Goal: Task Accomplishment & Management: Complete application form

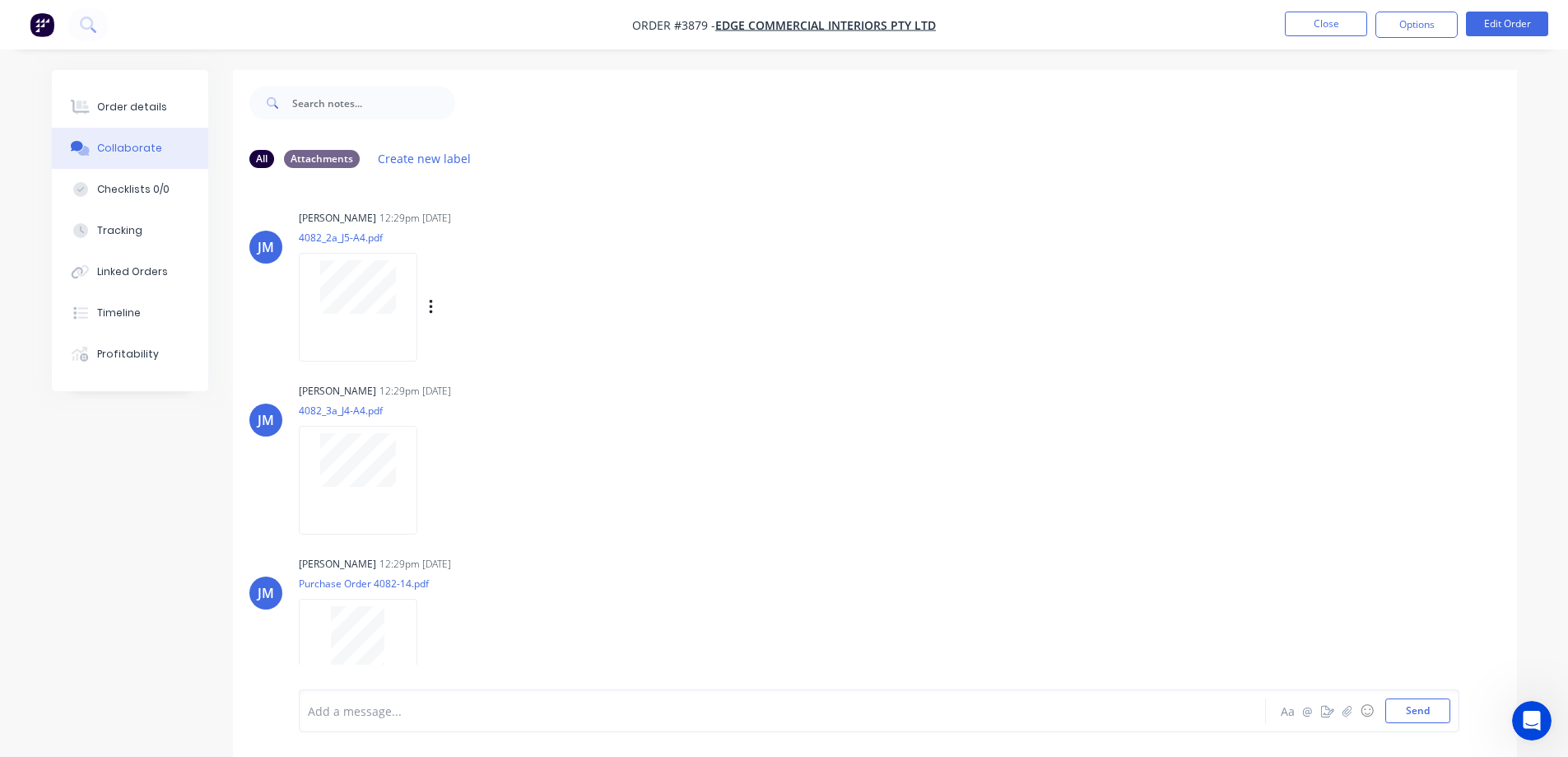
click at [802, 226] on div "[PERSON_NAME] 12:29pm [DATE] 4082_2a_J5-A4.pdf Labels Download" at bounding box center [555, 280] width 514 height 149
click at [1331, 19] on button "Close" at bounding box center [1326, 24] width 82 height 25
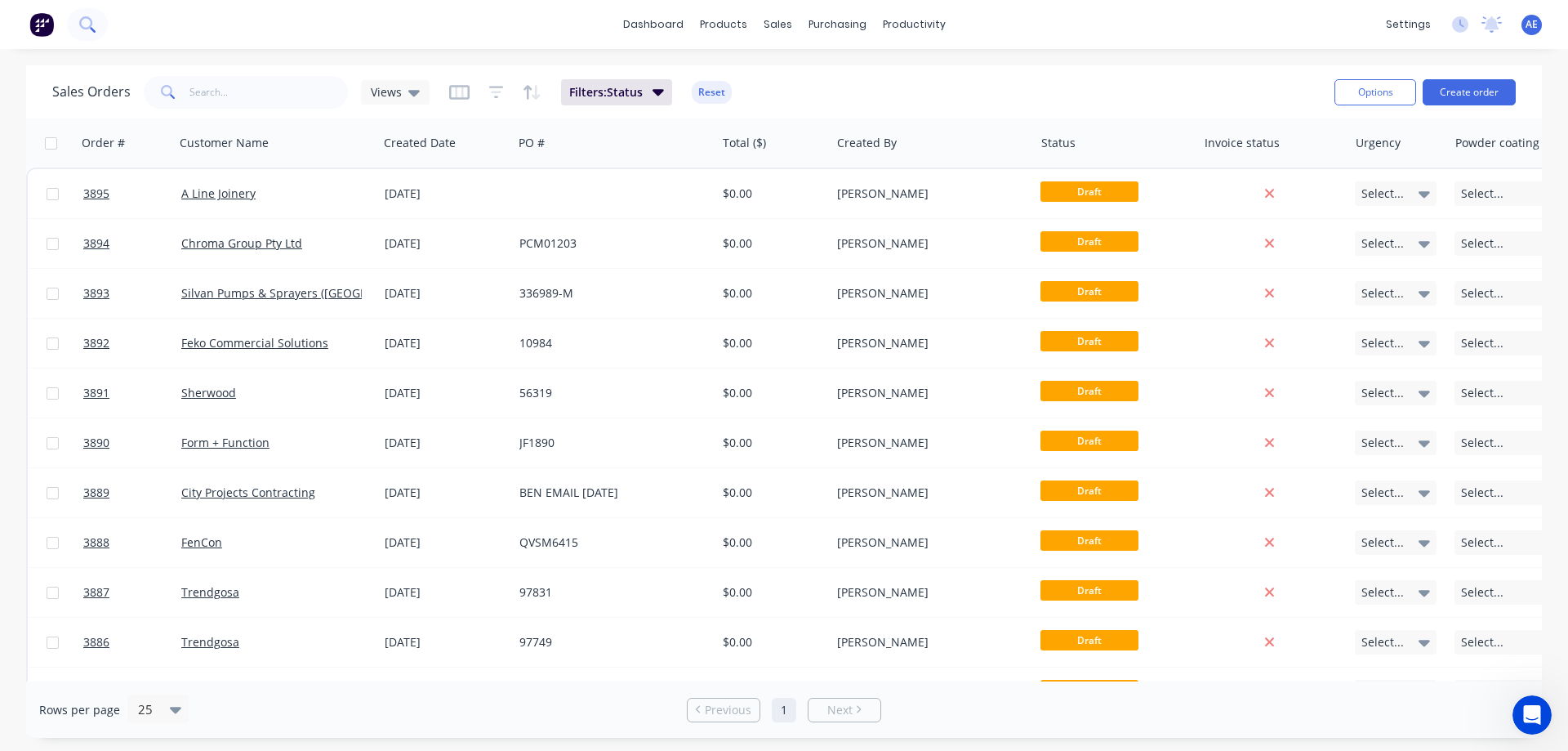
click at [85, 26] on icon at bounding box center [86, 23] width 15 height 15
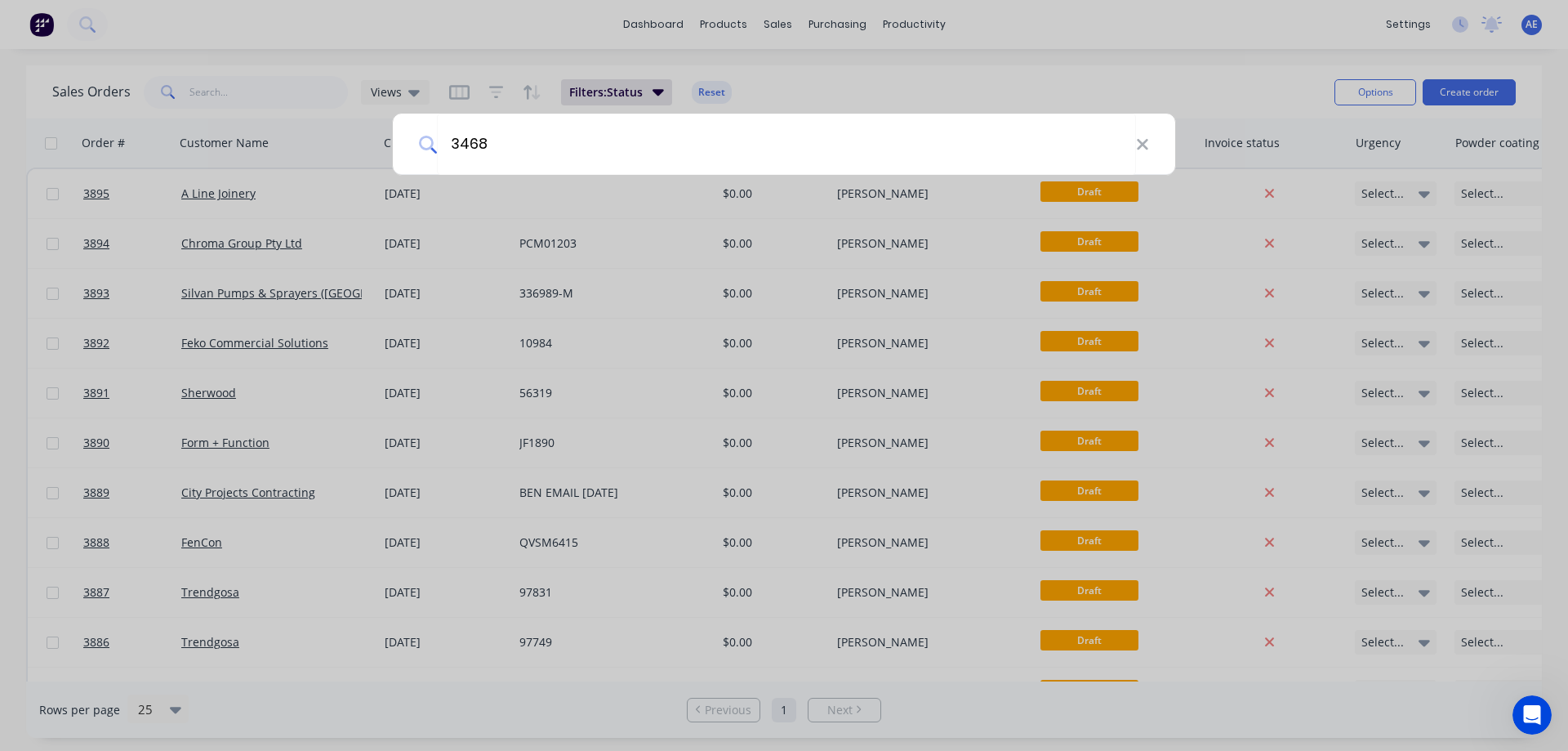
type input "3468"
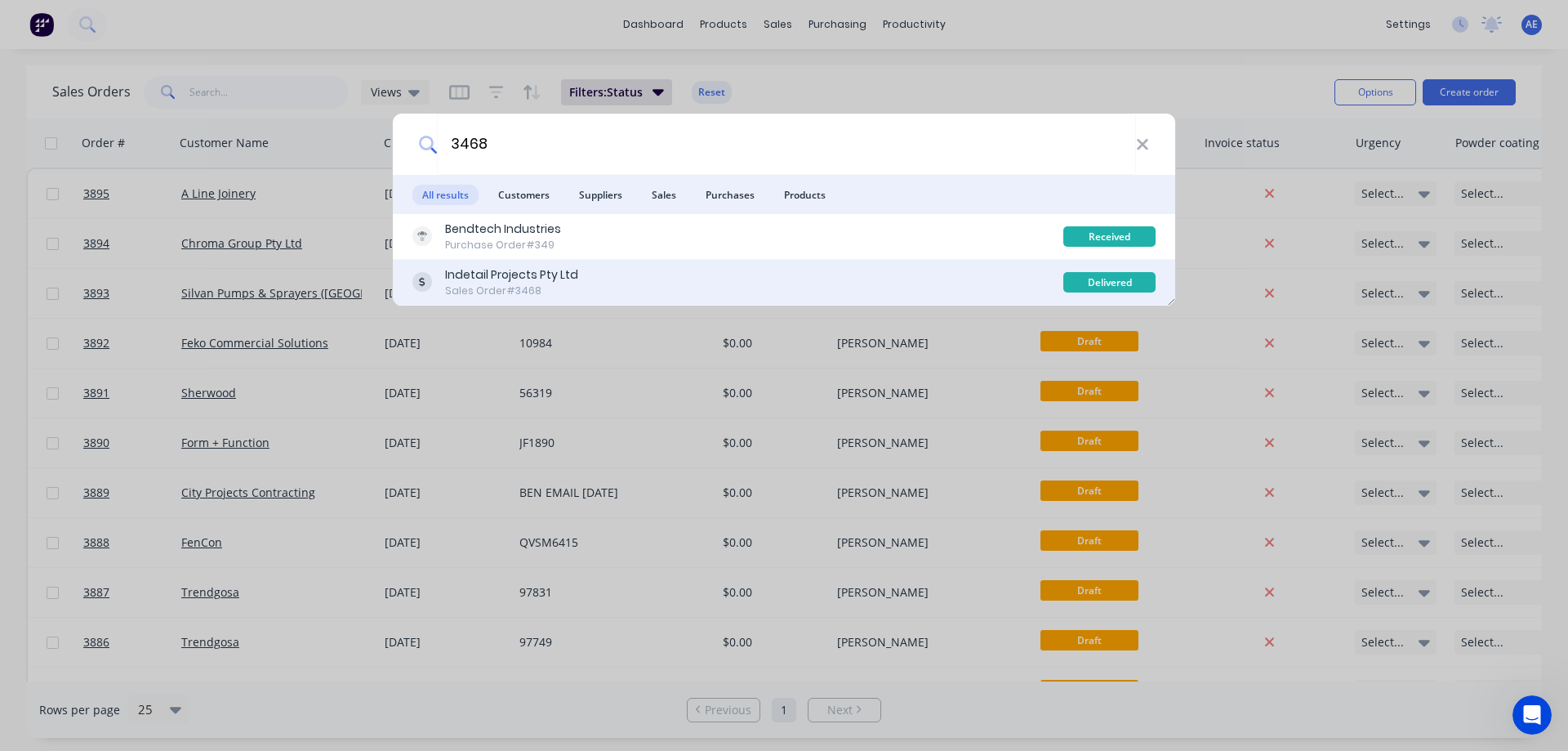
click at [538, 275] on div "Indetail Projects Pty Ltd" at bounding box center [512, 274] width 133 height 17
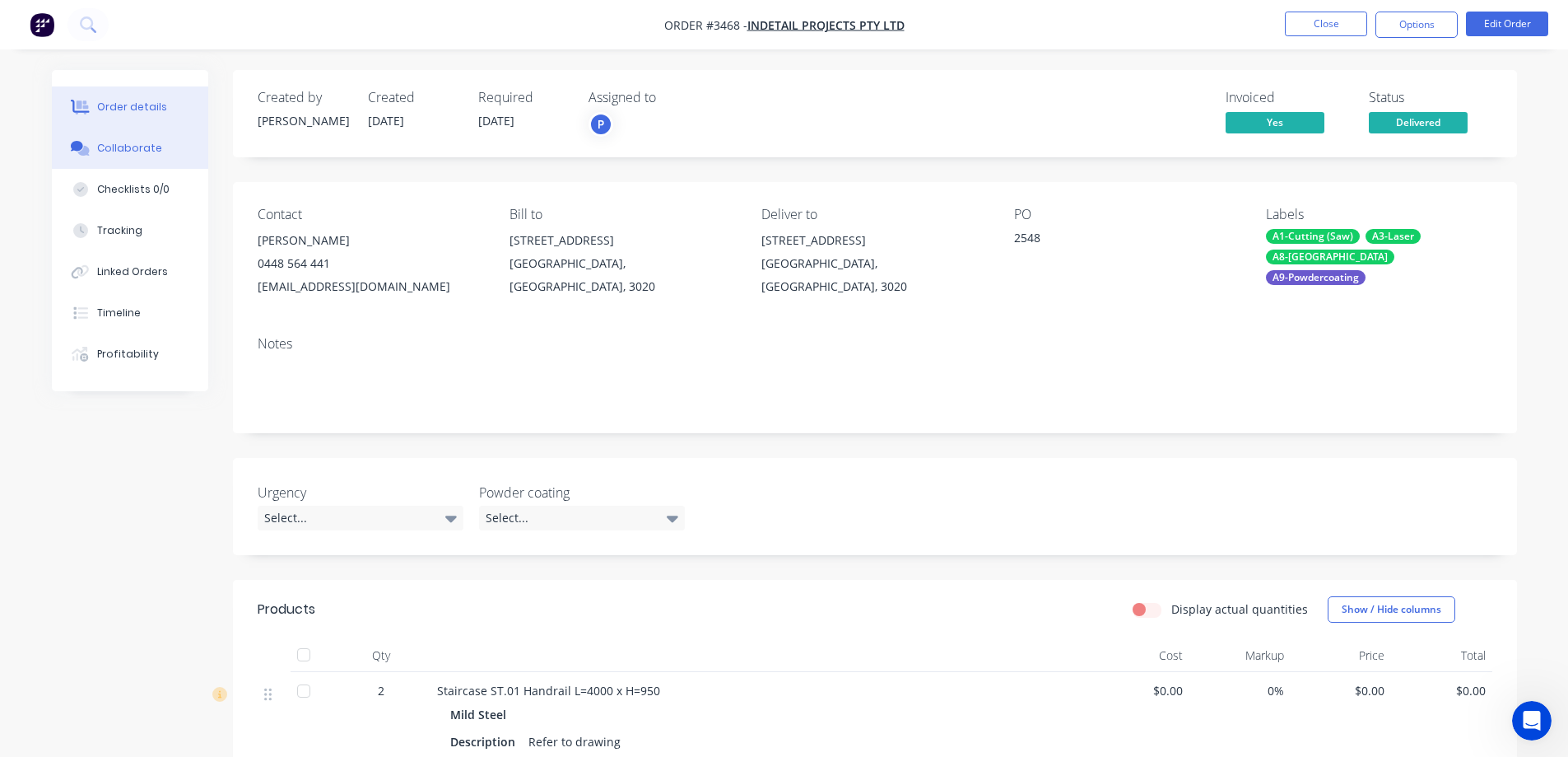
click at [146, 157] on button "Collaborate" at bounding box center [130, 149] width 157 height 41
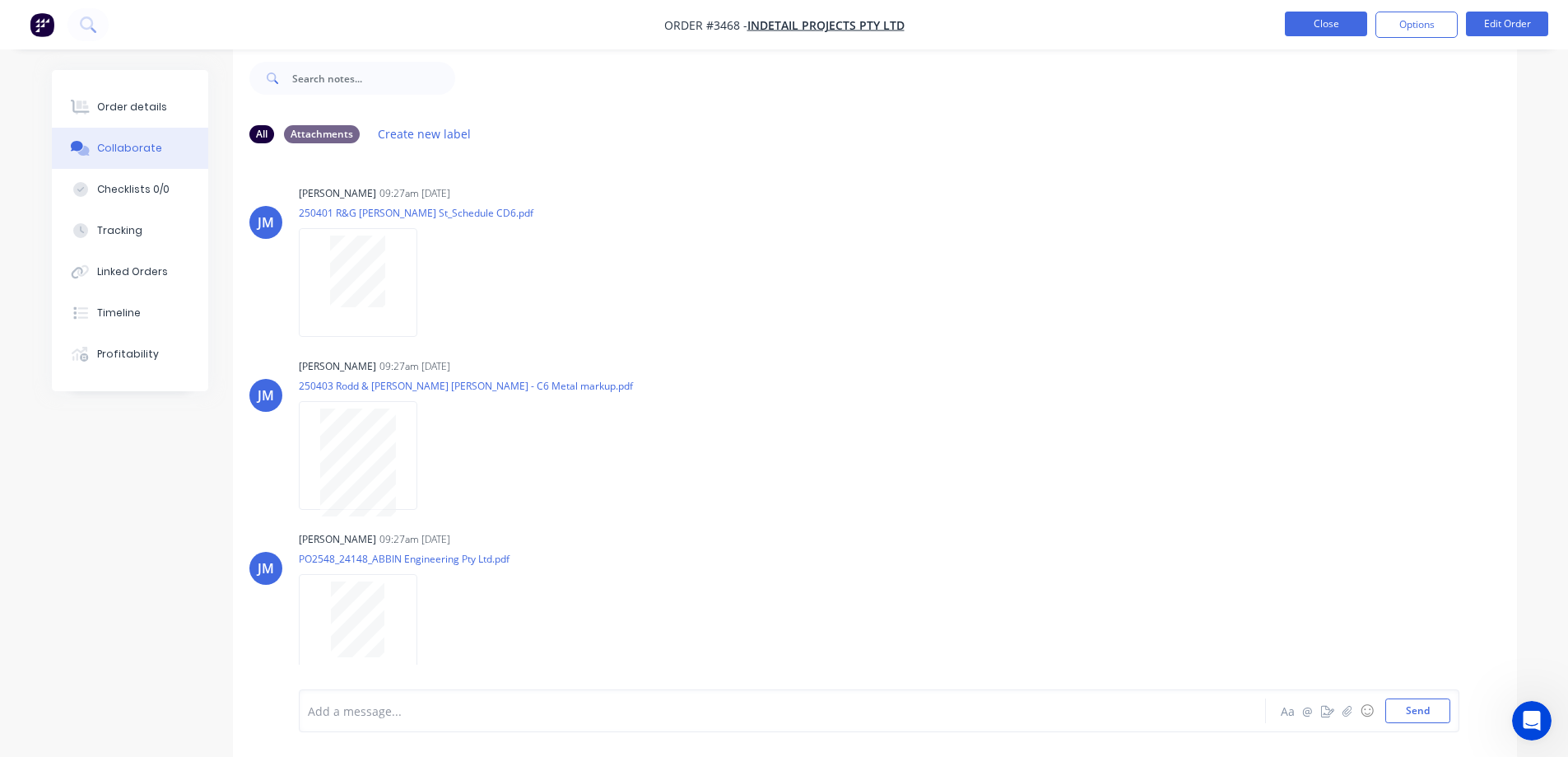
click at [1330, 29] on button "Close" at bounding box center [1326, 24] width 82 height 25
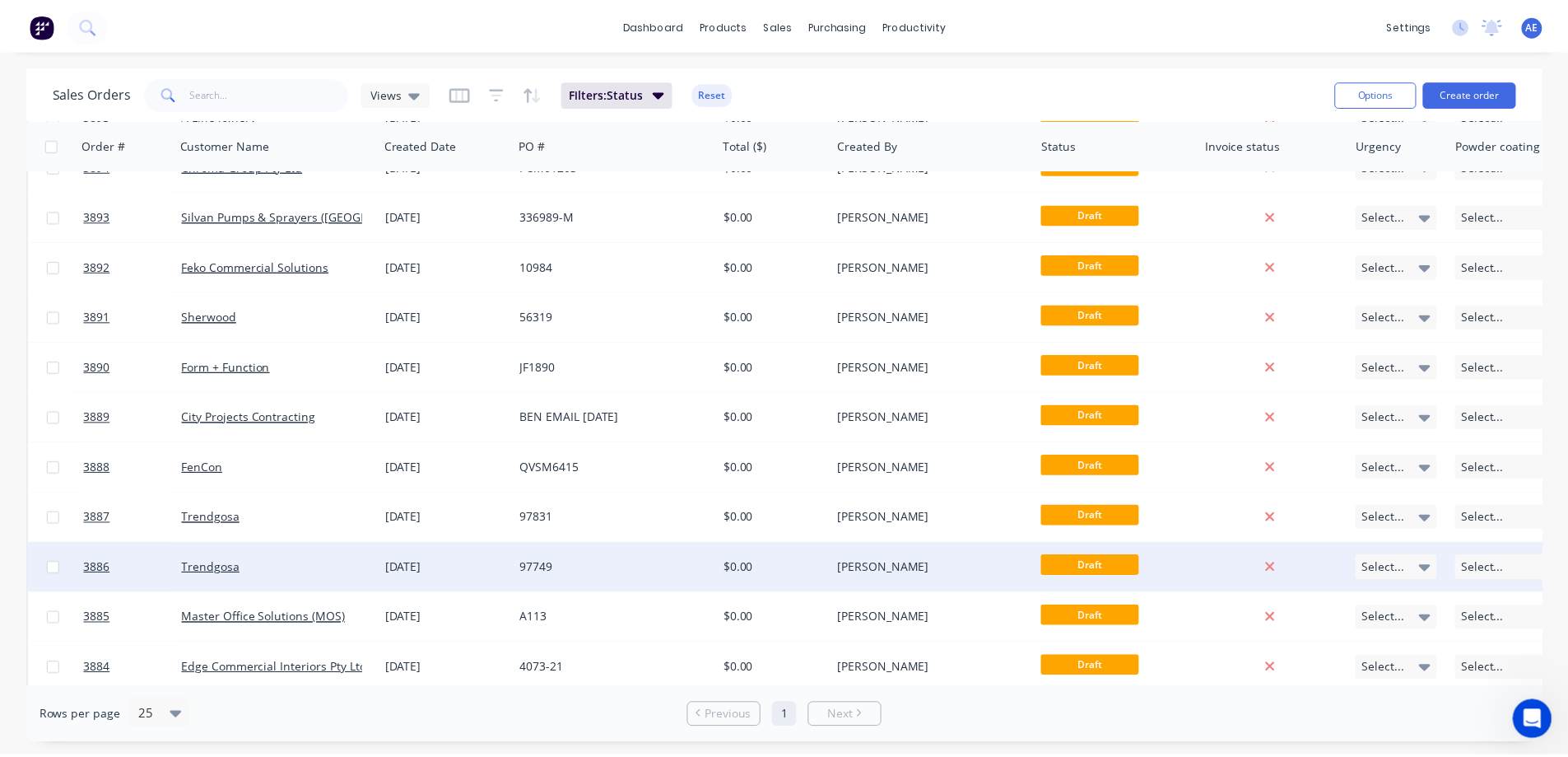
scroll to position [243, 0]
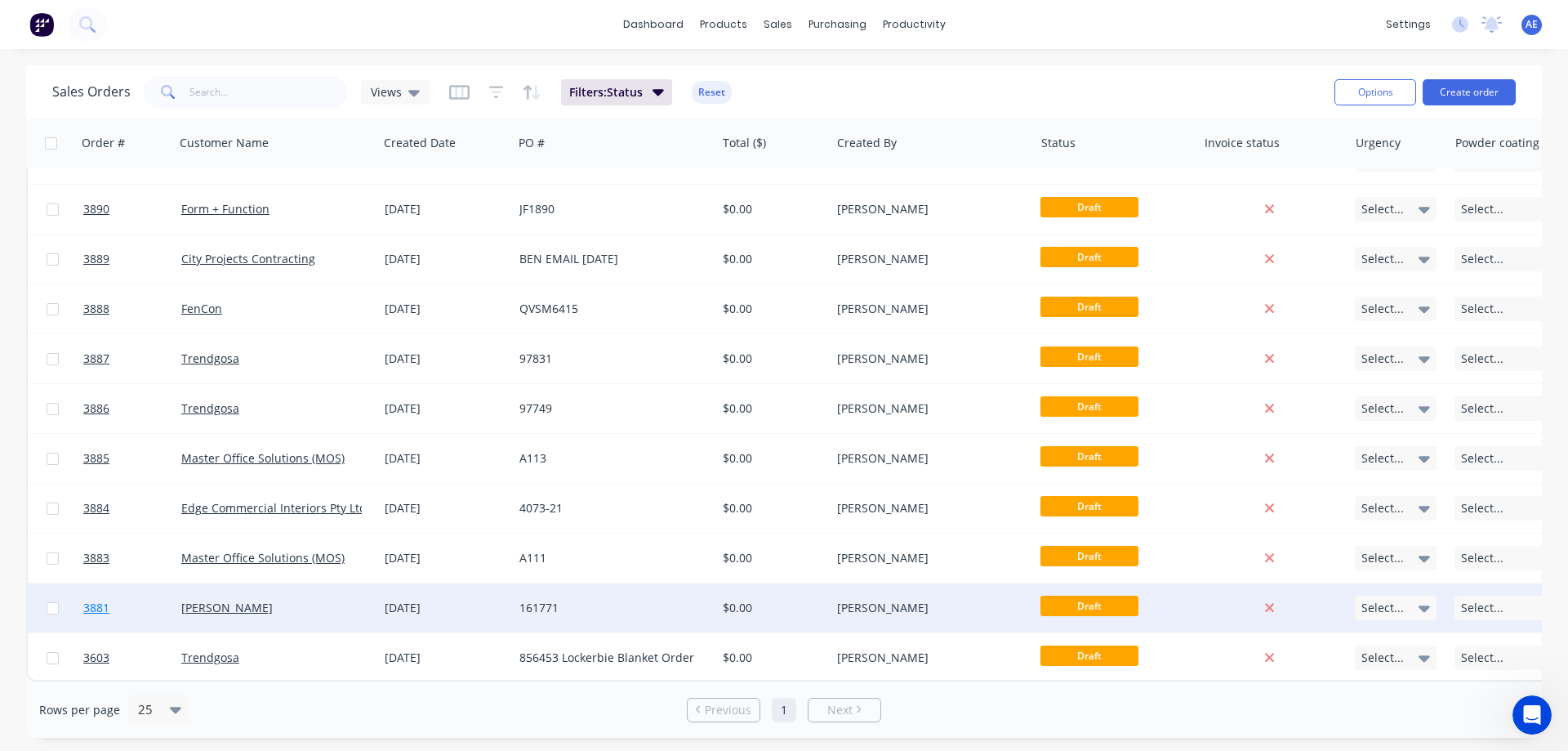
click at [97, 599] on span "3881" at bounding box center [96, 607] width 26 height 16
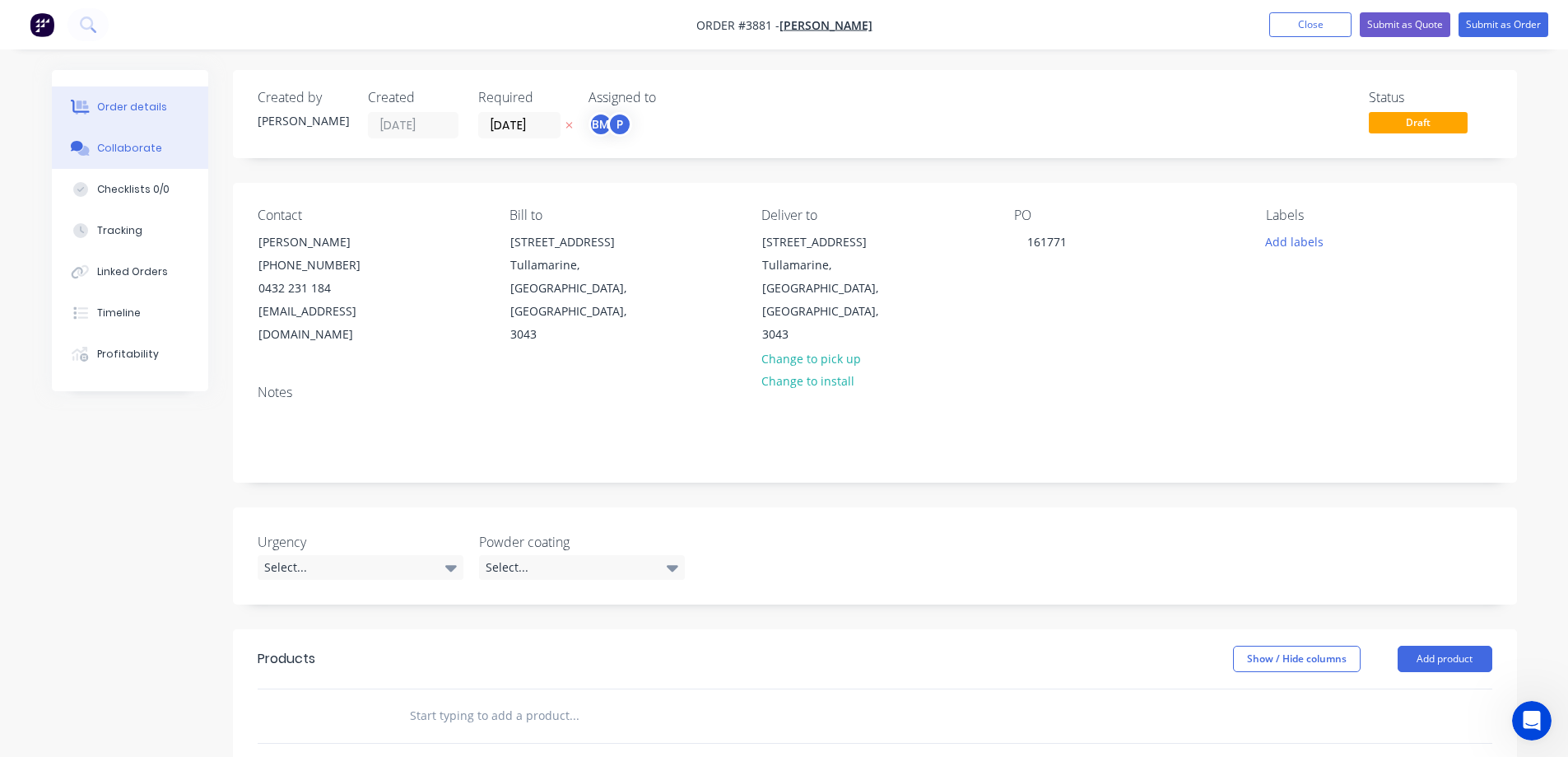
click at [123, 150] on div "Collaborate" at bounding box center [130, 148] width 65 height 15
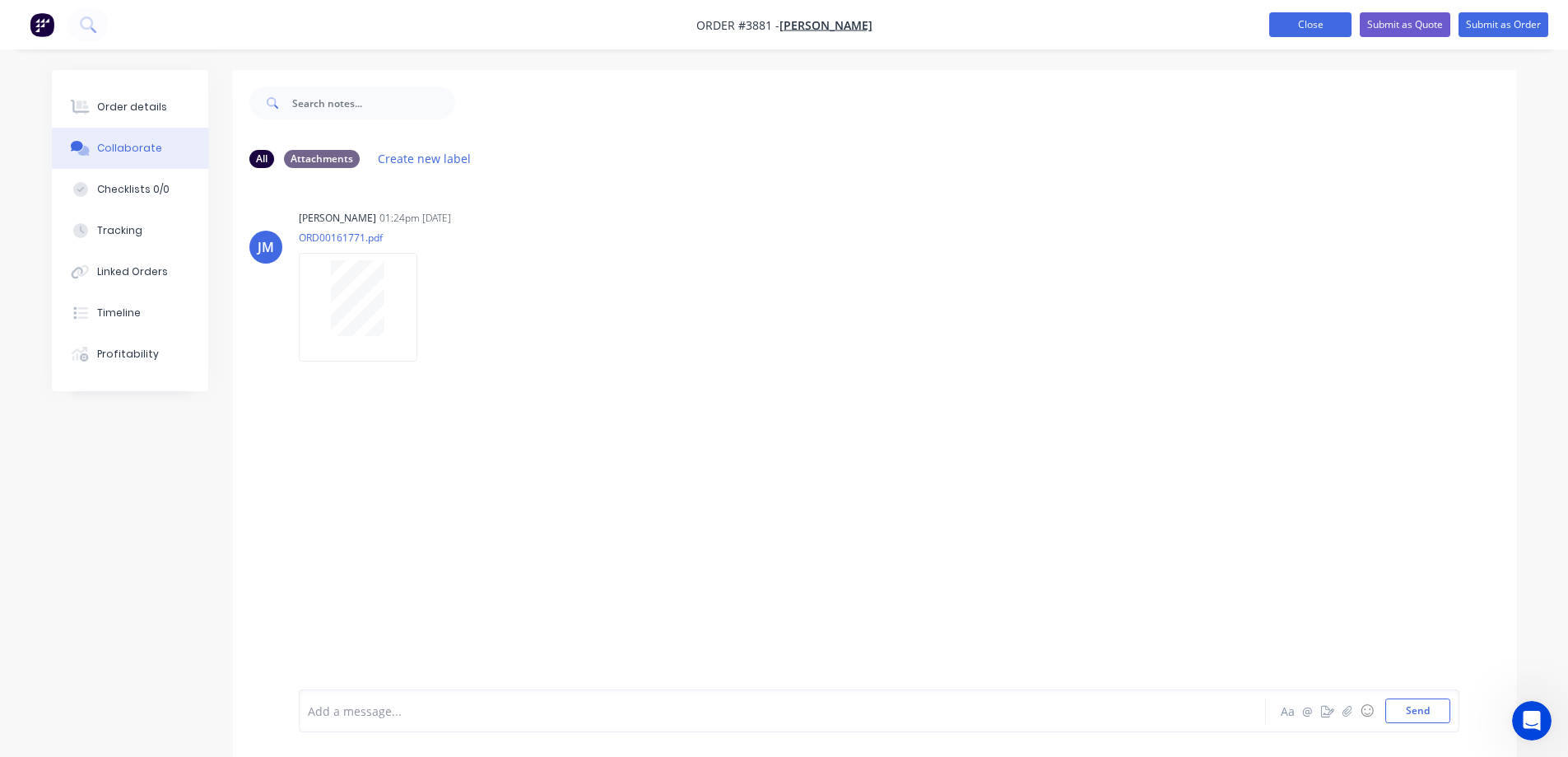
click at [1304, 19] on button "Close" at bounding box center [1310, 25] width 82 height 25
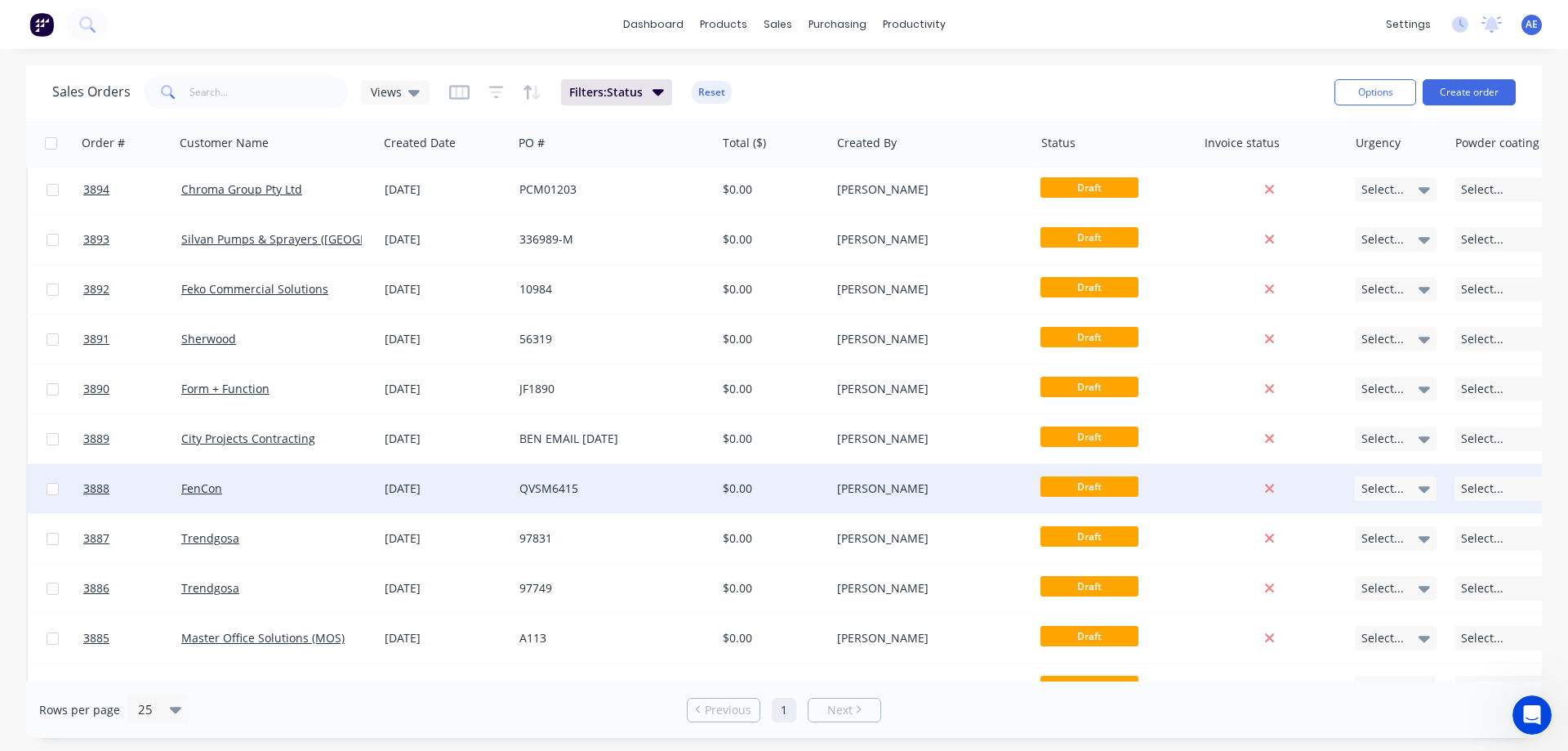
scroll to position [241, 0]
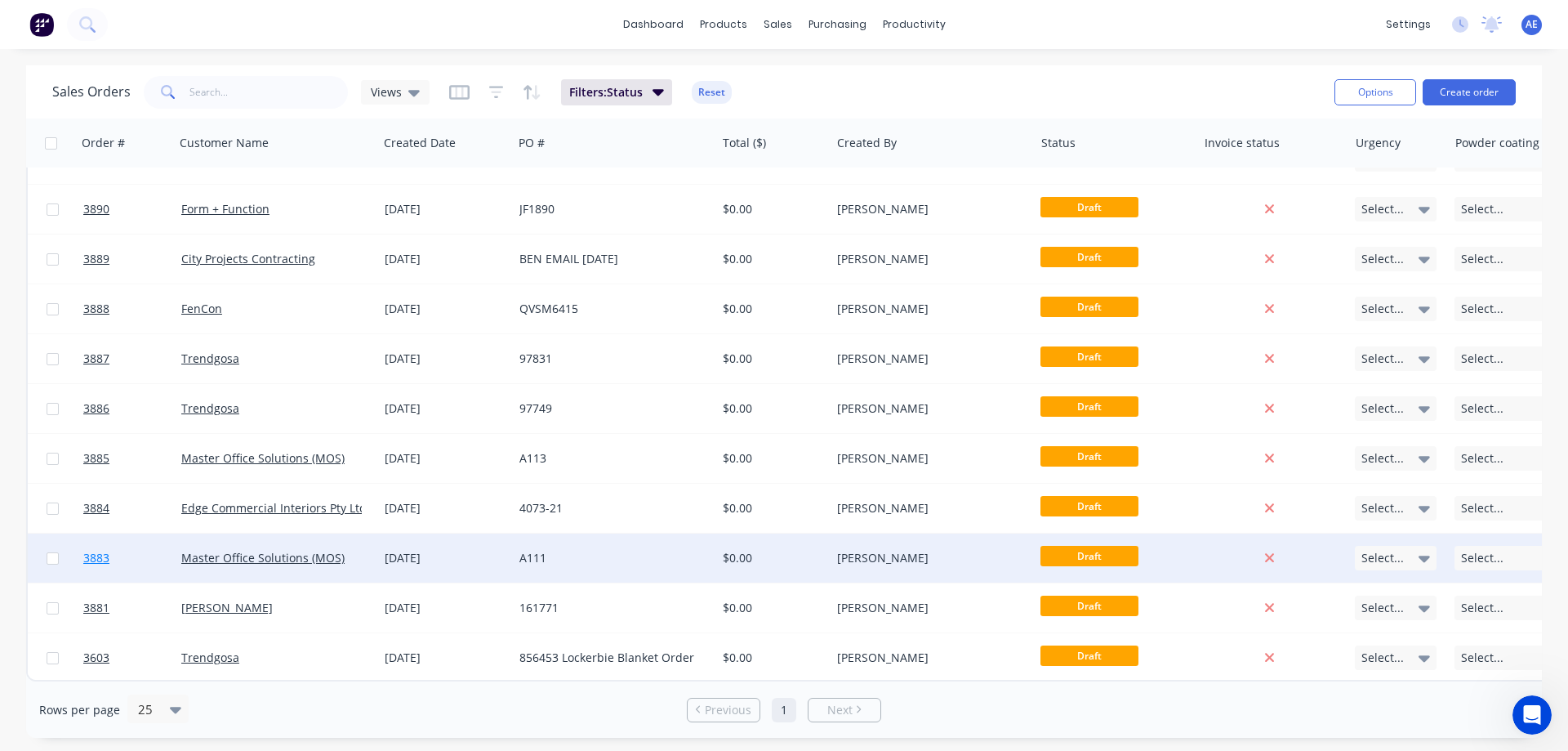
click at [105, 549] on span "3883" at bounding box center [96, 557] width 26 height 16
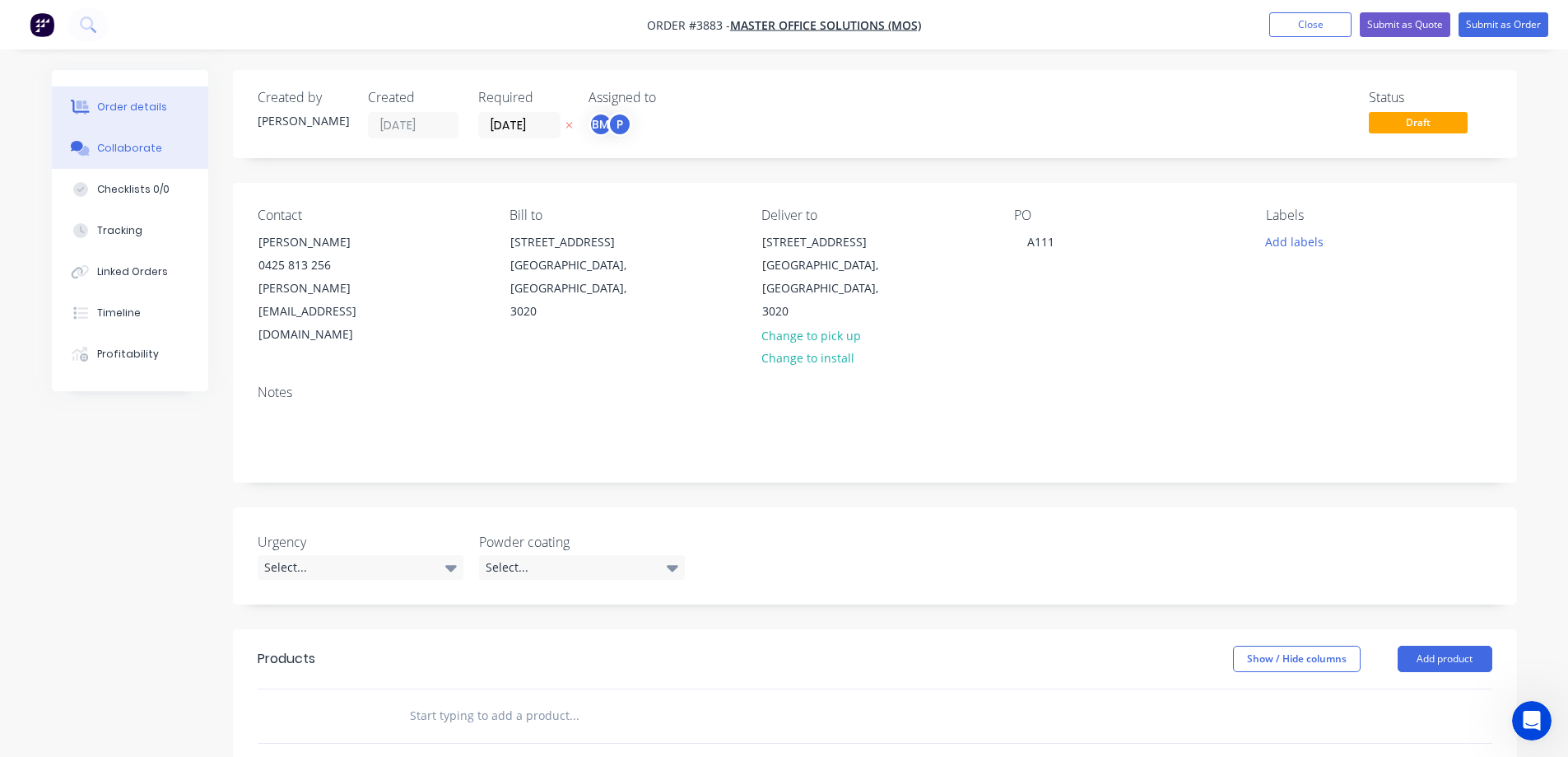
click at [120, 143] on div "Collaborate" at bounding box center [130, 148] width 65 height 15
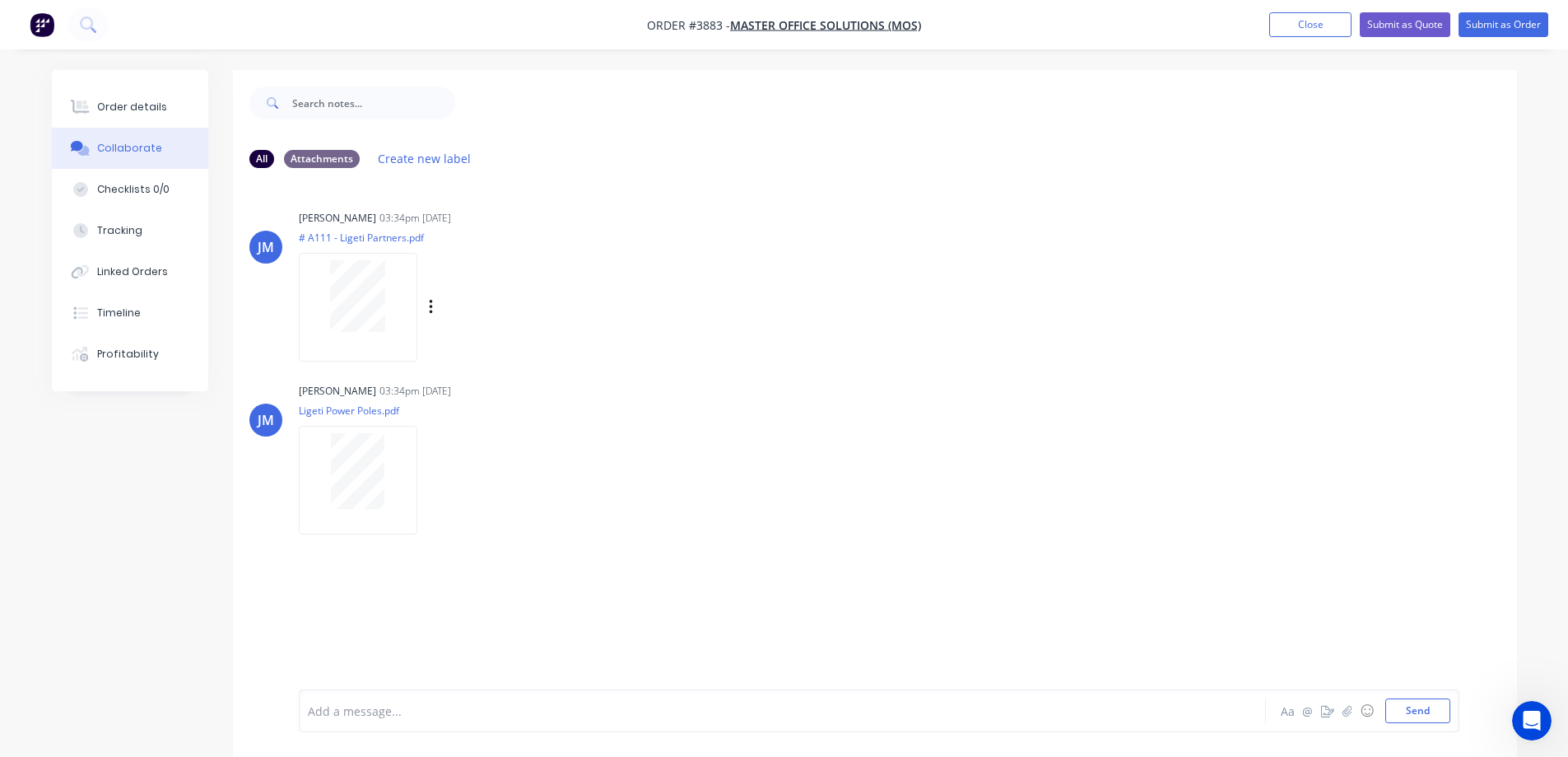
click at [369, 353] on div at bounding box center [358, 307] width 119 height 108
click at [1292, 30] on button "Close" at bounding box center [1310, 25] width 82 height 25
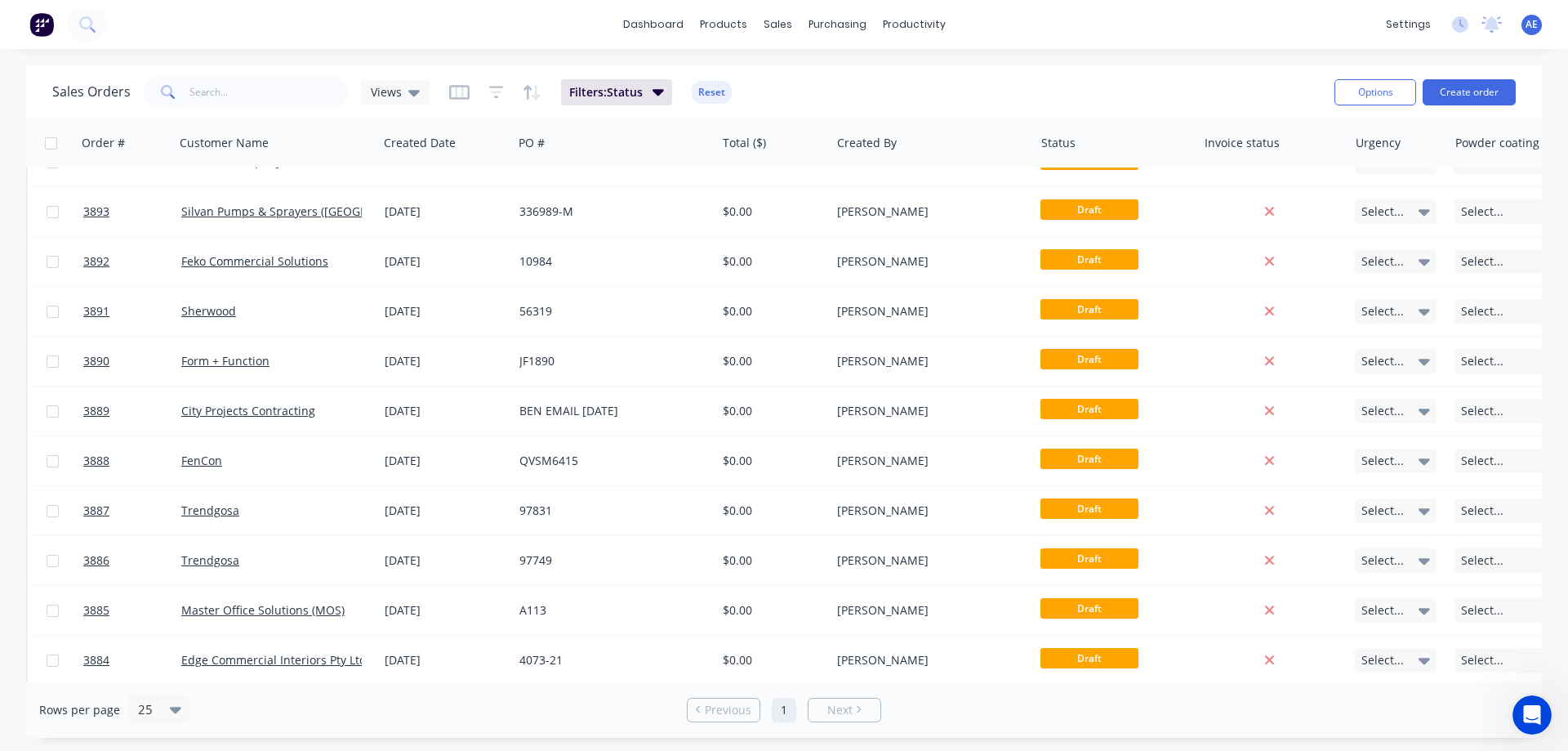
scroll to position [241, 0]
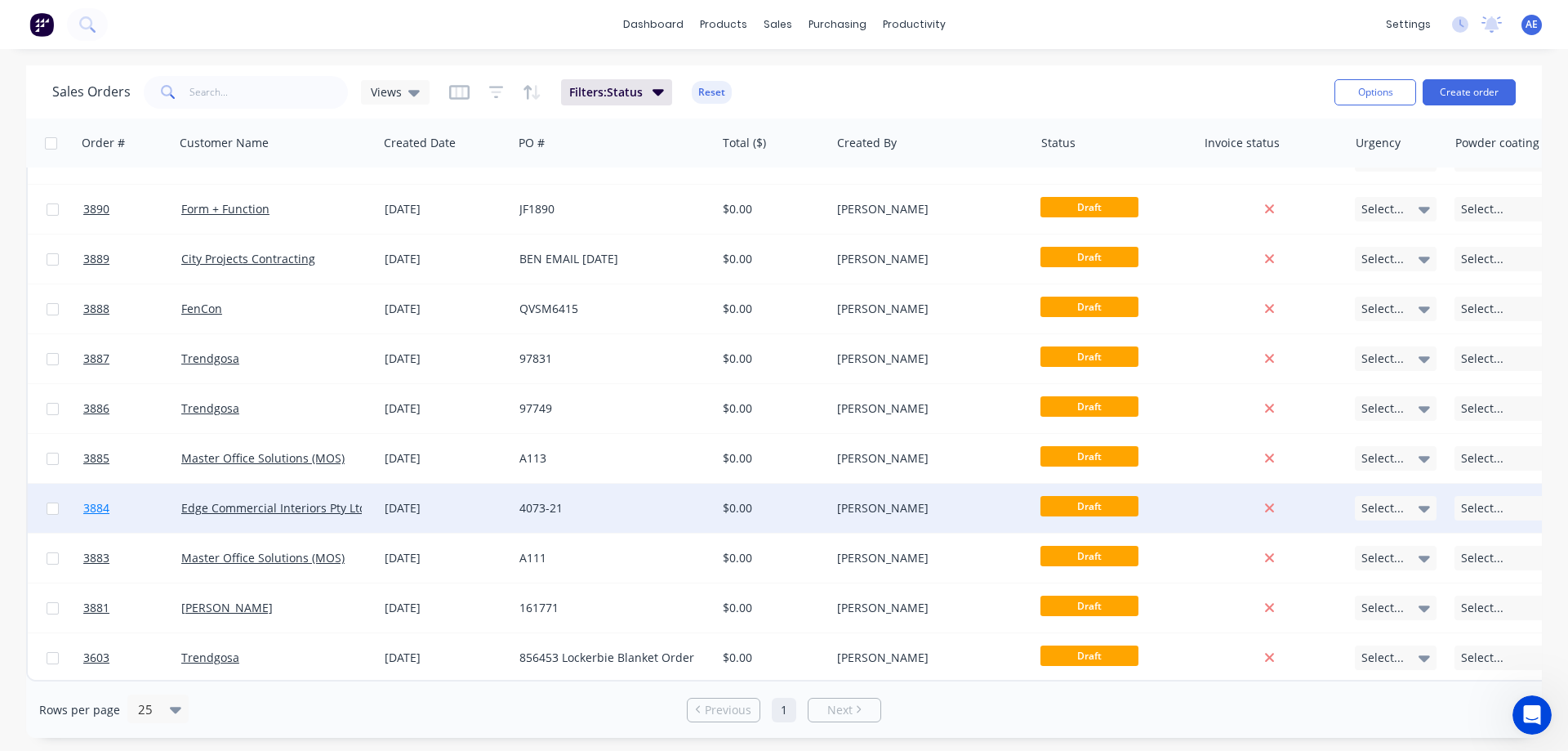
click at [105, 500] on span "3884" at bounding box center [96, 508] width 26 height 16
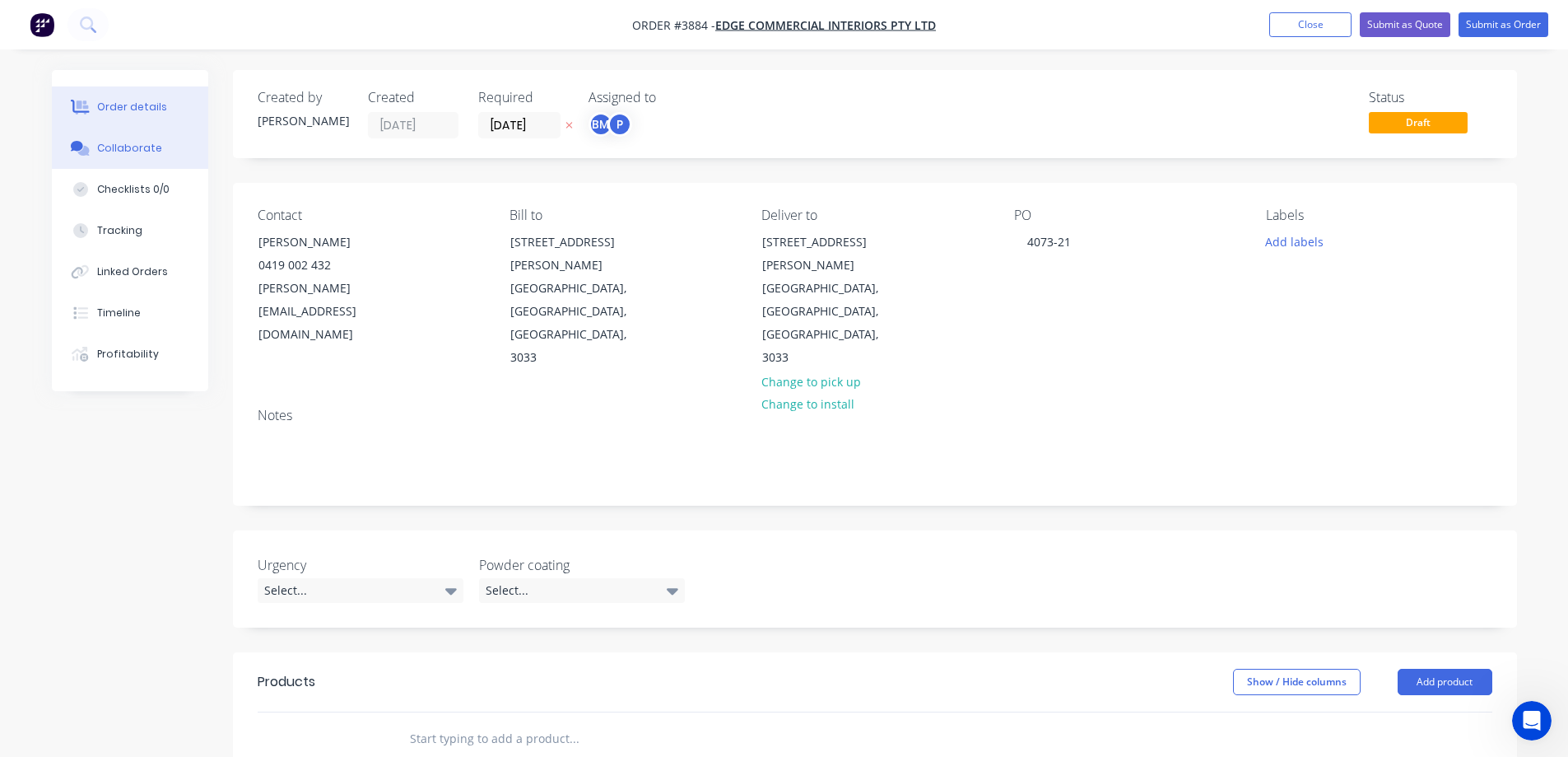
click at [126, 150] on div "Collaborate" at bounding box center [130, 148] width 65 height 15
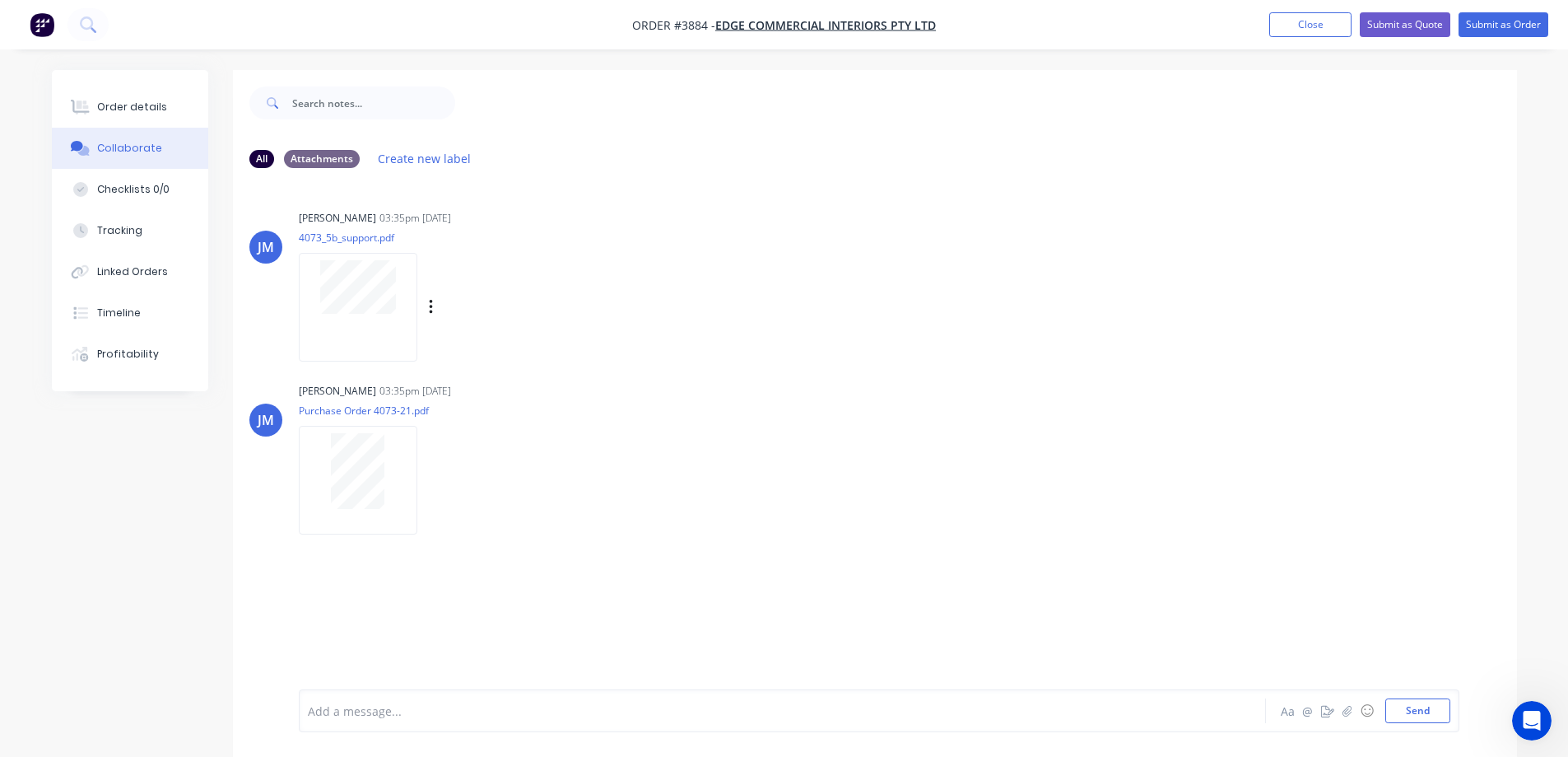
click at [371, 340] on div at bounding box center [358, 307] width 119 height 108
click at [1309, 25] on button "Close" at bounding box center [1310, 25] width 82 height 25
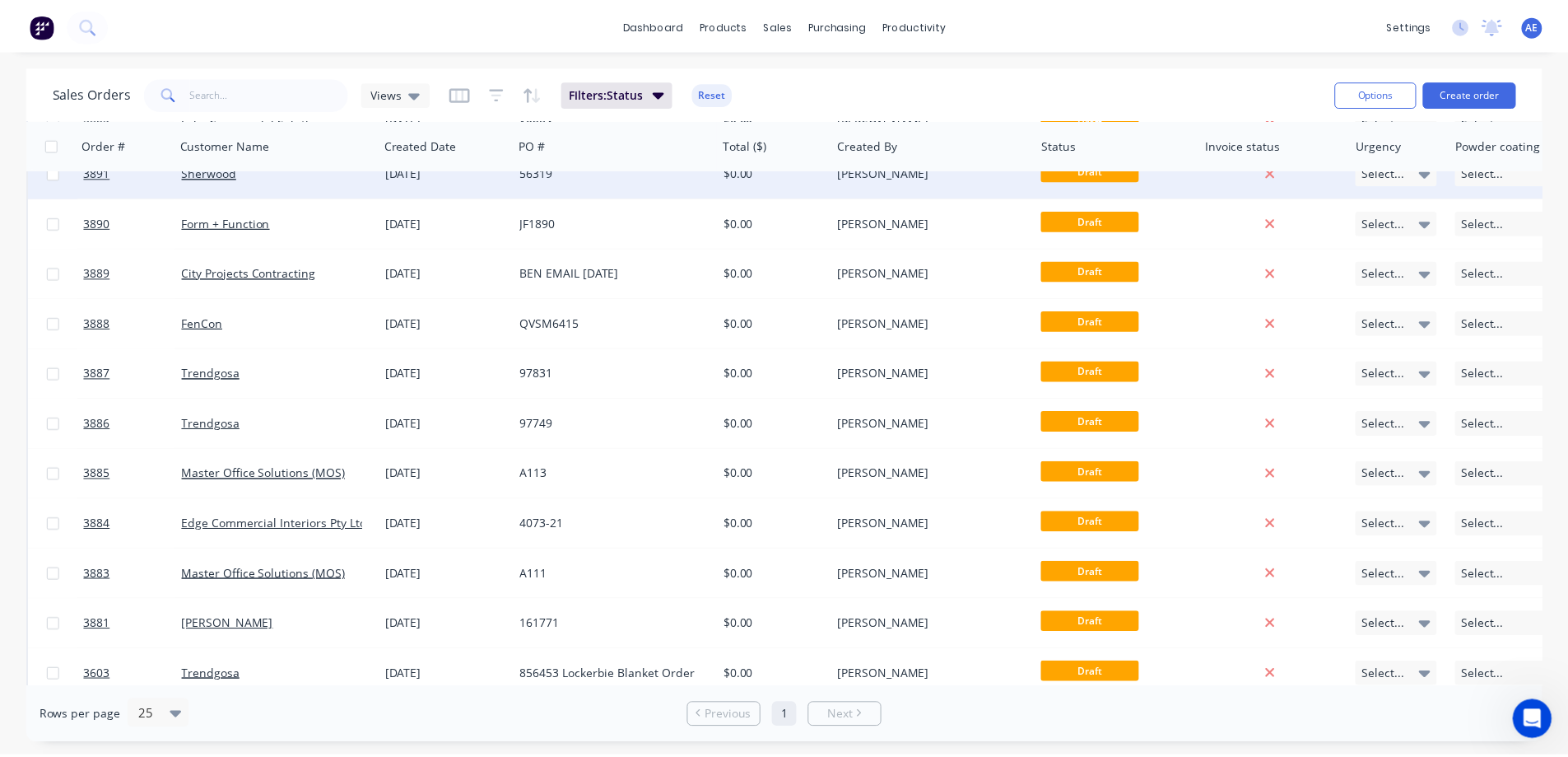
scroll to position [243, 0]
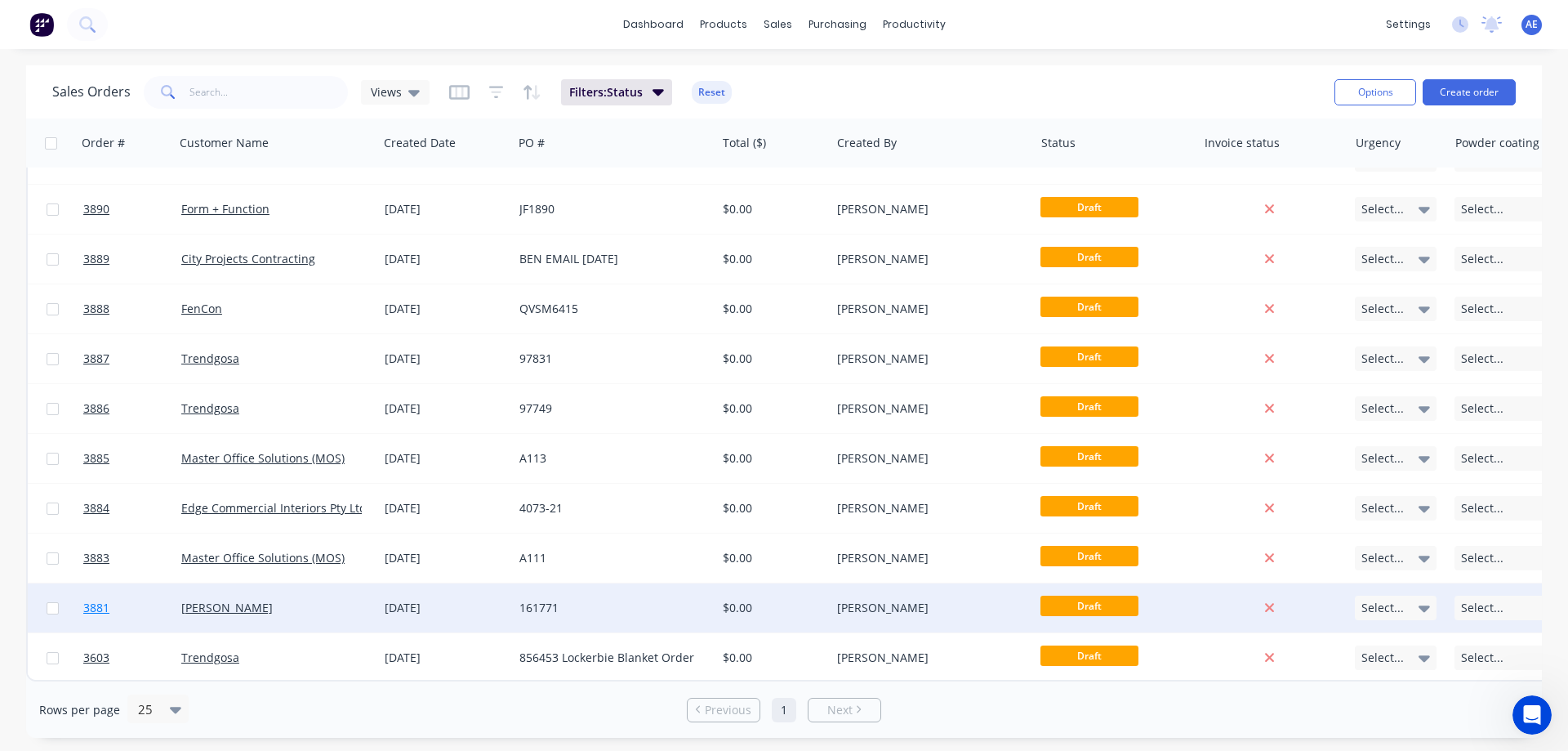
click at [92, 605] on span "3881" at bounding box center [96, 607] width 26 height 16
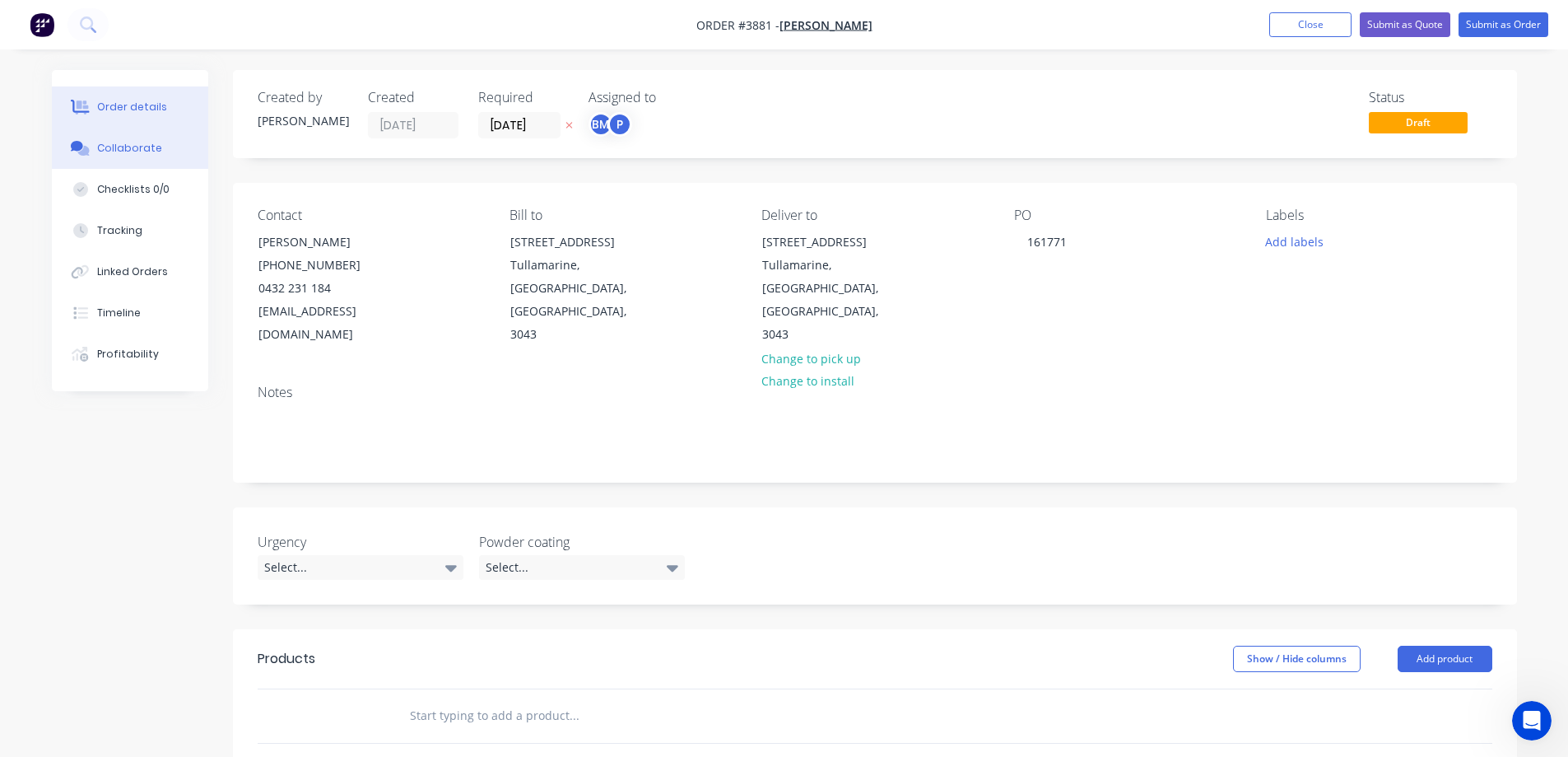
click at [129, 160] on button "Collaborate" at bounding box center [130, 149] width 157 height 41
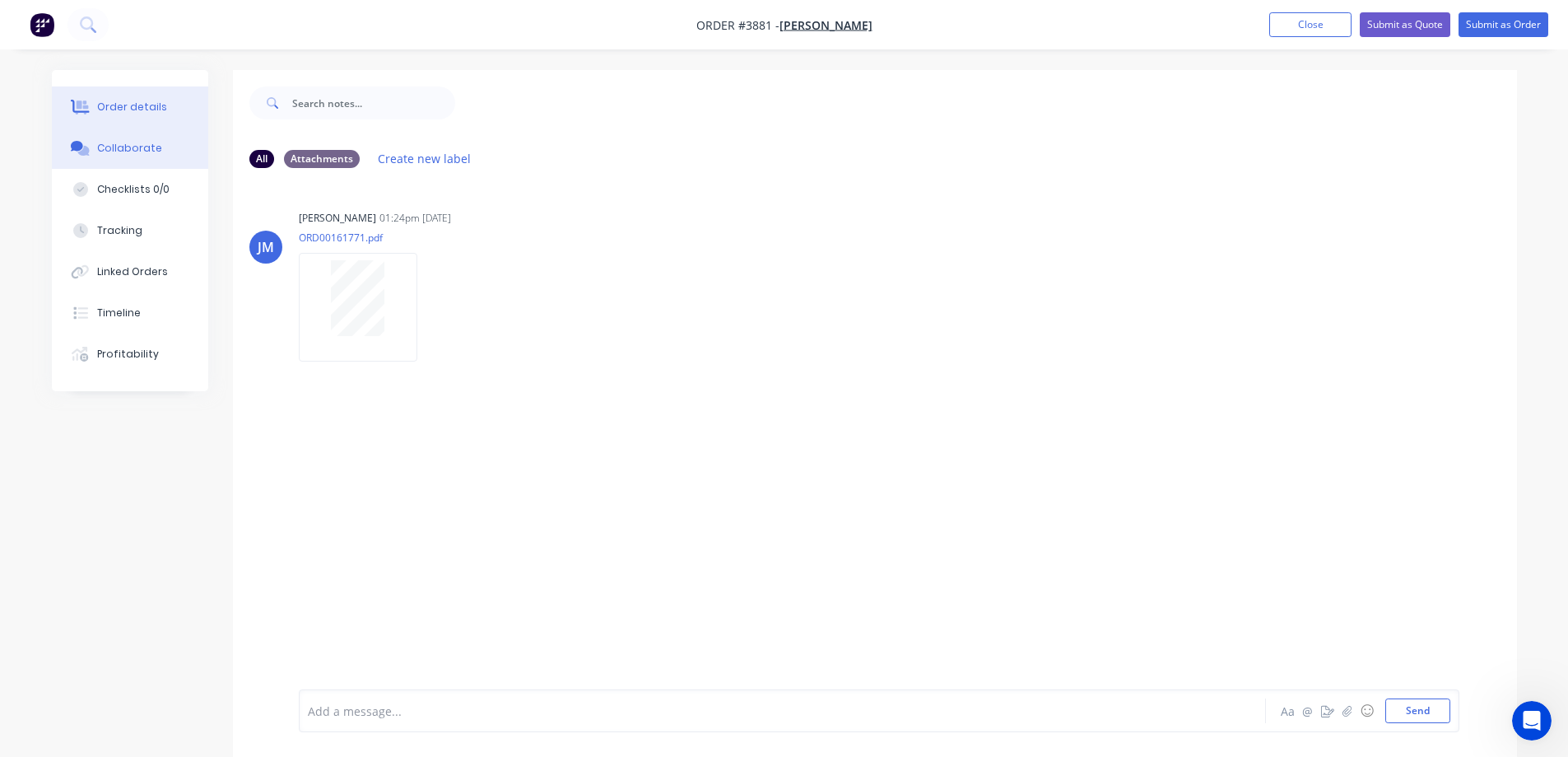
click at [107, 108] on div "Order details" at bounding box center [132, 106] width 70 height 15
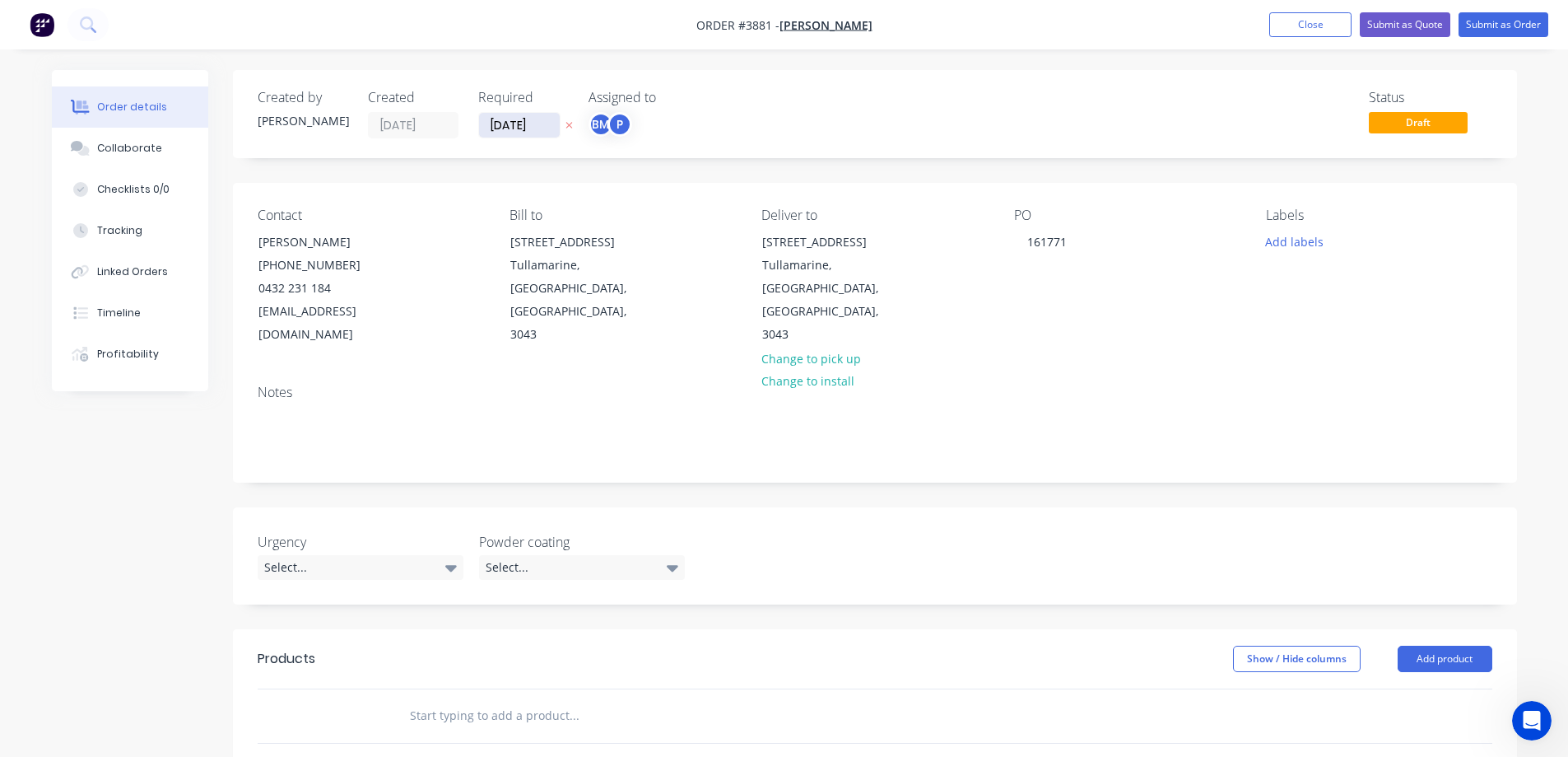
click at [513, 126] on input "[DATE]" at bounding box center [520, 125] width 81 height 25
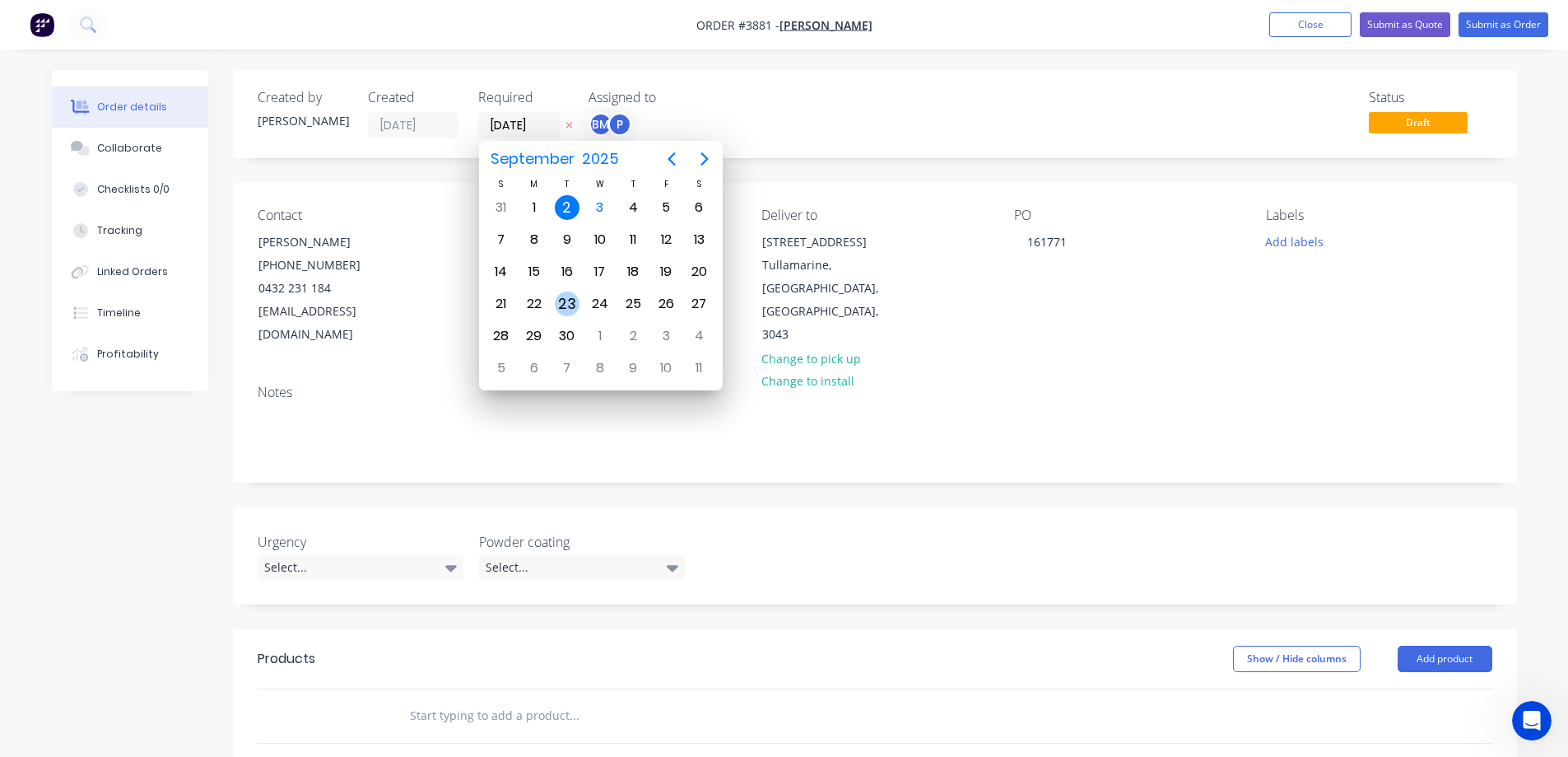
click at [566, 303] on div "23" at bounding box center [567, 304] width 25 height 25
type input "[DATE]"
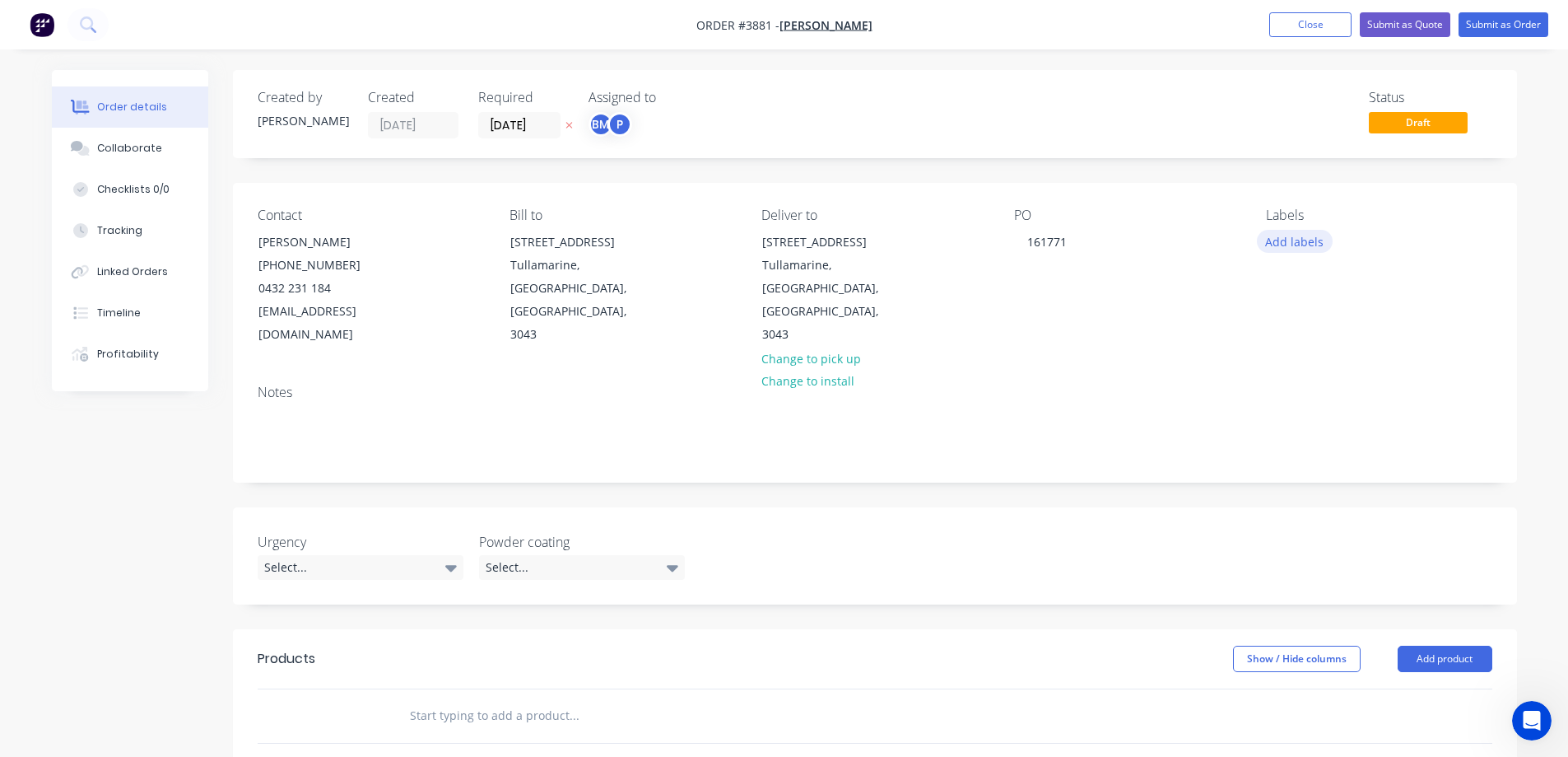
click at [1284, 242] on button "Add labels" at bounding box center [1294, 241] width 76 height 22
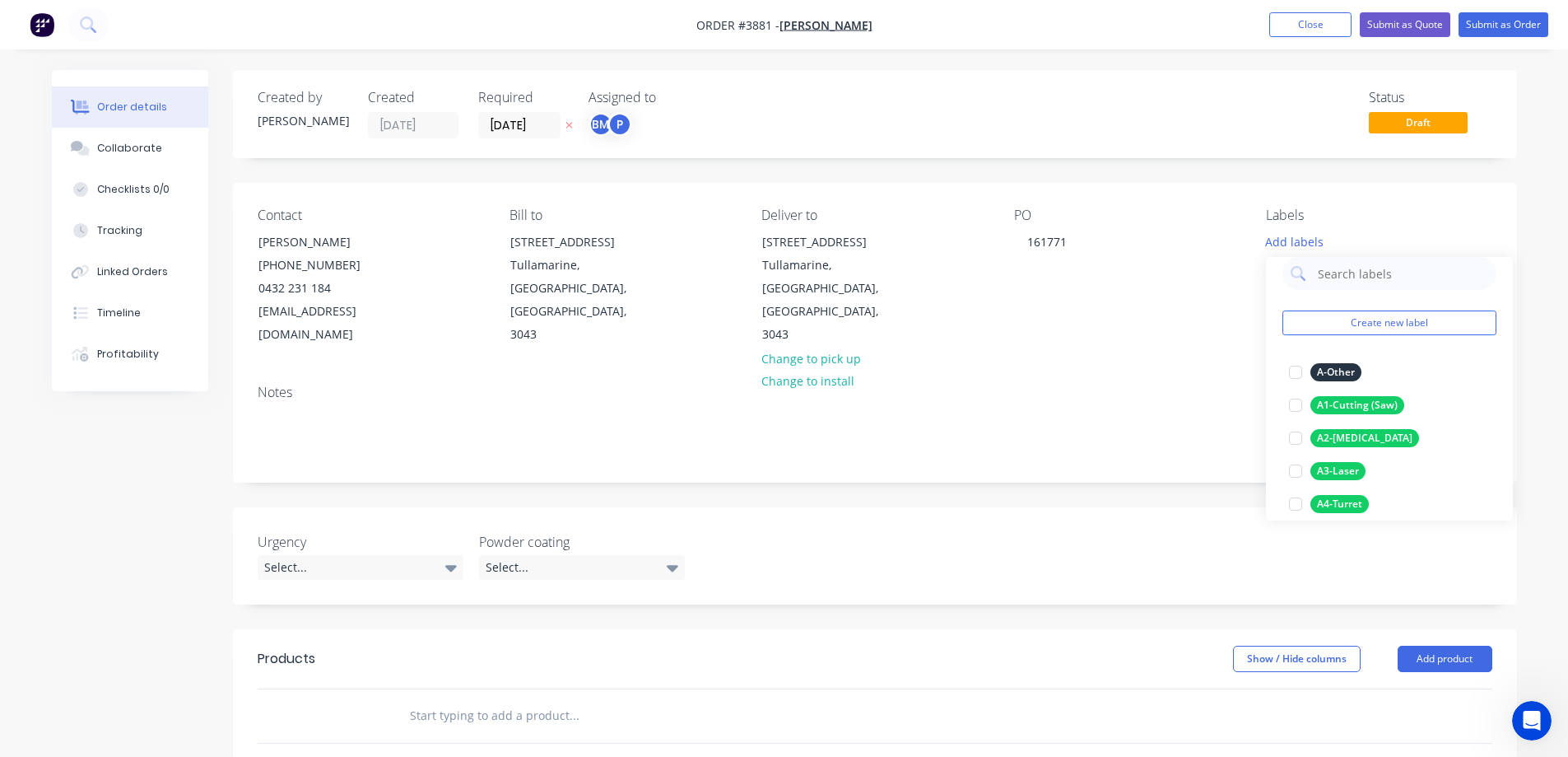
scroll to position [98, 0]
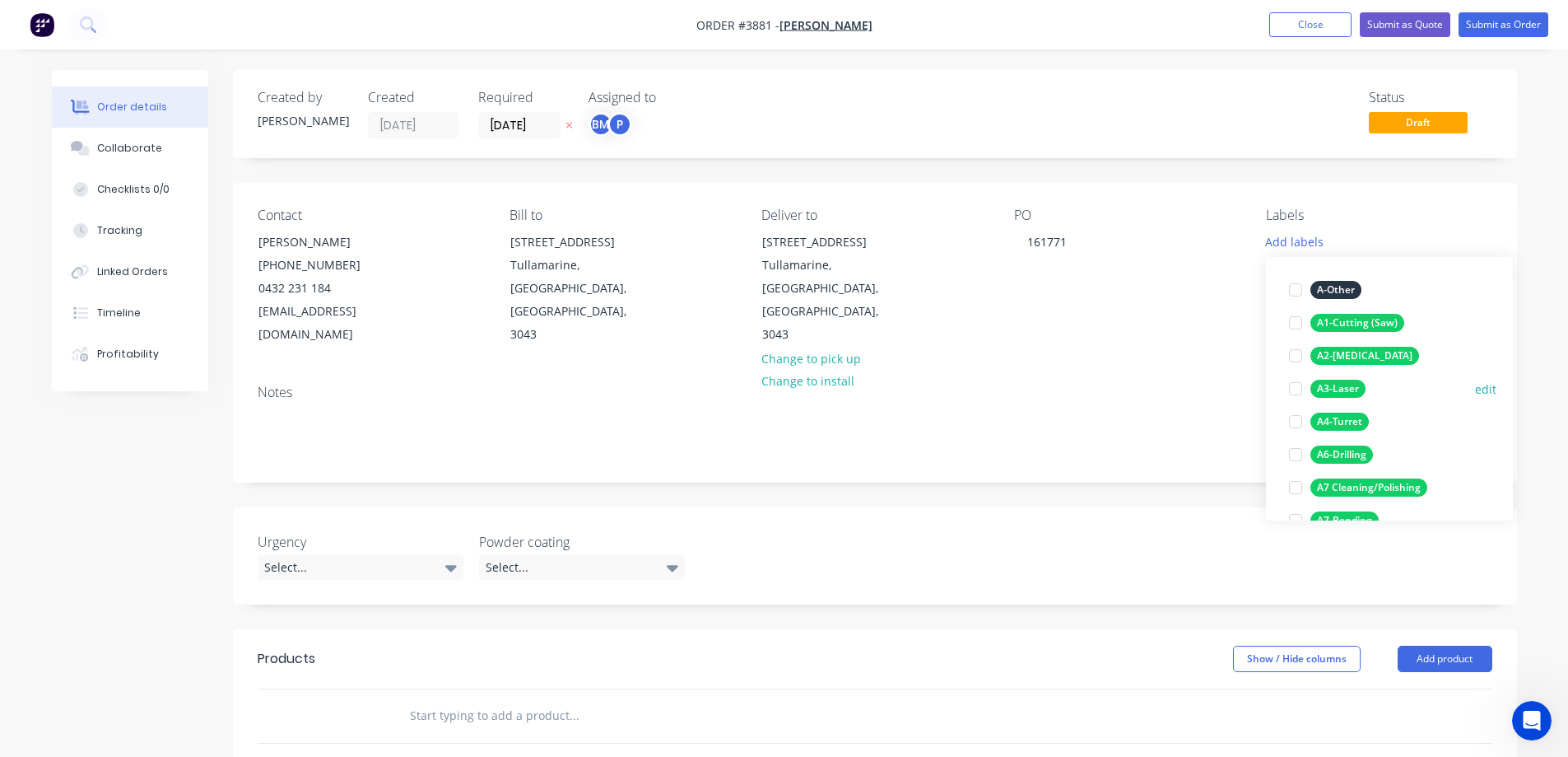
click at [1296, 392] on div at bounding box center [1295, 388] width 33 height 33
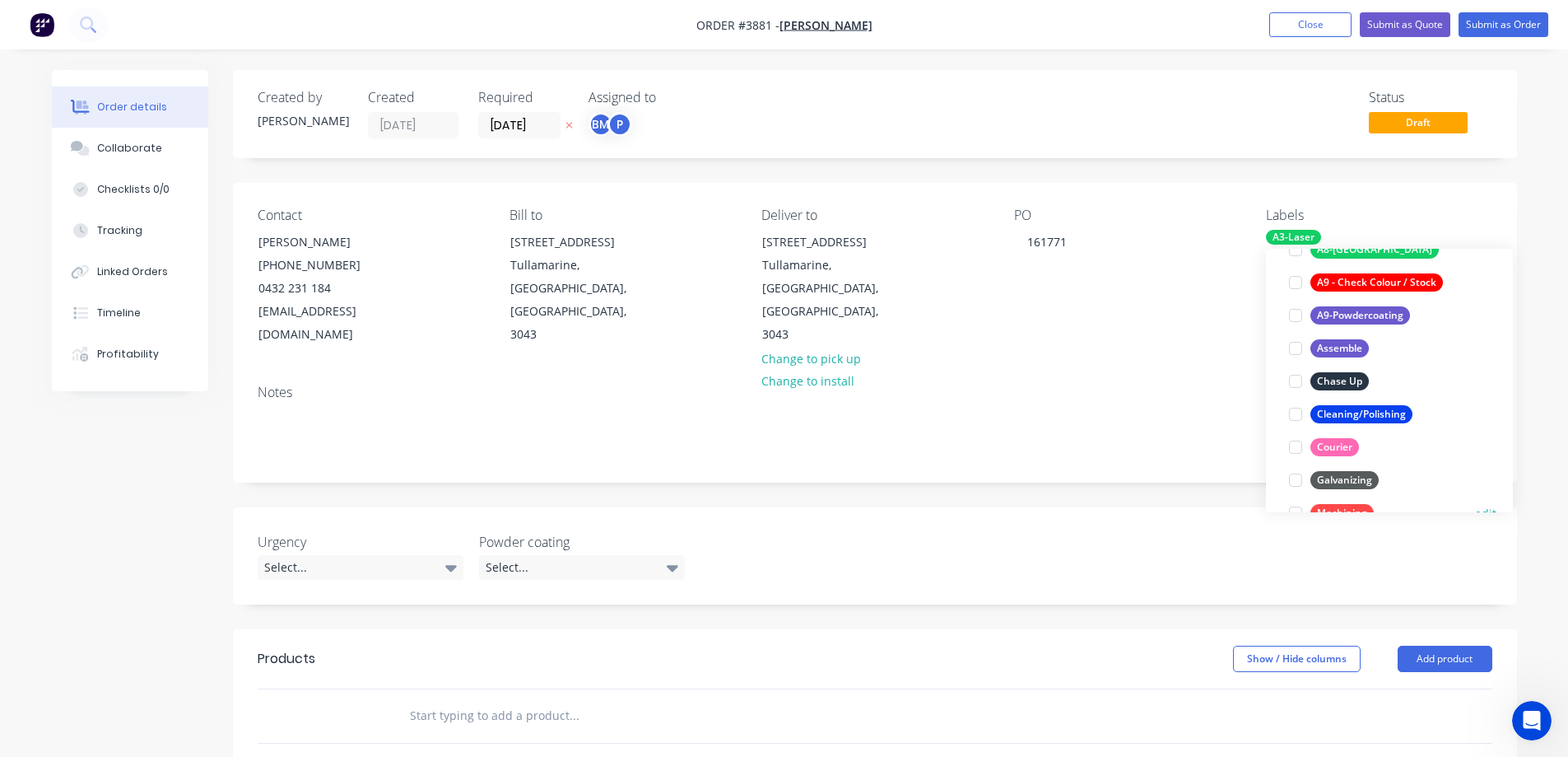
scroll to position [429, 0]
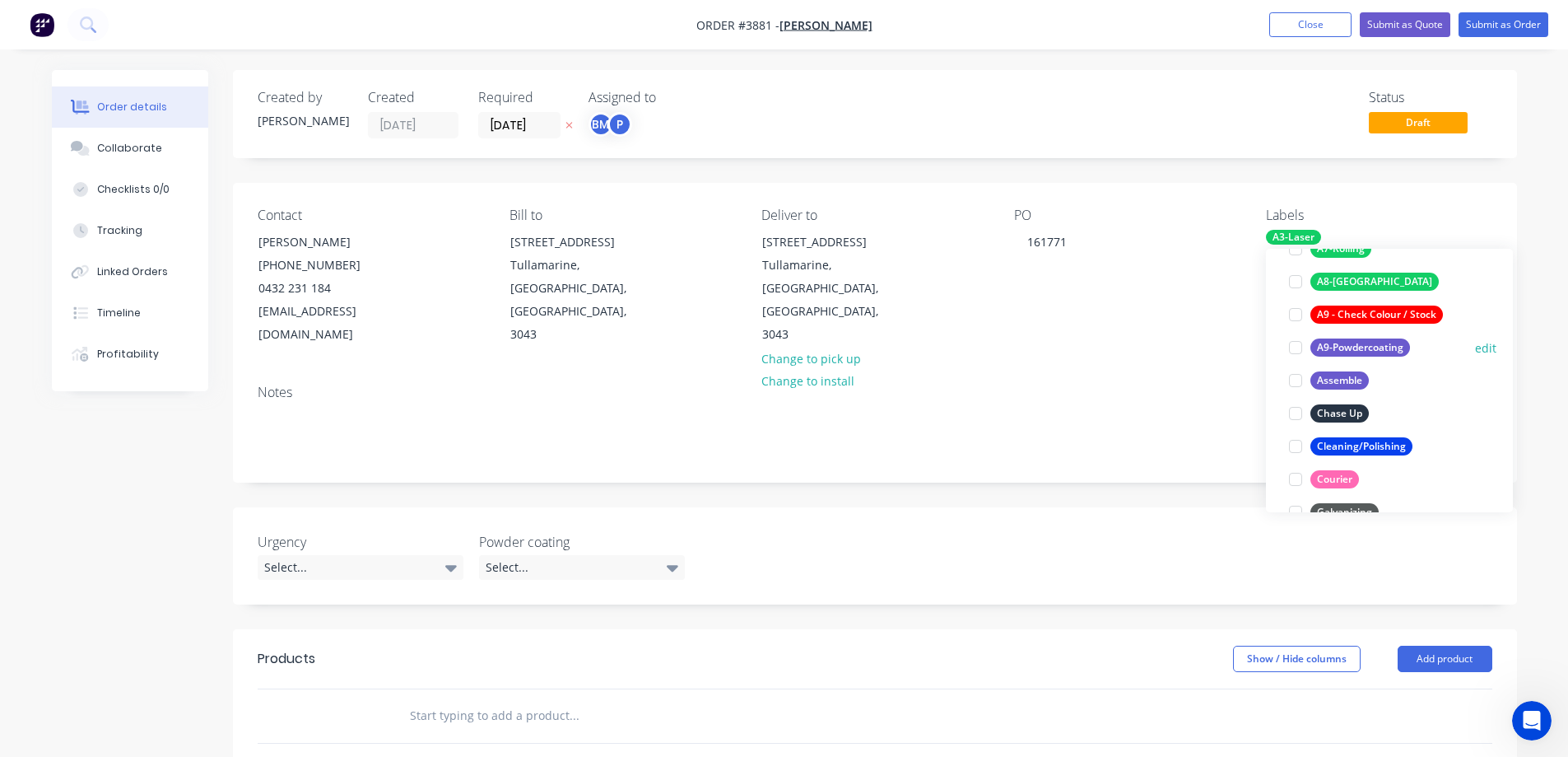
click at [1295, 346] on div at bounding box center [1295, 347] width 33 height 33
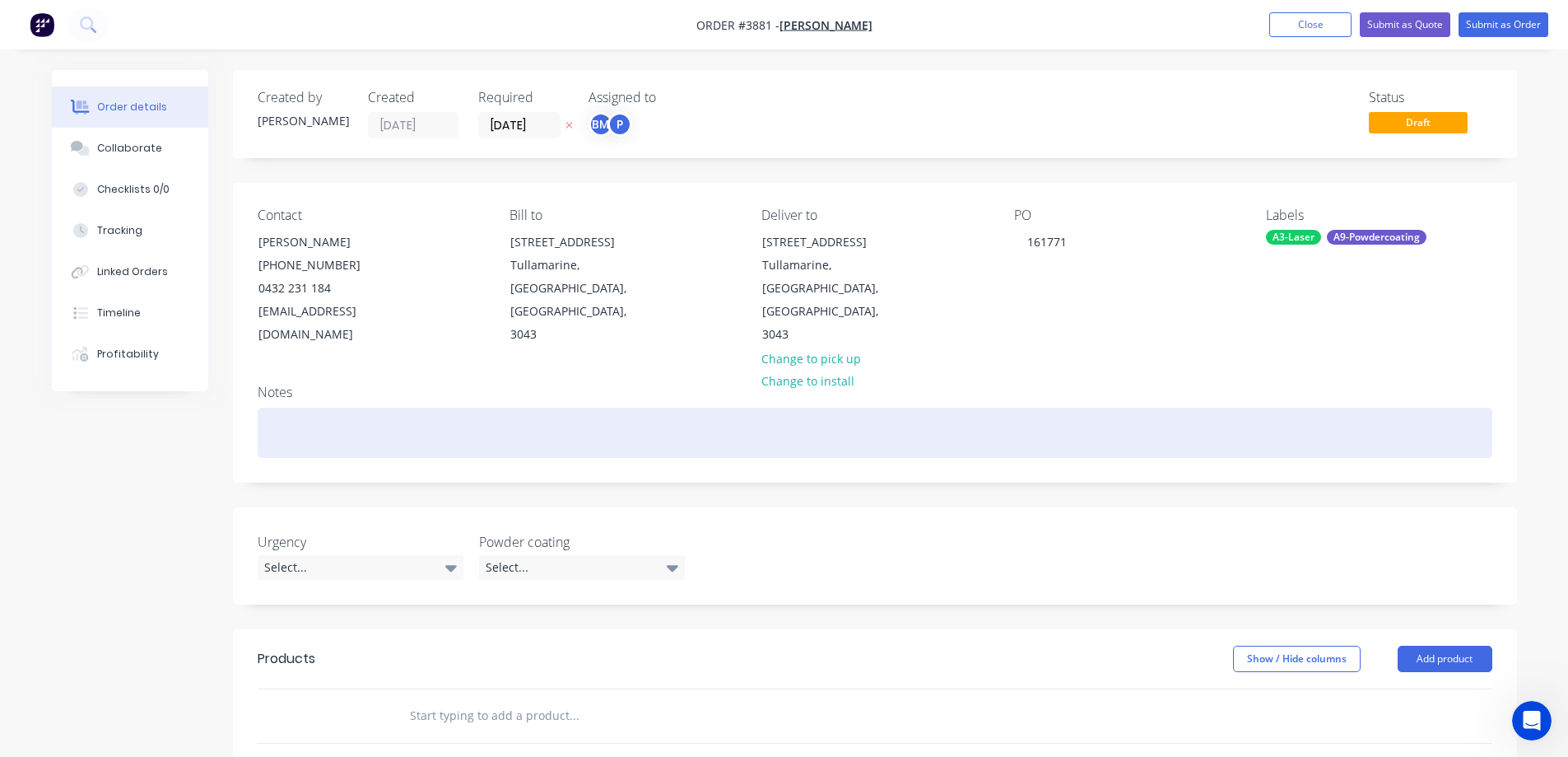
click at [1091, 408] on div at bounding box center [875, 433] width 1234 height 50
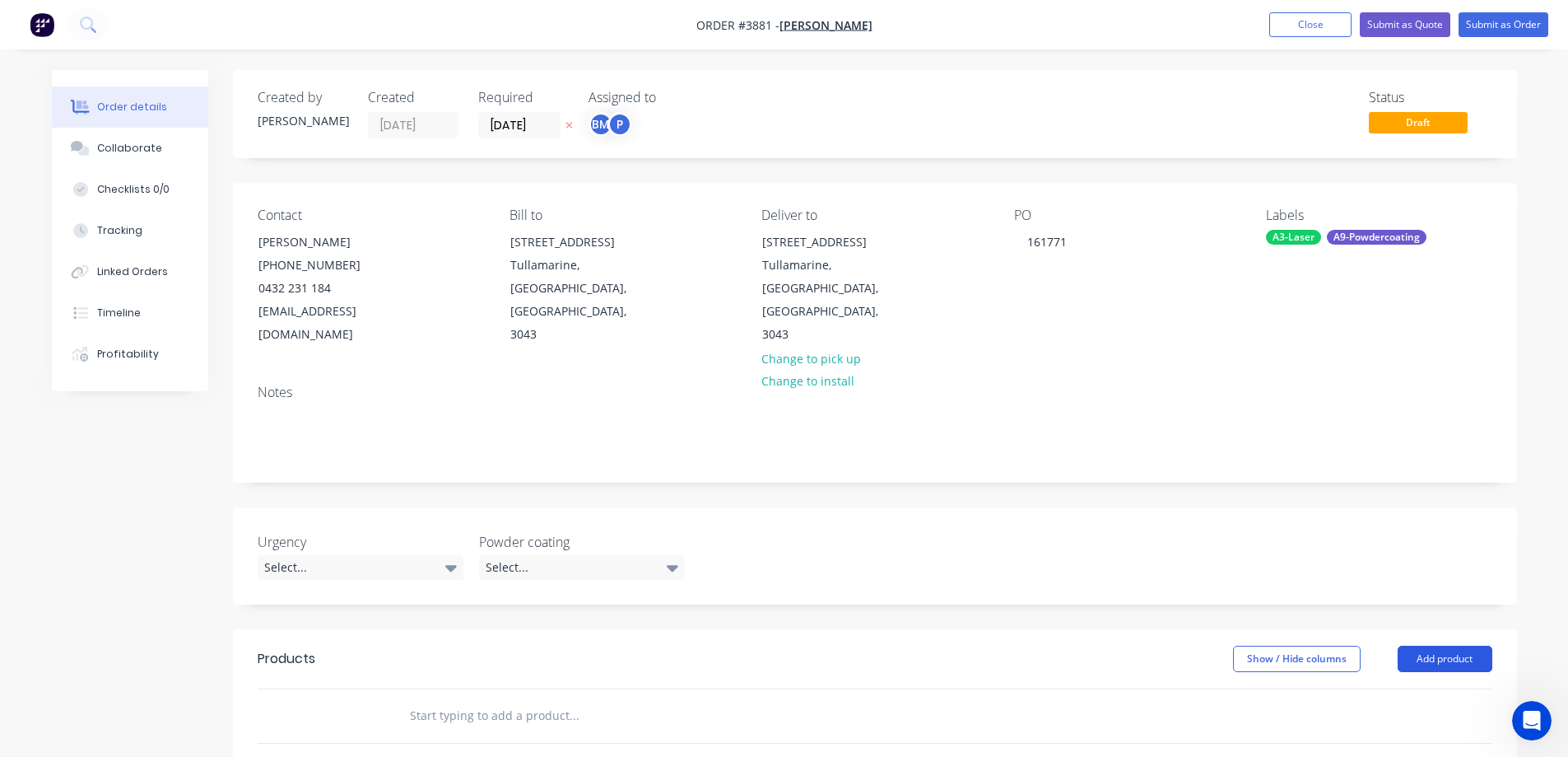
click at [1430, 645] on button "Add product" at bounding box center [1445, 658] width 95 height 26
click at [1386, 718] on button "Basic product" at bounding box center [1414, 734] width 157 height 33
click at [1430, 645] on button "Add product" at bounding box center [1445, 658] width 95 height 26
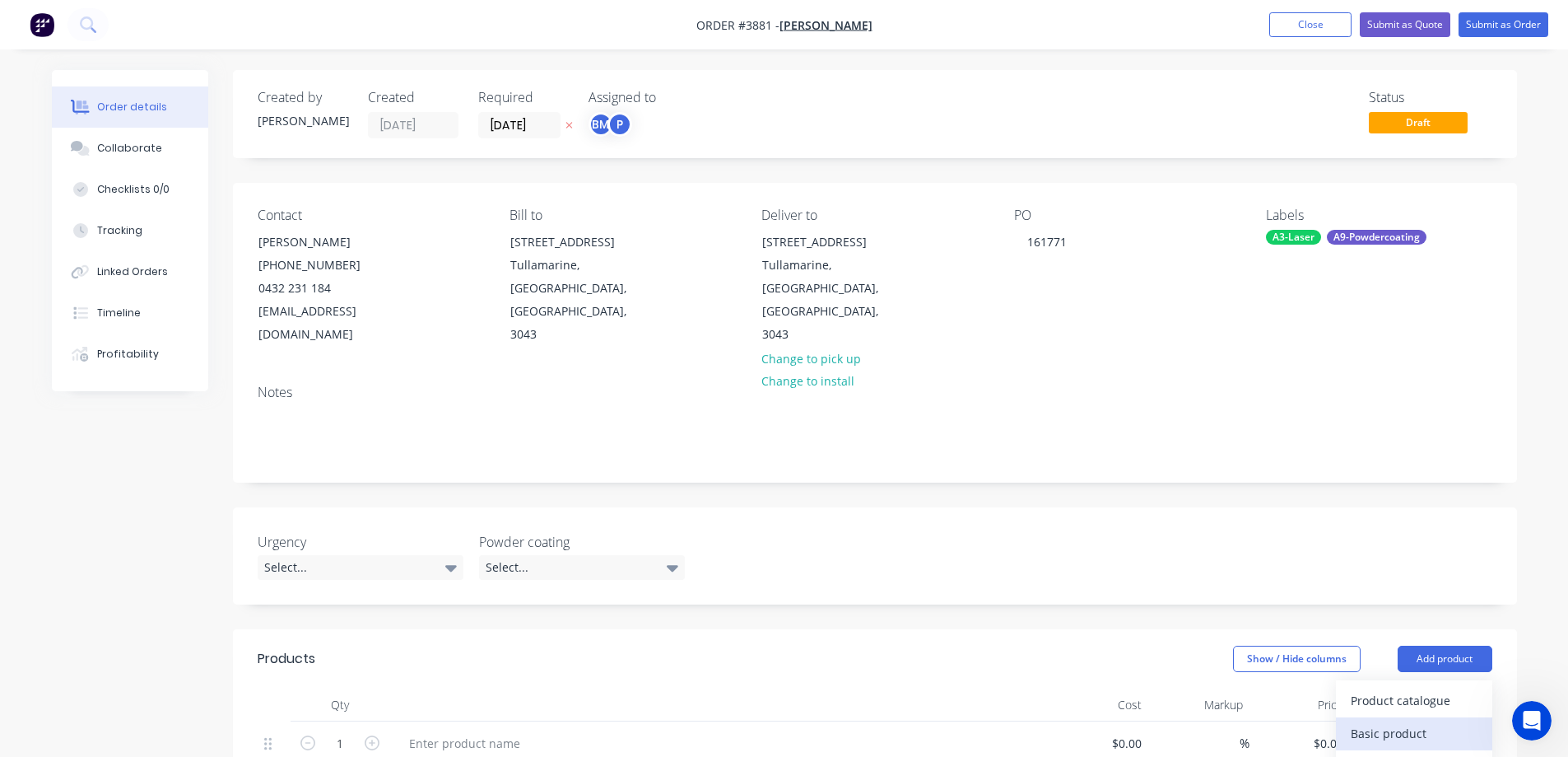
click at [1403, 721] on div "Basic product" at bounding box center [1414, 733] width 127 height 24
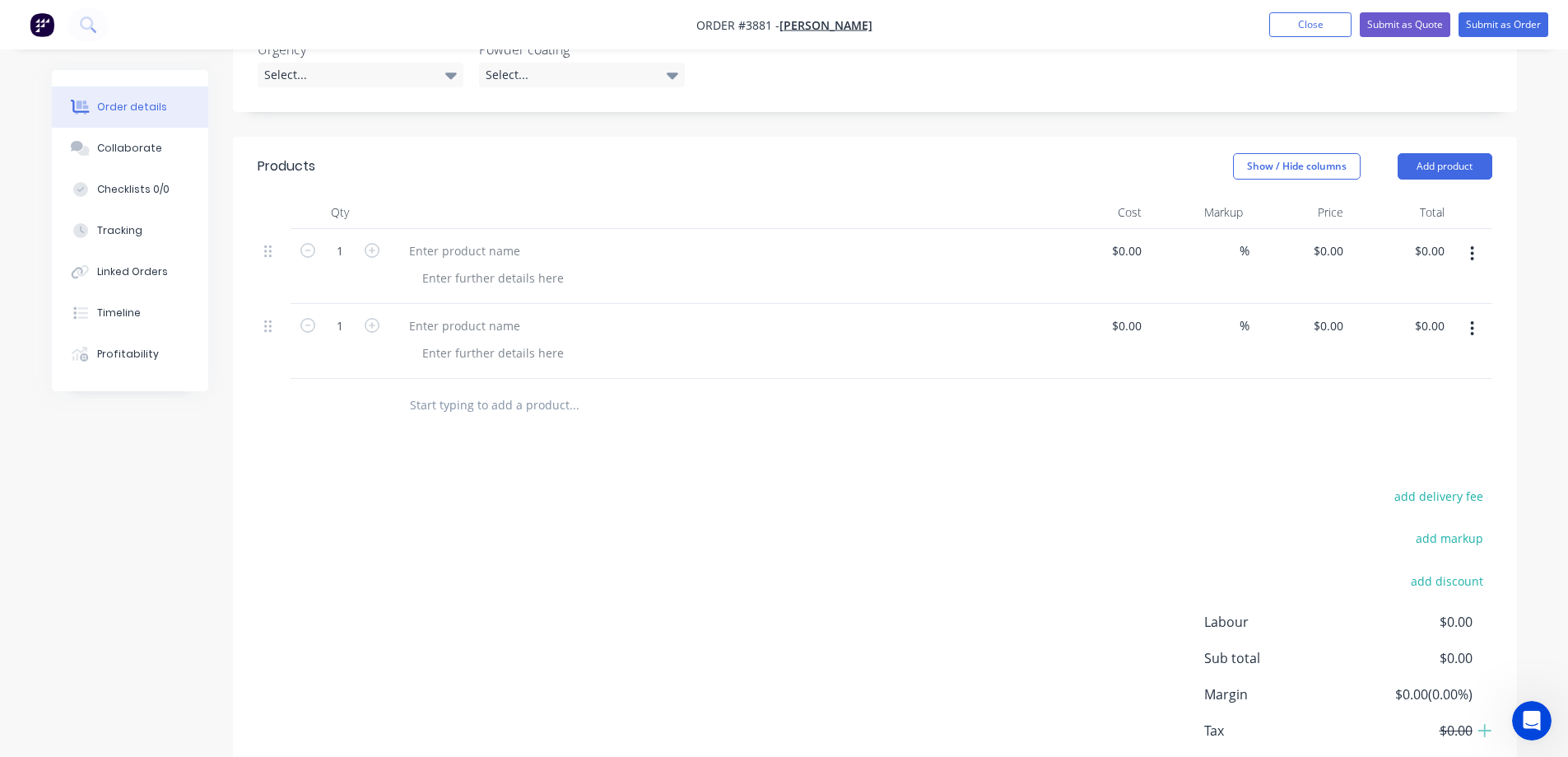
scroll to position [494, 0]
click at [443, 237] on div at bounding box center [465, 249] width 138 height 24
click at [456, 237] on div at bounding box center [465, 249] width 138 height 24
paste div
click at [451, 237] on div "Flat Bar 990mm x 162mm x 5mm" at bounding box center [499, 249] width 207 height 24
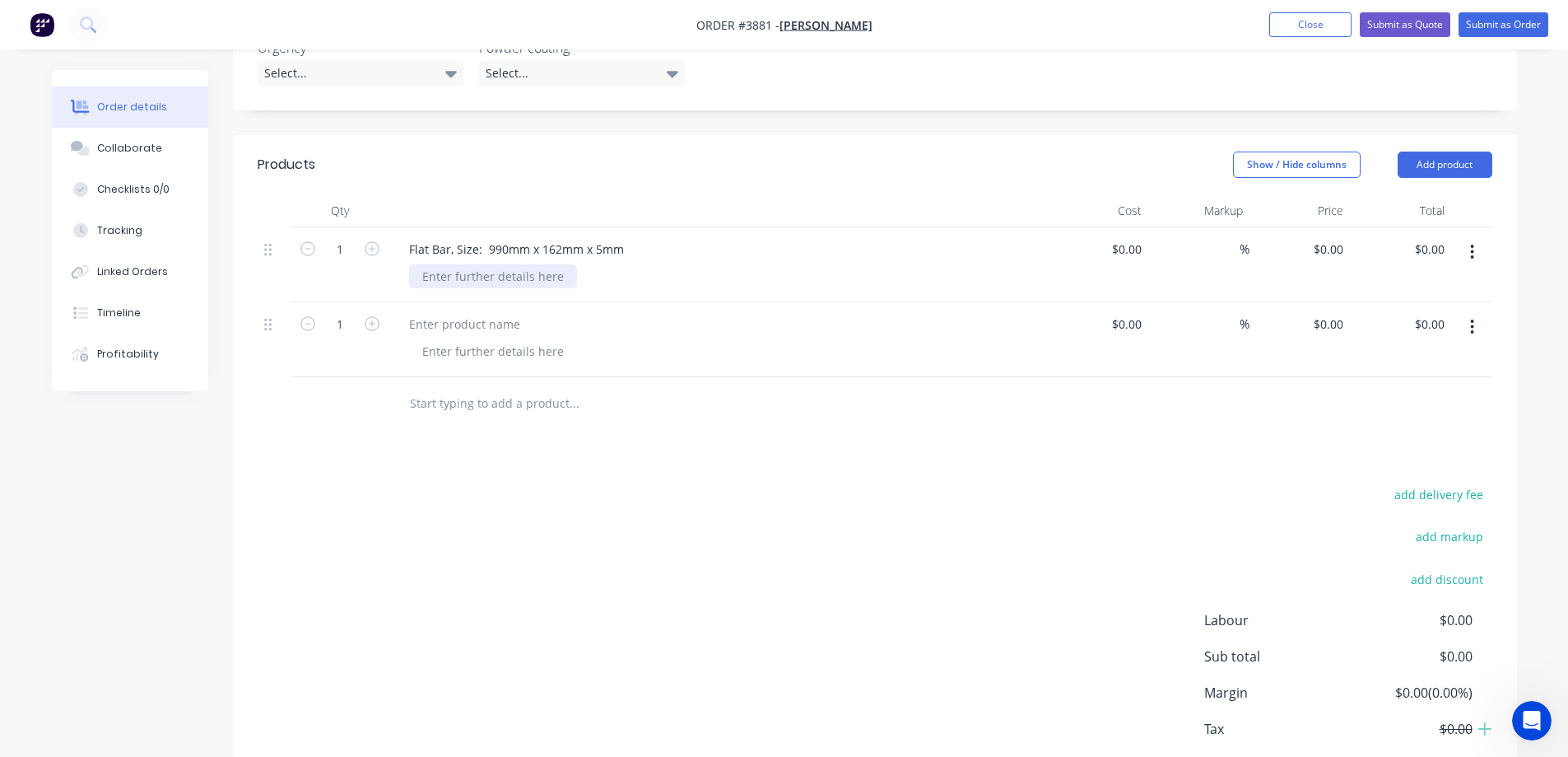
click at [555, 264] on div at bounding box center [493, 276] width 168 height 24
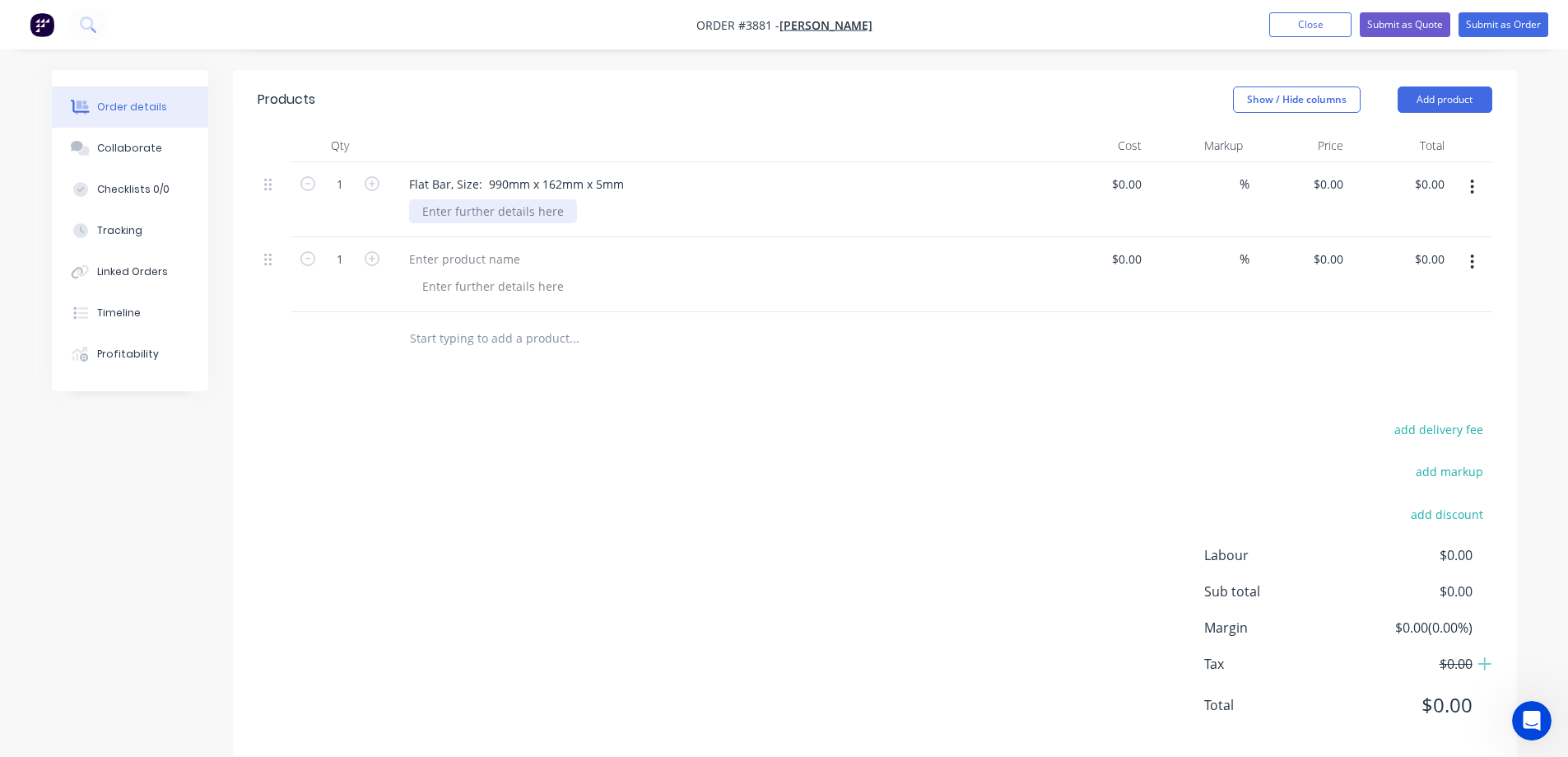
scroll to position [565, 0]
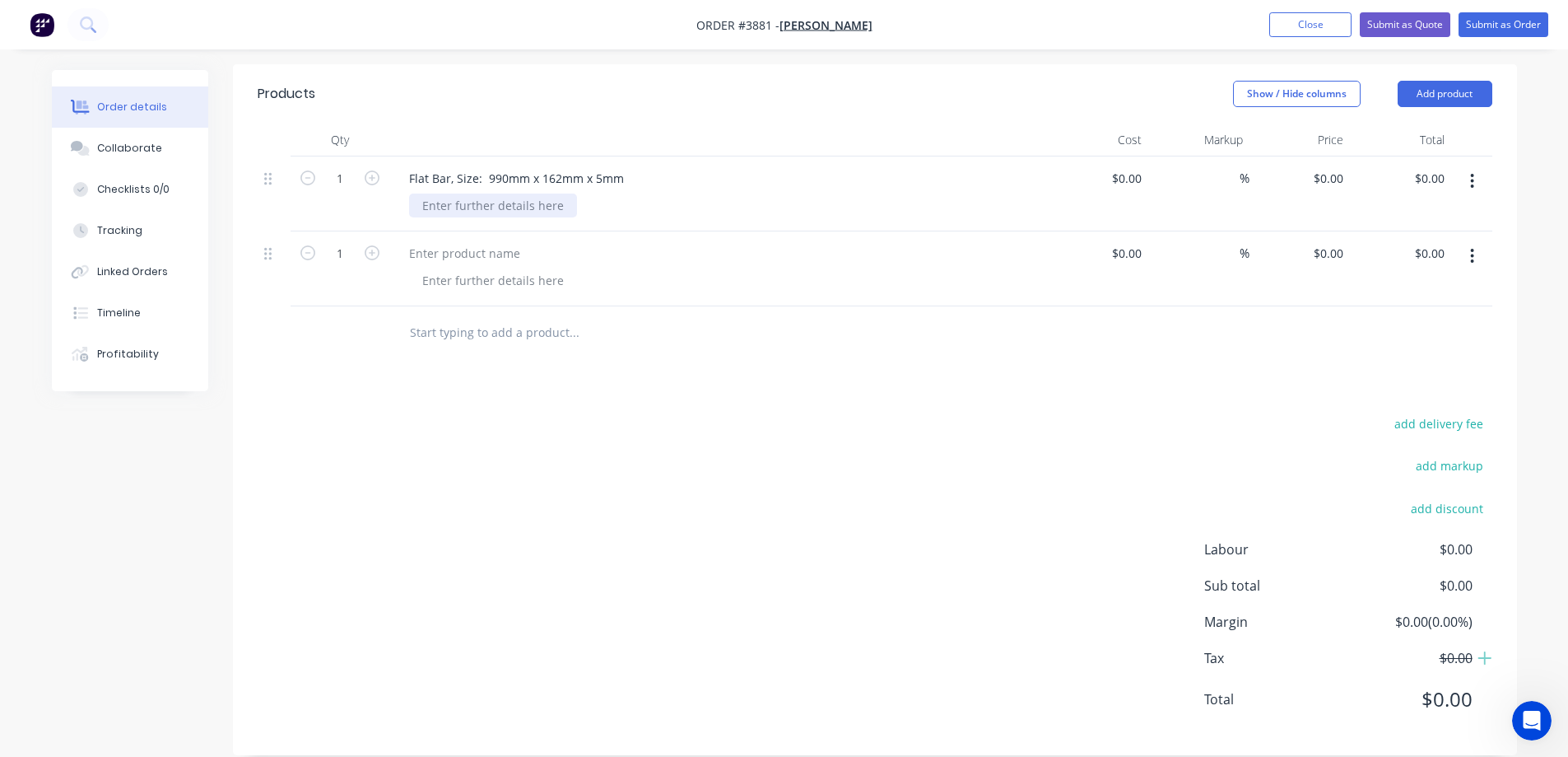
click at [477, 193] on div at bounding box center [493, 205] width 168 height 24
click at [673, 268] on div at bounding box center [725, 280] width 632 height 24
click at [482, 193] on div "Material: mild steel" at bounding box center [475, 205] width 133 height 24
click at [496, 242] on div at bounding box center [465, 253] width 138 height 24
click at [475, 268] on div at bounding box center [493, 280] width 168 height 24
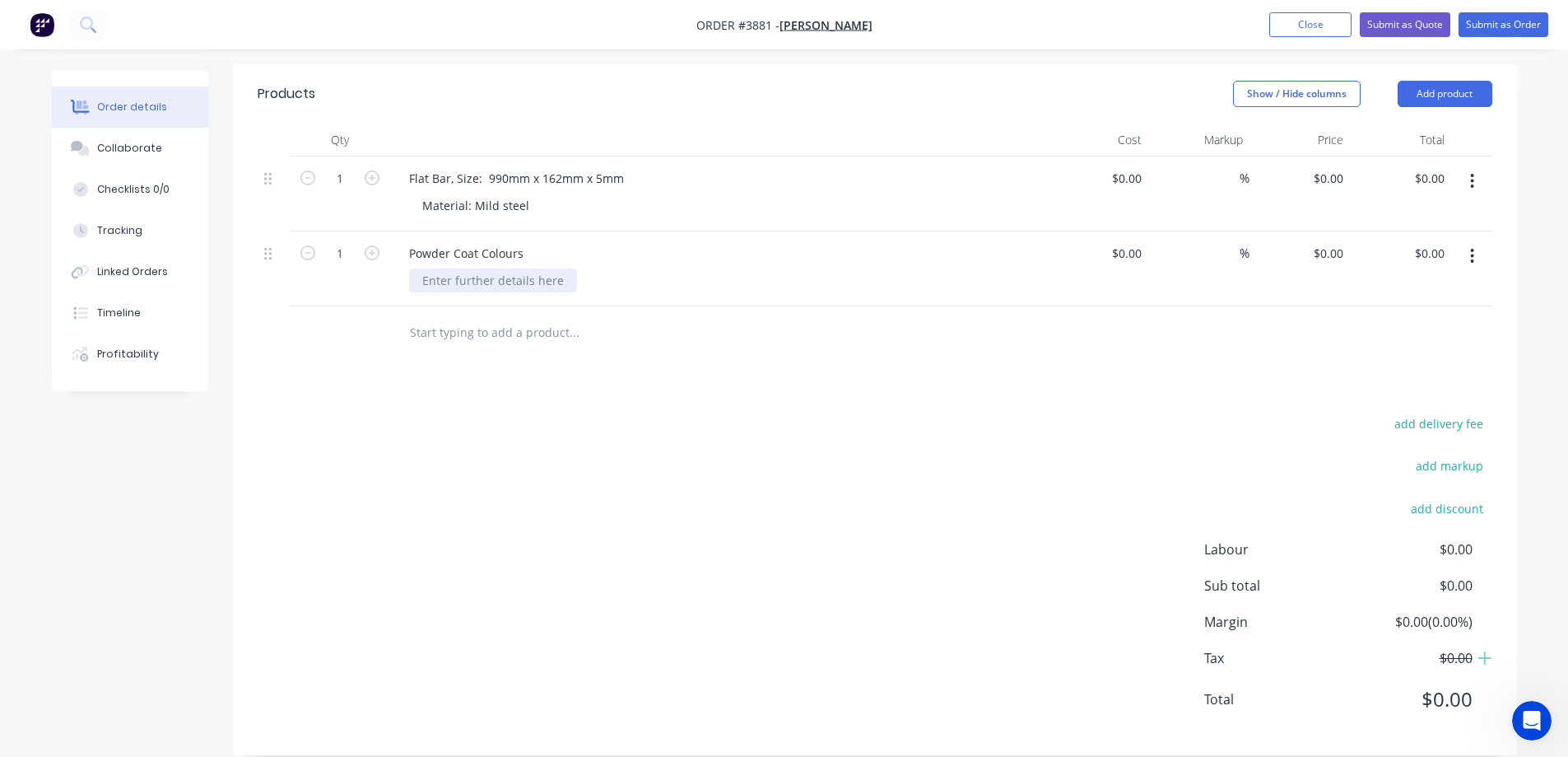
click at [466, 268] on div at bounding box center [493, 280] width 168 height 24
click at [504, 268] on div "Colour:" at bounding box center [725, 280] width 632 height 24
click at [467, 268] on div "Colour:" at bounding box center [442, 280] width 66 height 24
click at [723, 426] on div "add delivery fee add markup add discount Labour $0.00 Sub total $0.00 Margin $0…" at bounding box center [875, 571] width 1234 height 318
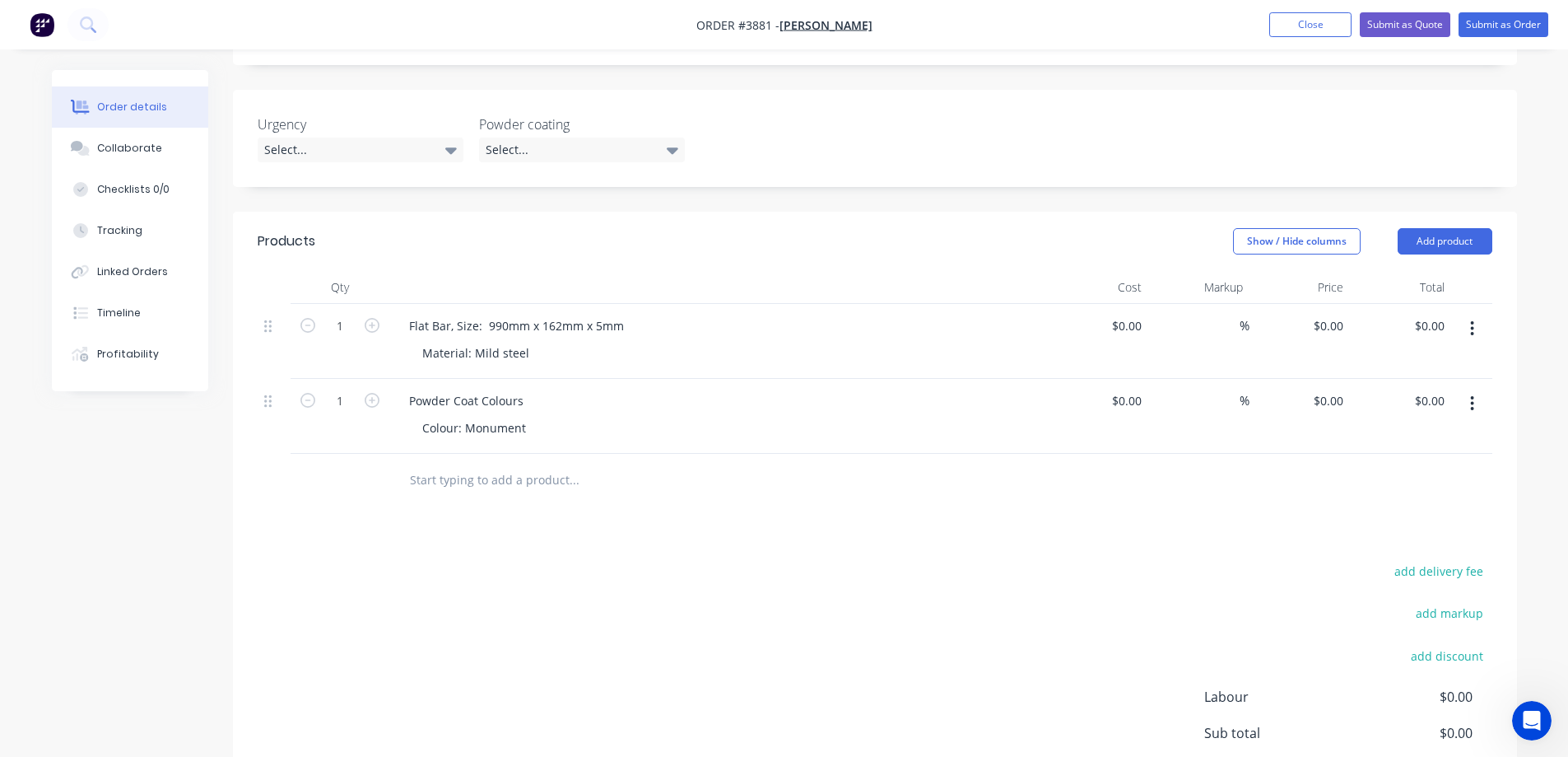
scroll to position [400, 0]
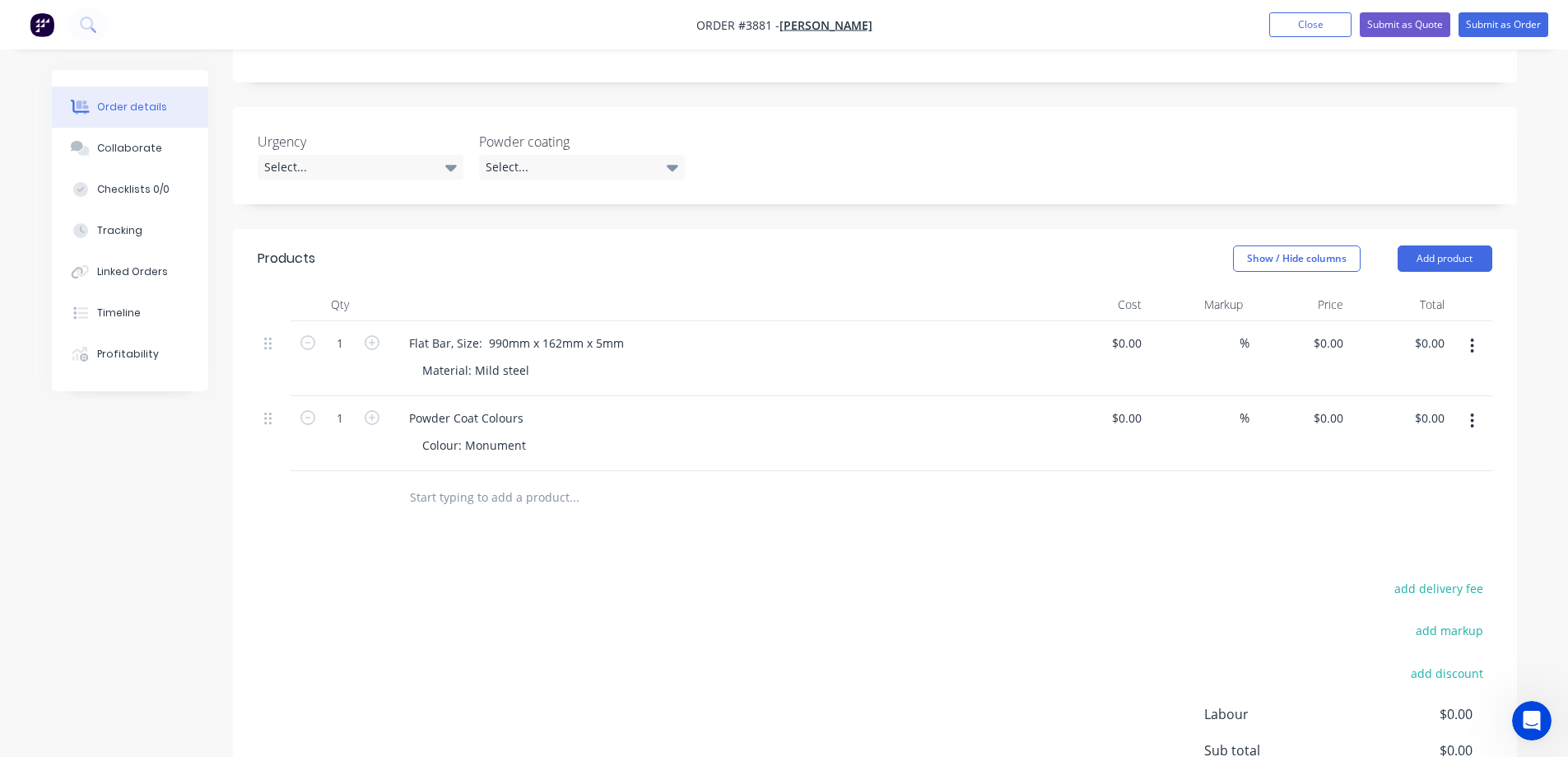
click at [701, 577] on div "add delivery fee add markup add discount Labour $0.00 Sub total $0.00 Margin $0…" at bounding box center [875, 736] width 1234 height 318
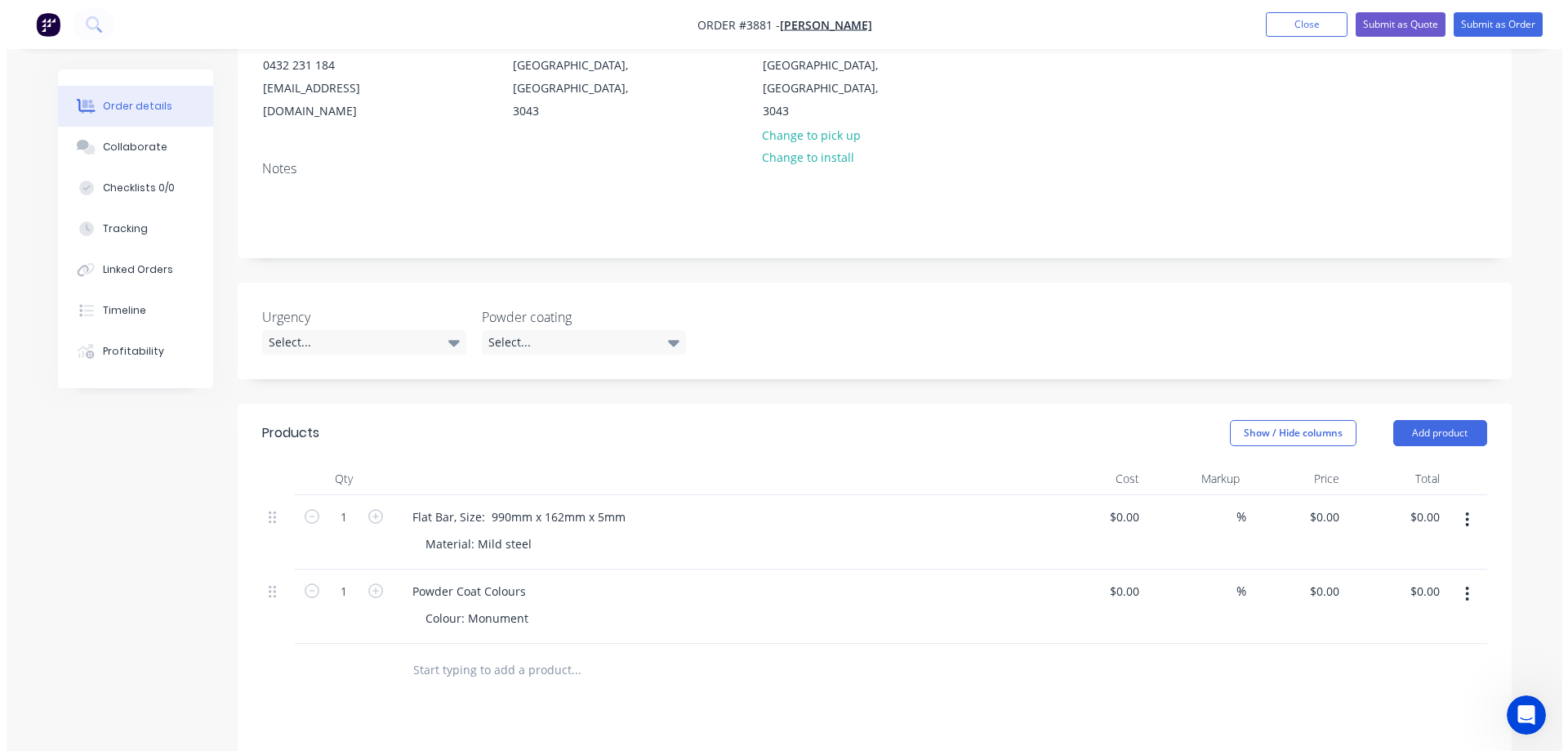
scroll to position [0, 0]
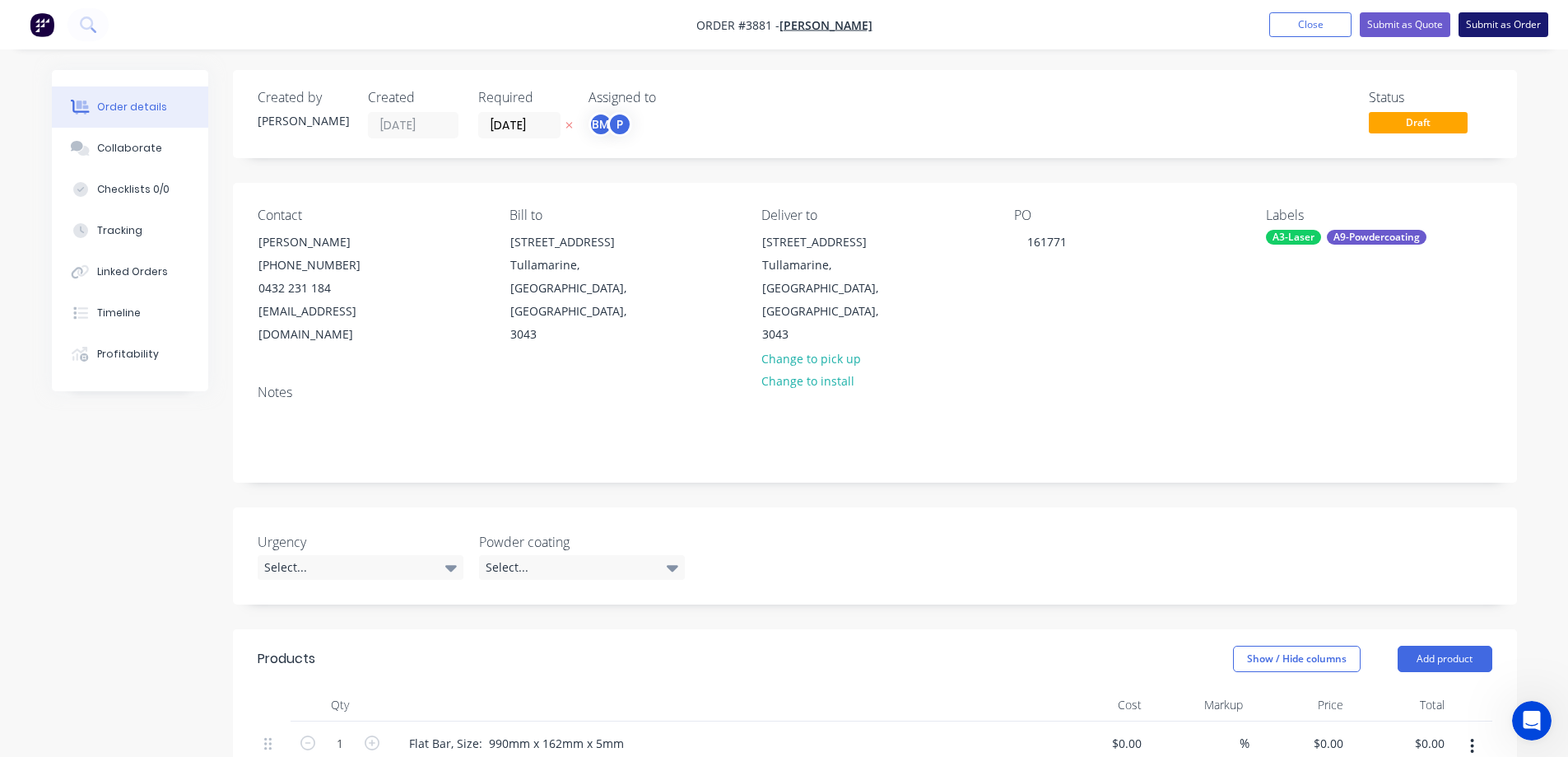
click at [1493, 26] on button "Submit as Order" at bounding box center [1504, 25] width 89 height 25
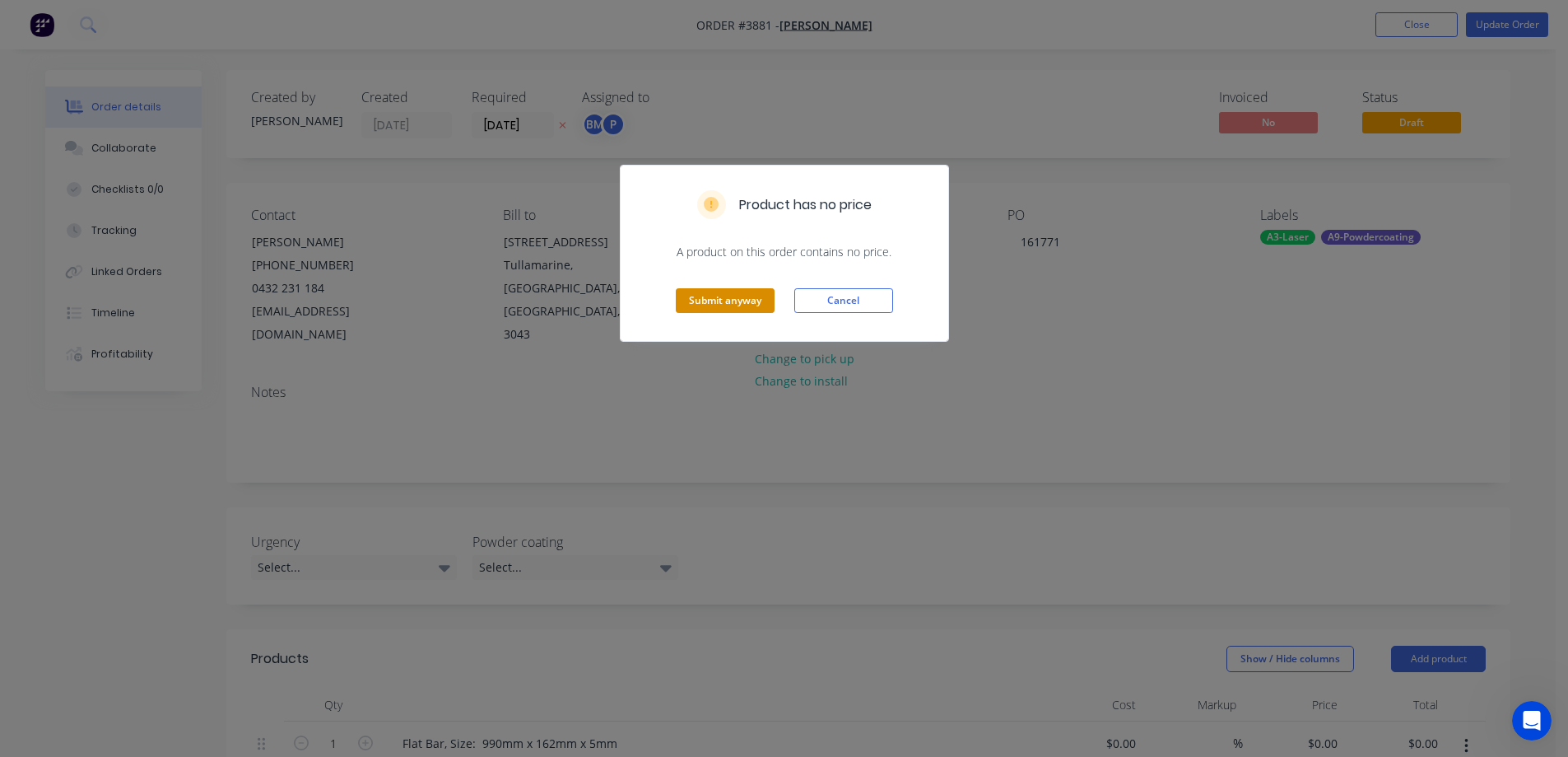
click at [740, 302] on button "Submit anyway" at bounding box center [725, 301] width 98 height 25
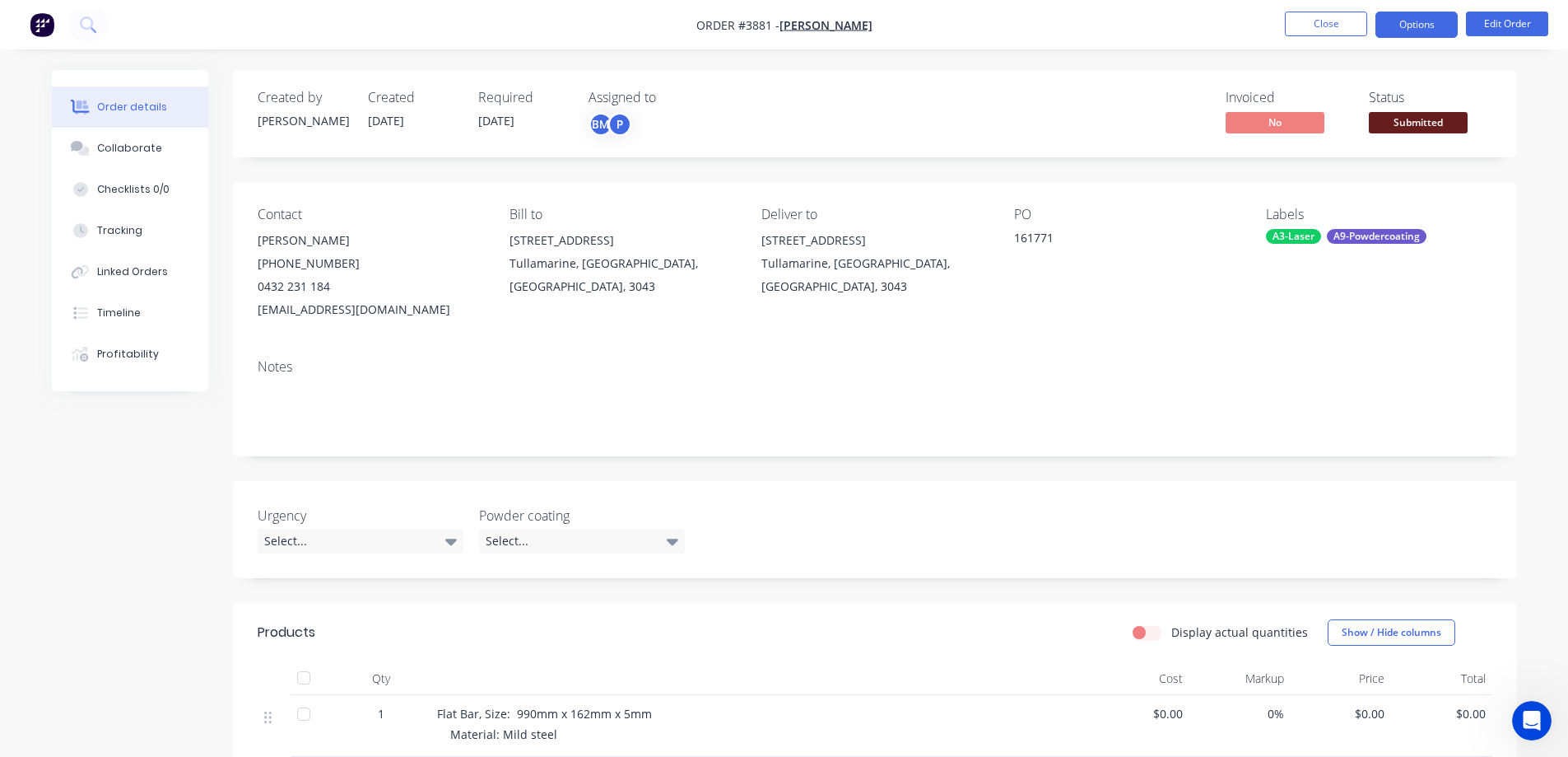
click at [1420, 30] on button "Options" at bounding box center [1417, 24] width 82 height 26
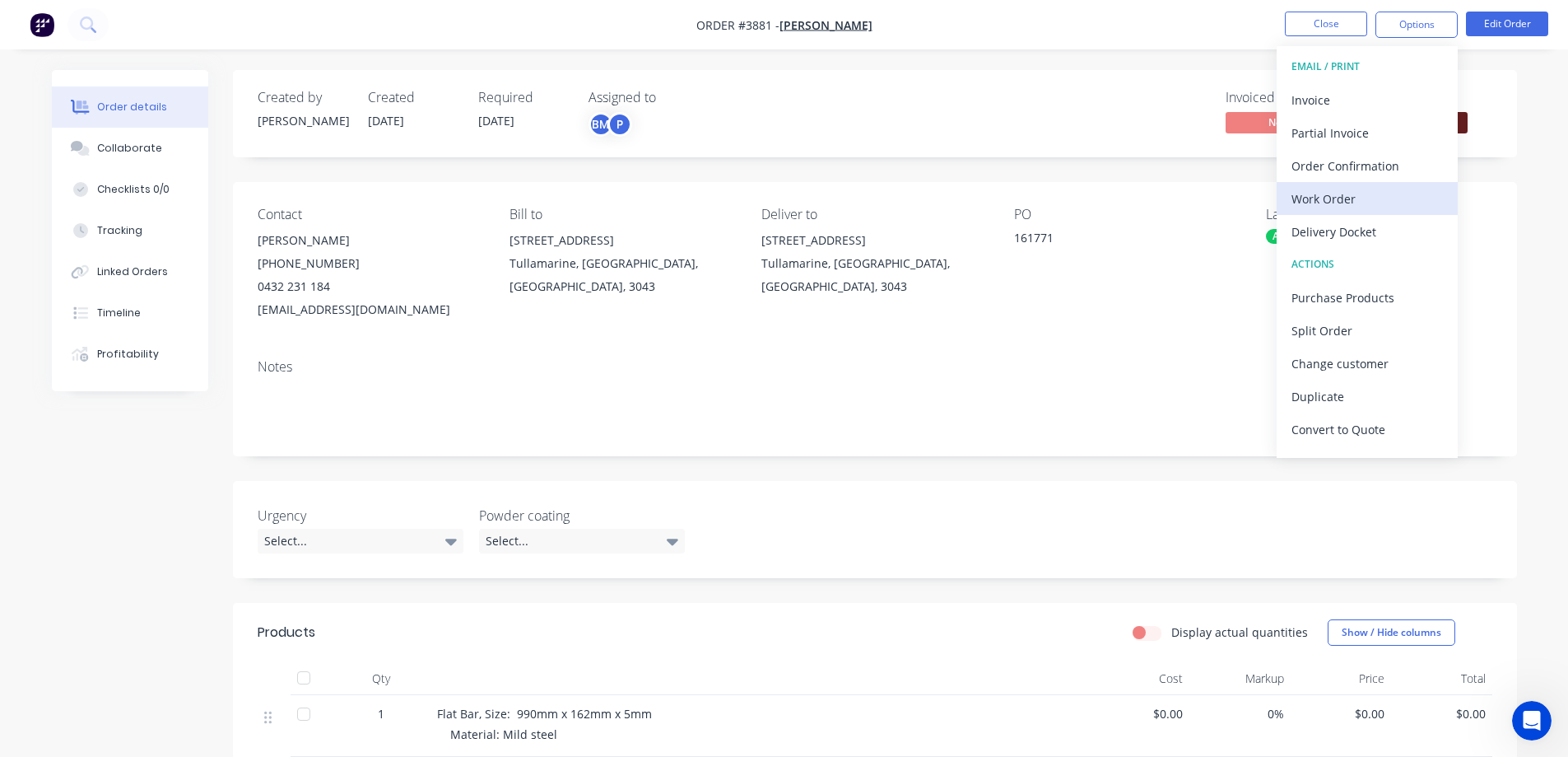
click at [1365, 203] on div "Work Order" at bounding box center [1367, 199] width 151 height 24
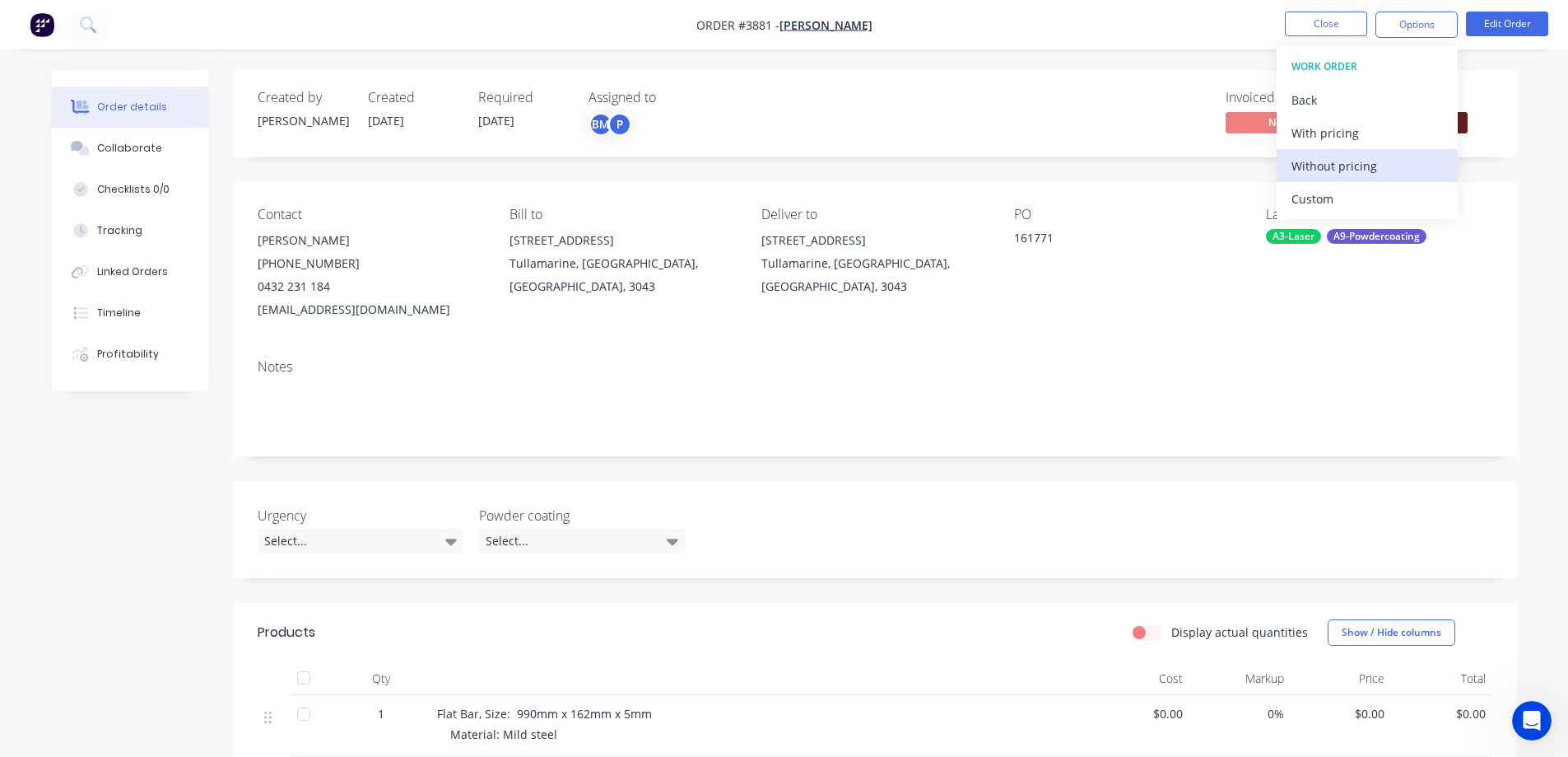
click at [1369, 174] on div "Without pricing" at bounding box center [1367, 166] width 151 height 24
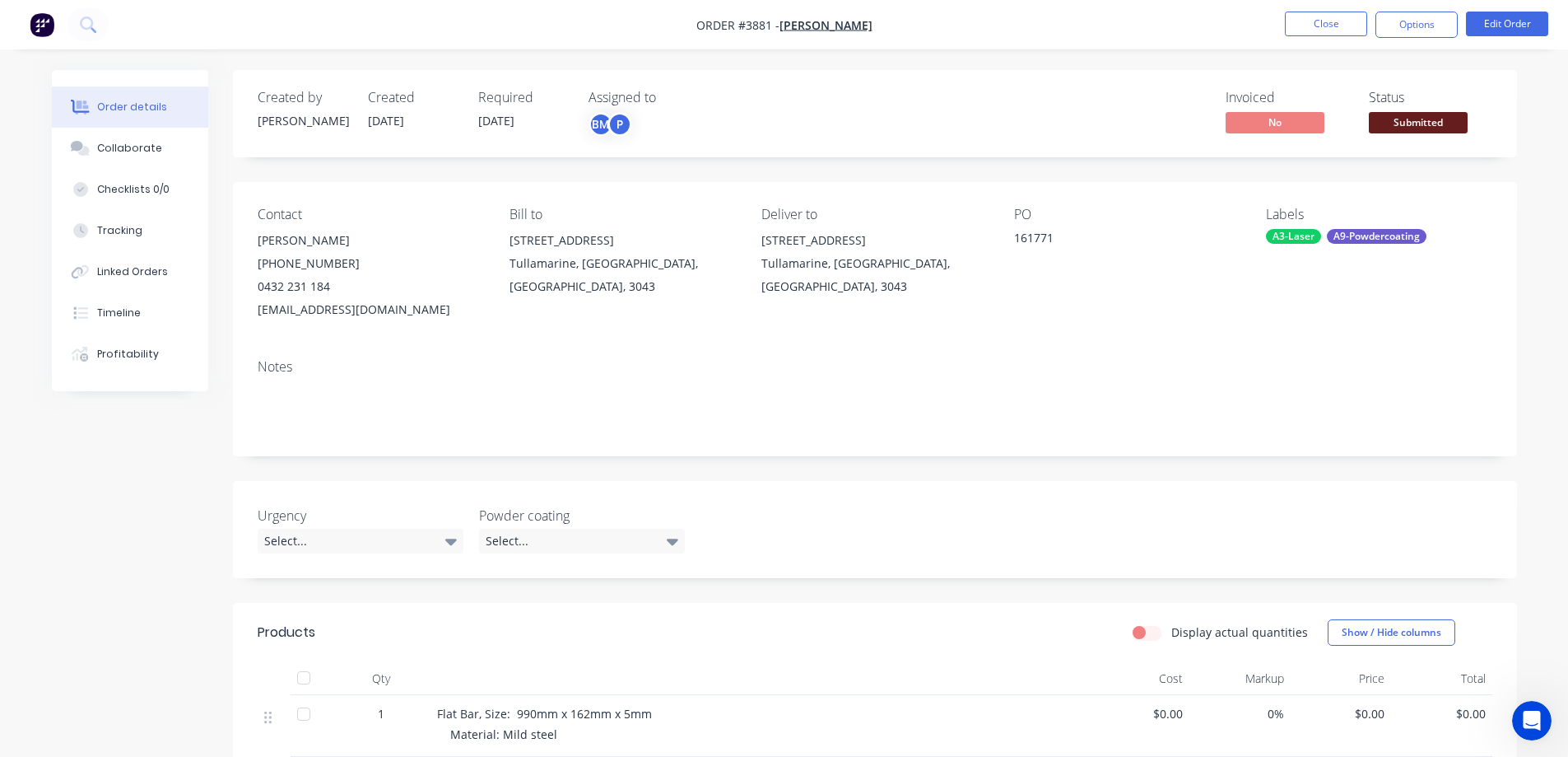
click at [964, 63] on div "Order details Collaborate Checklists 0/0 Tracking Linked Orders Timeline Profit…" at bounding box center [784, 556] width 1568 height 1111
click at [1335, 30] on button "Close" at bounding box center [1326, 24] width 82 height 25
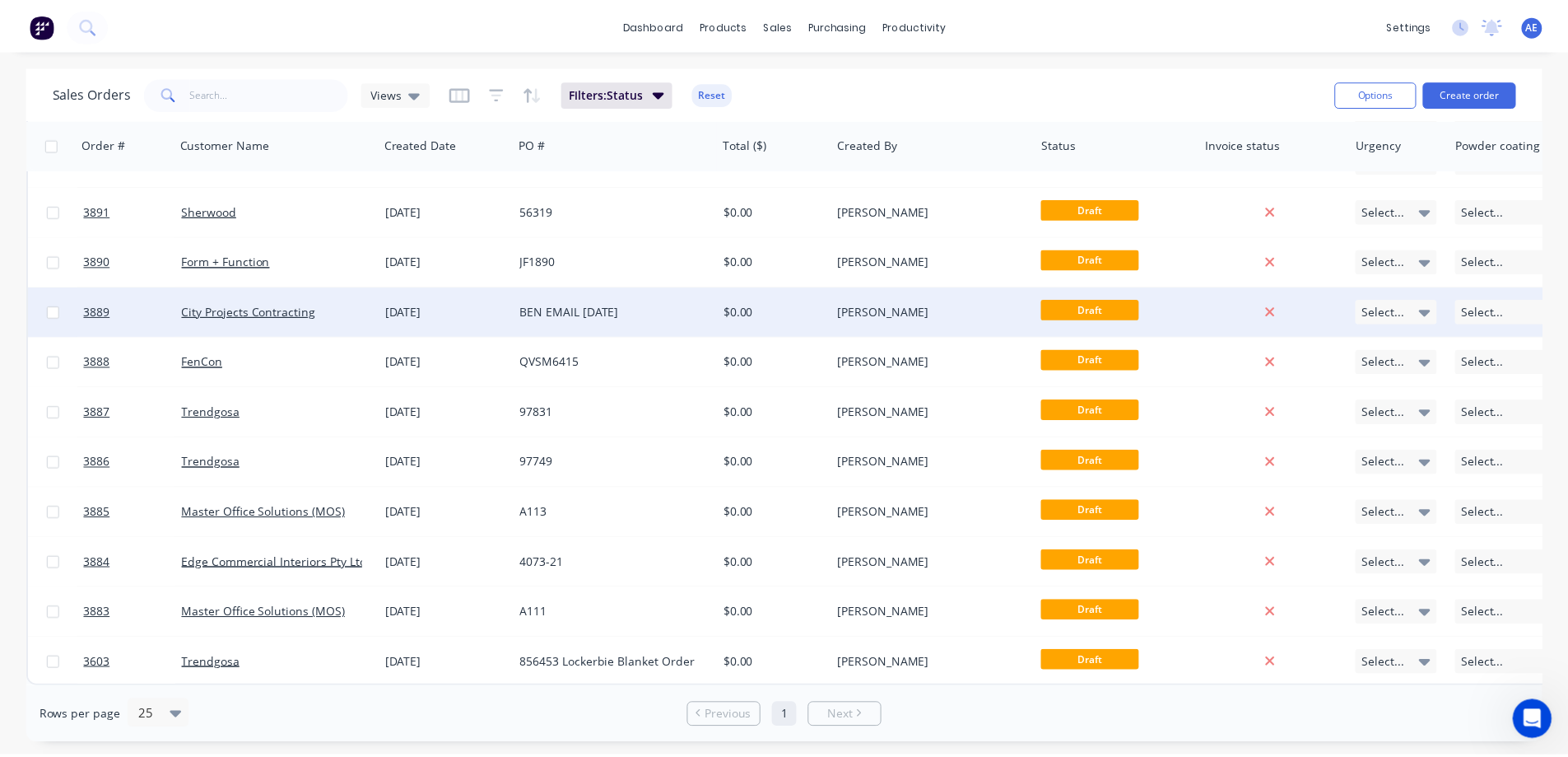
scroll to position [243, 0]
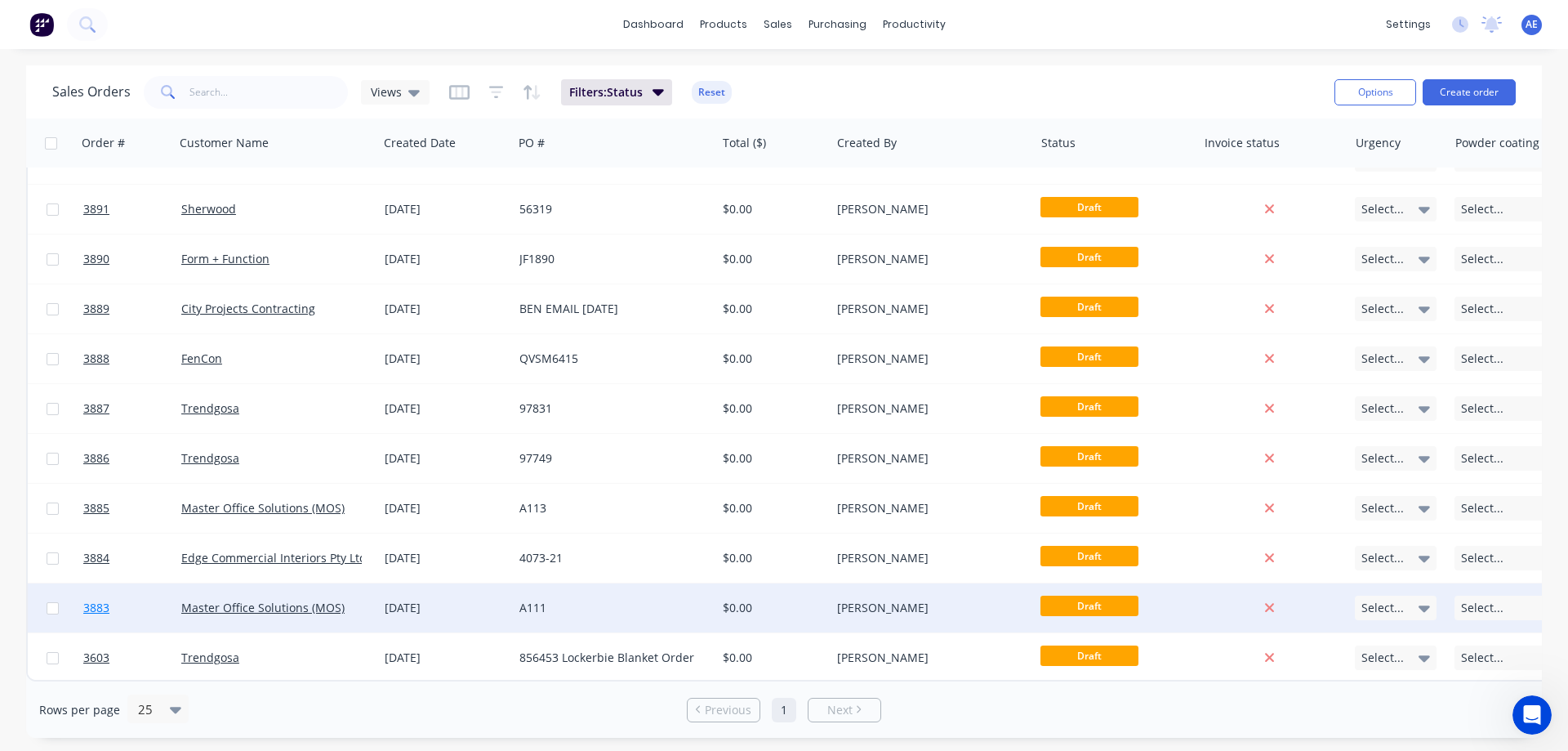
click at [102, 599] on span "3883" at bounding box center [96, 607] width 26 height 16
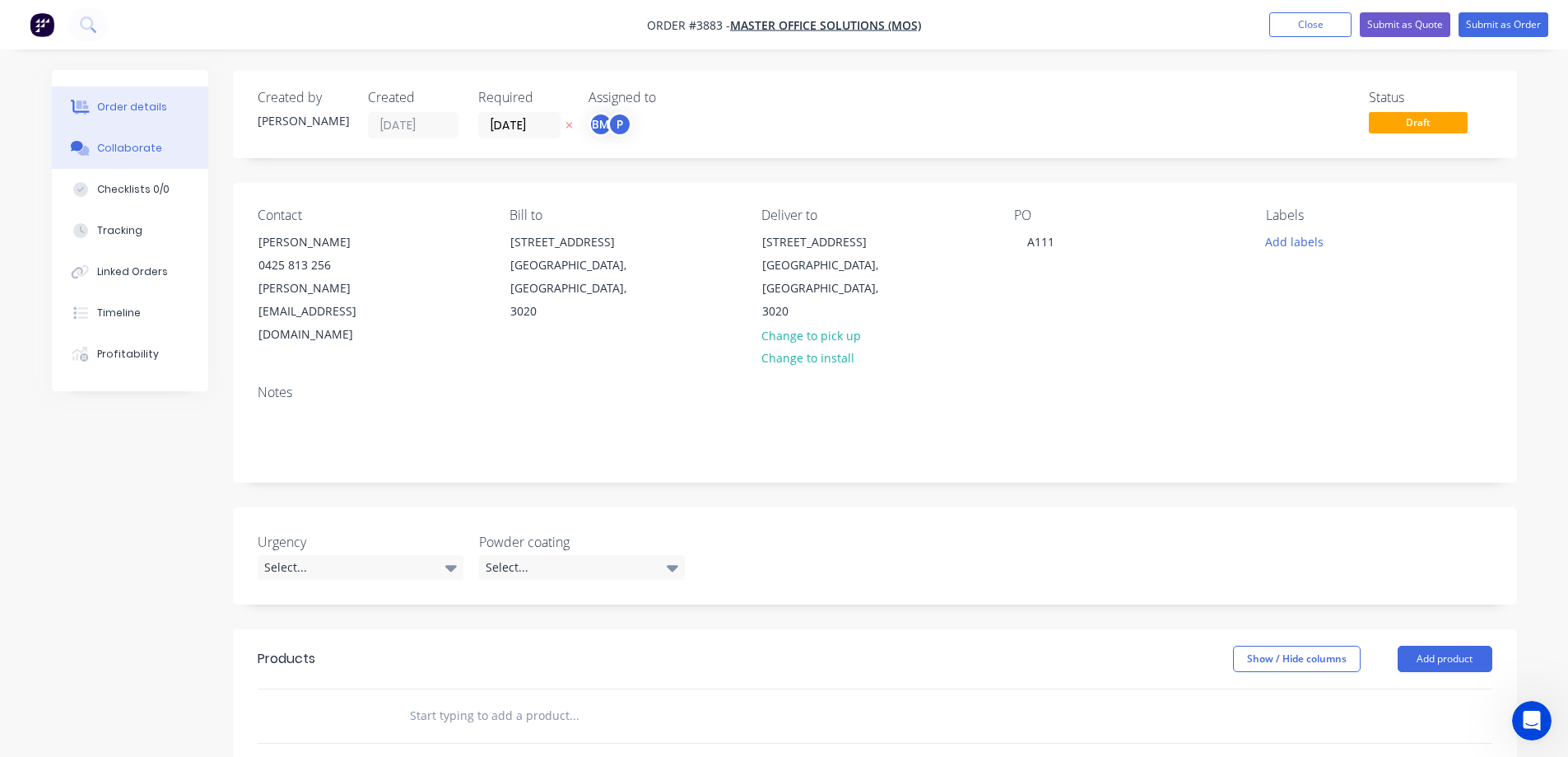
click at [135, 152] on div "Collaborate" at bounding box center [130, 148] width 65 height 15
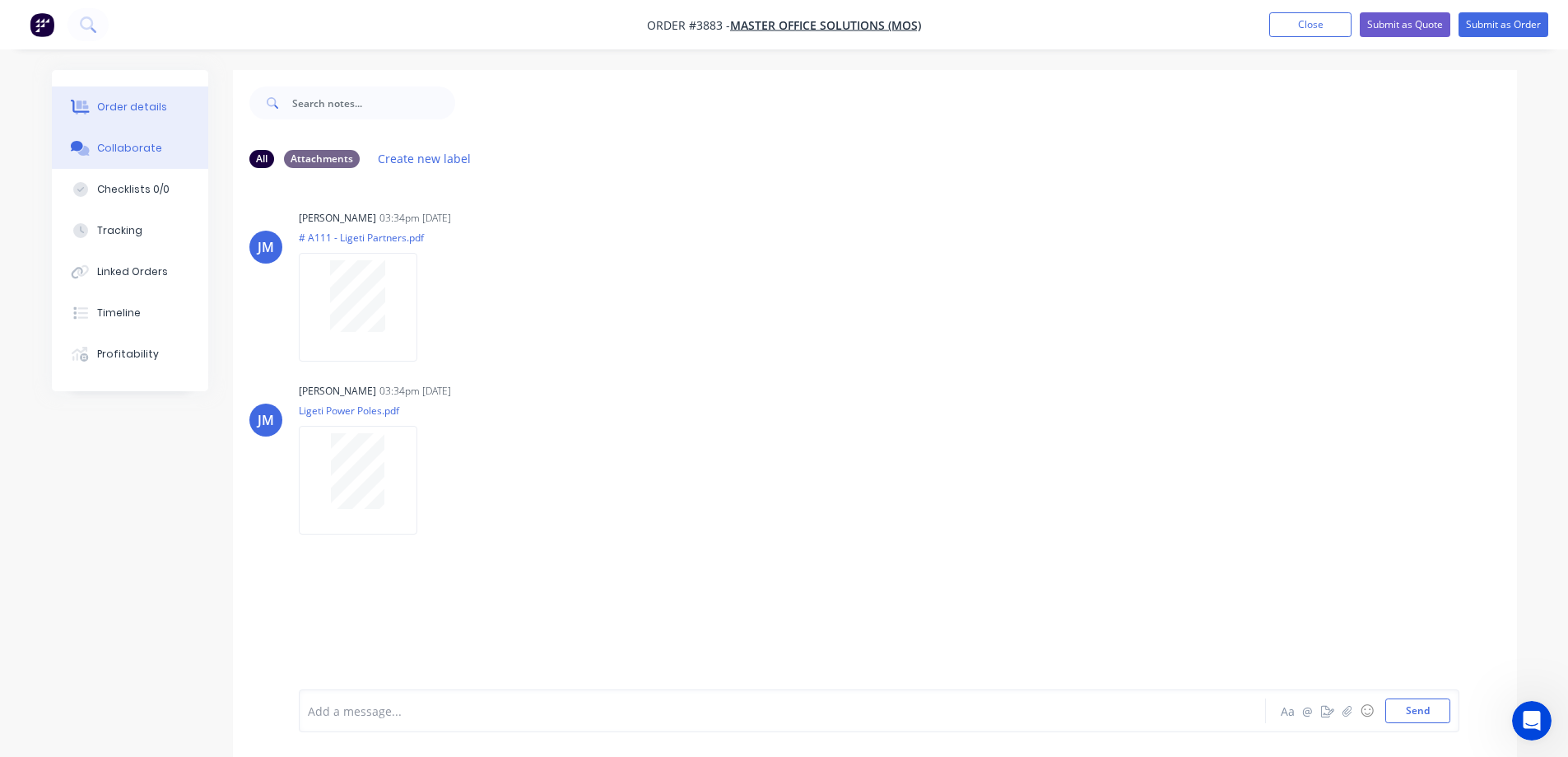
click at [138, 116] on button "Order details" at bounding box center [130, 107] width 157 height 41
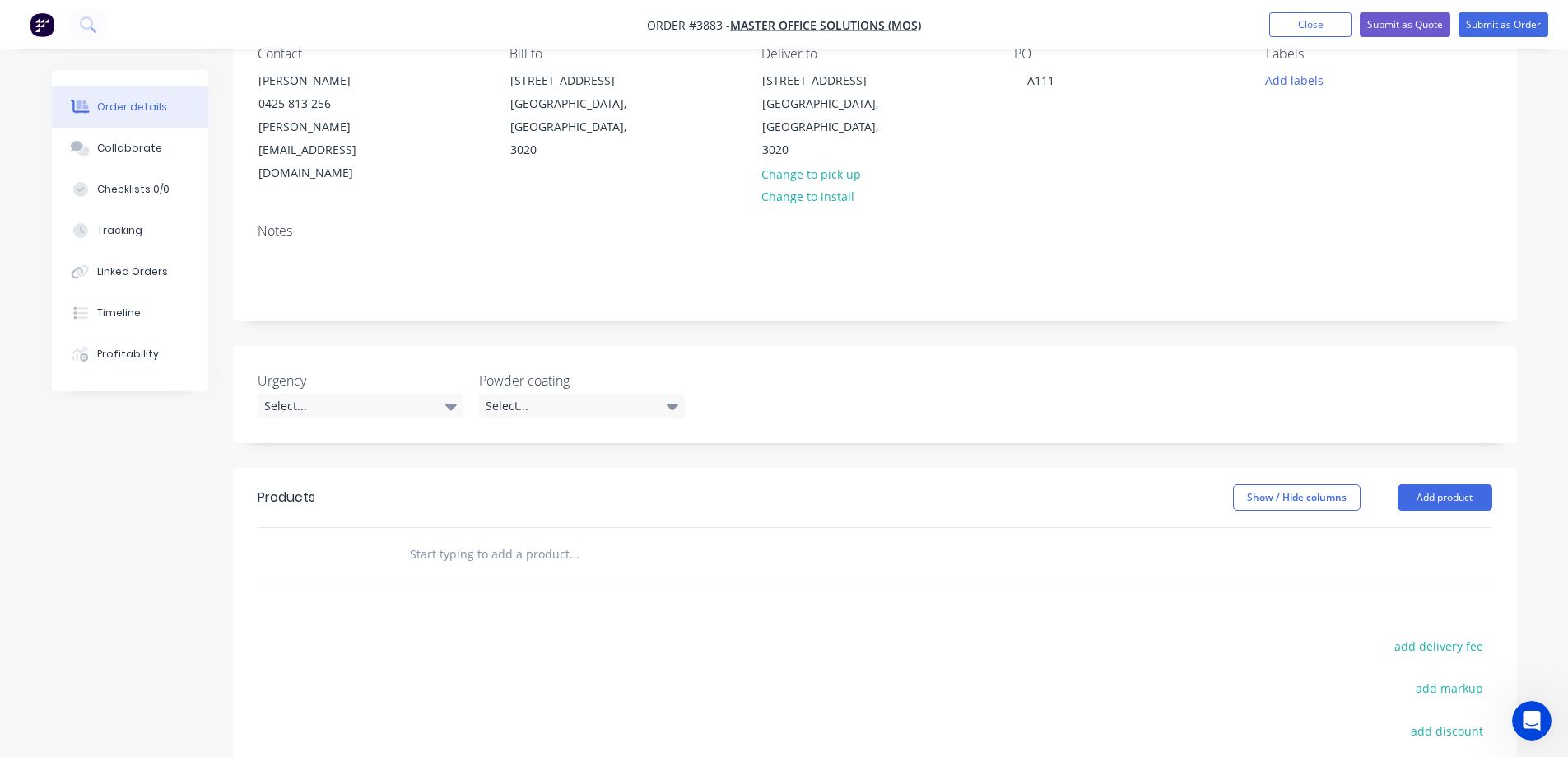
scroll to position [165, 0]
click at [1437, 481] on button "Add product" at bounding box center [1445, 493] width 95 height 26
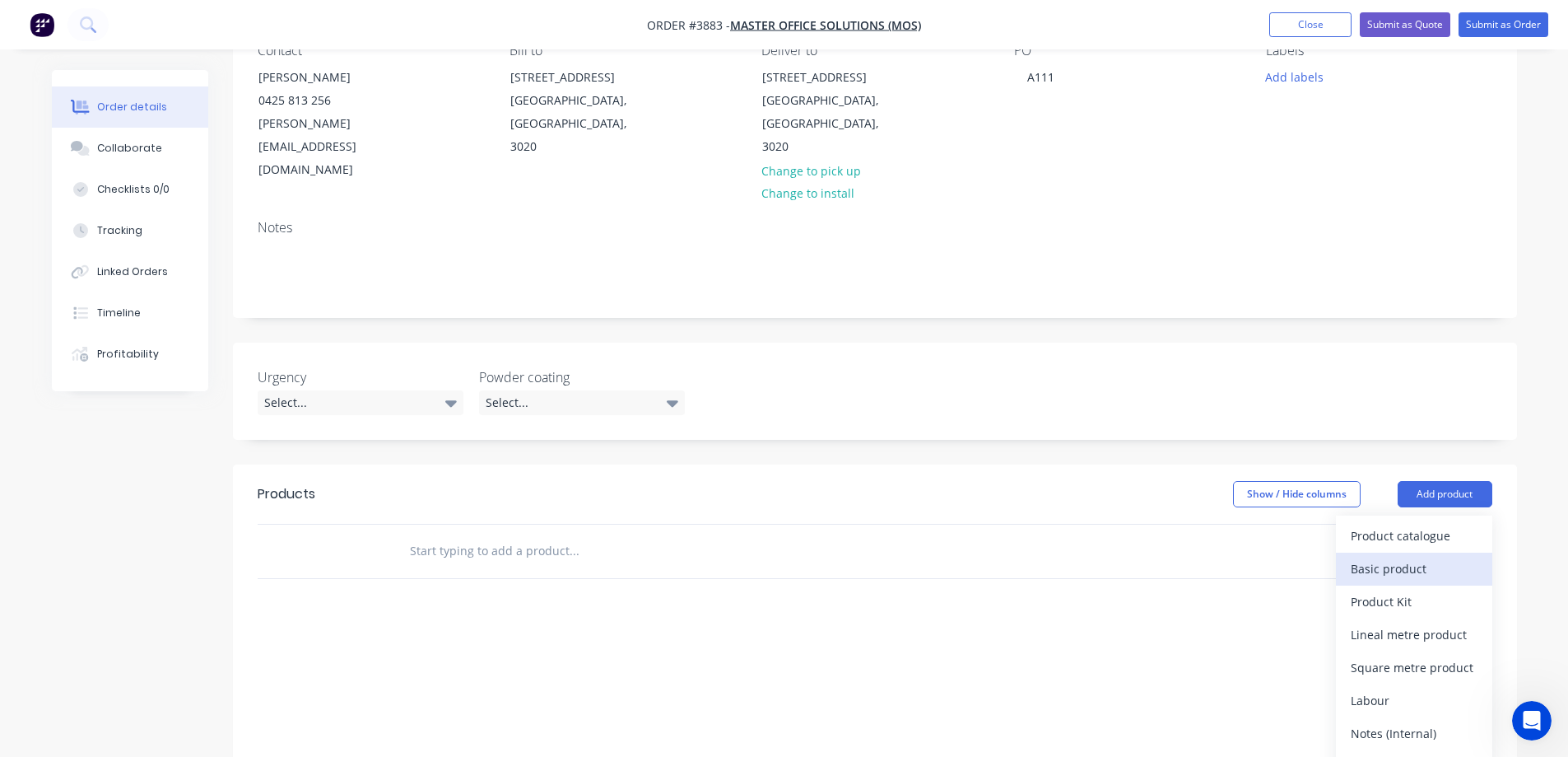
click at [1386, 553] on button "Basic product" at bounding box center [1414, 569] width 157 height 33
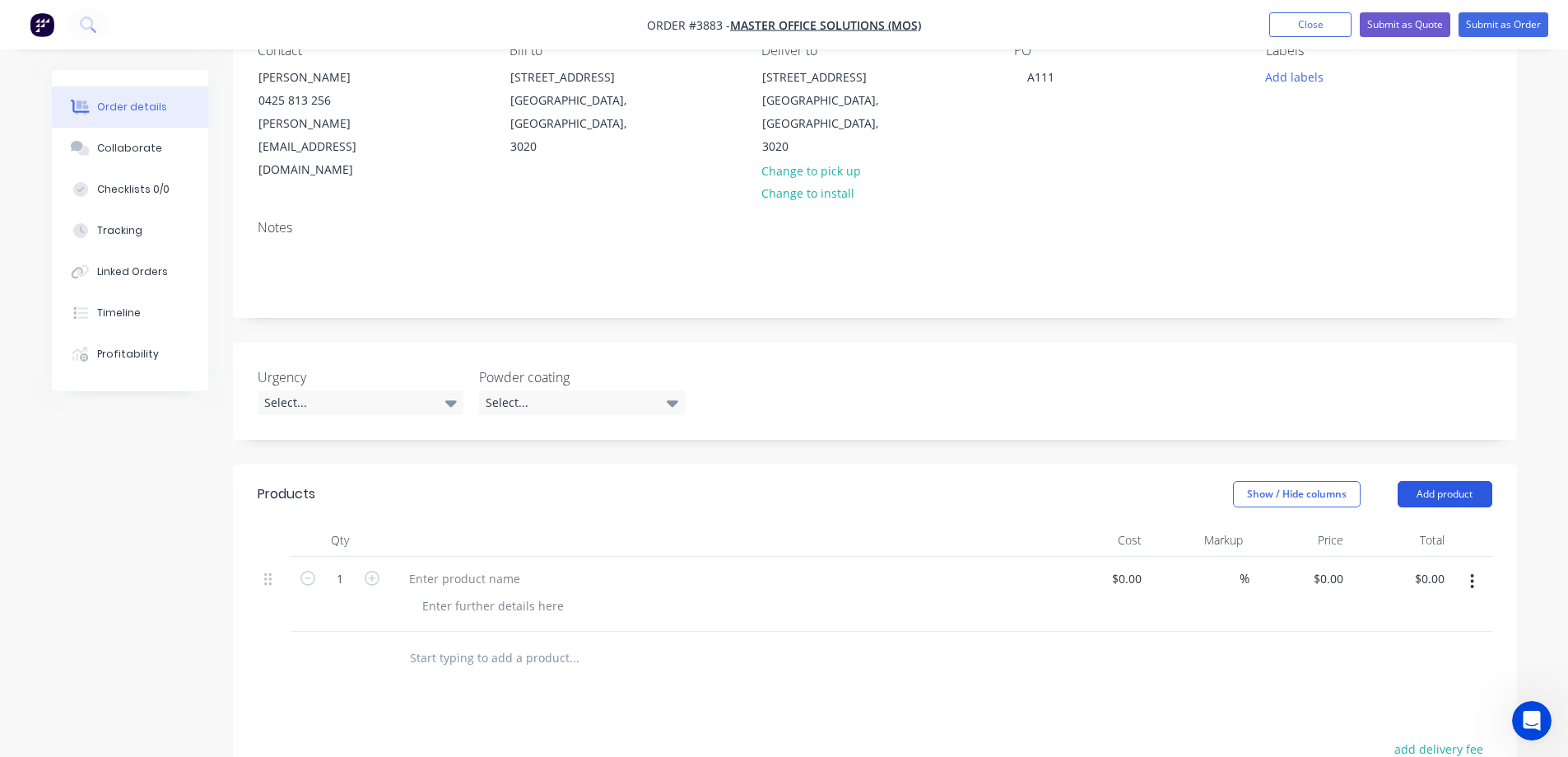
click at [1430, 481] on button "Add product" at bounding box center [1445, 493] width 95 height 26
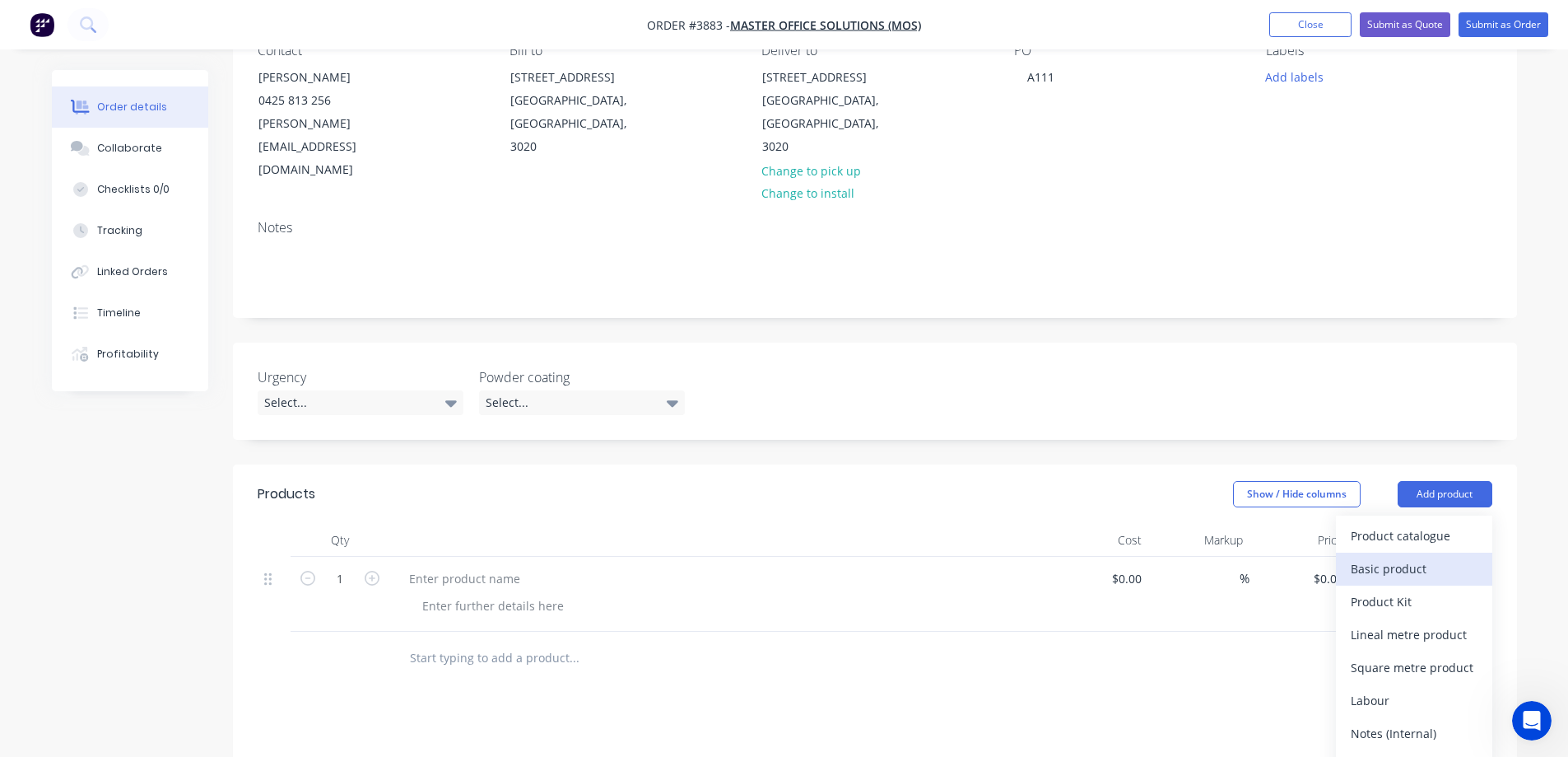
click at [1388, 557] on div "Basic product" at bounding box center [1414, 568] width 127 height 24
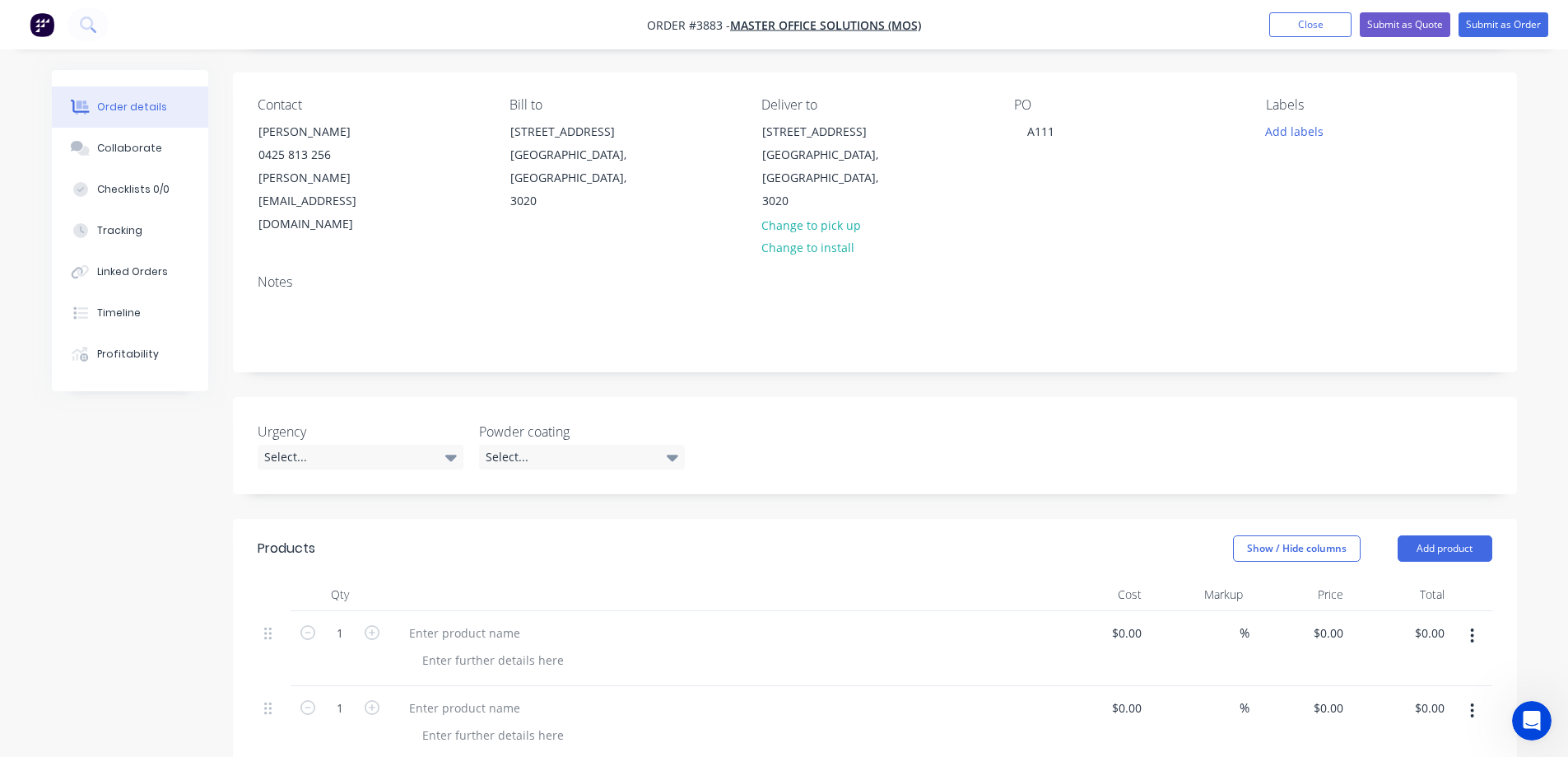
scroll to position [0, 0]
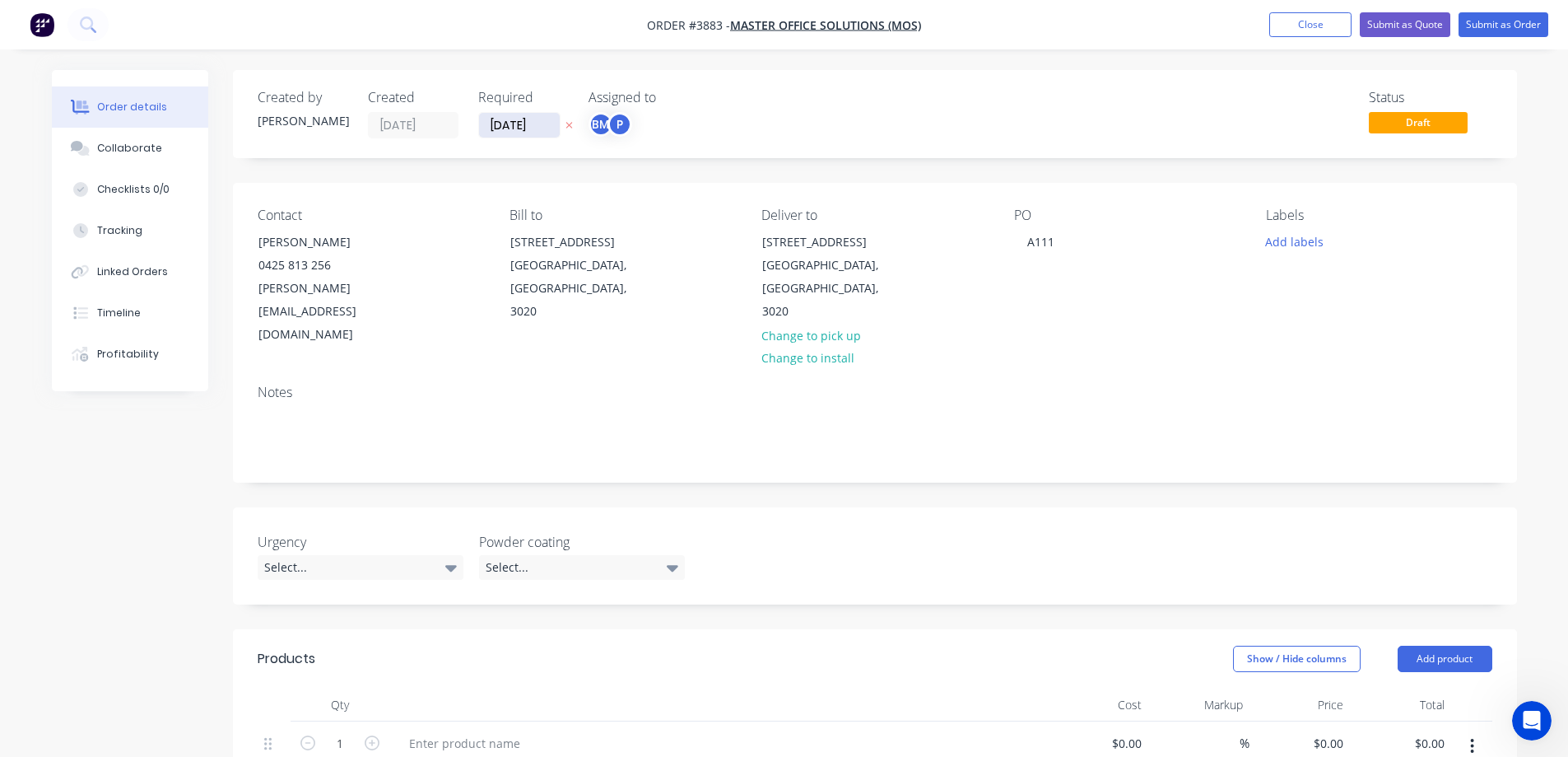
click at [515, 123] on input "[DATE]" at bounding box center [520, 125] width 81 height 25
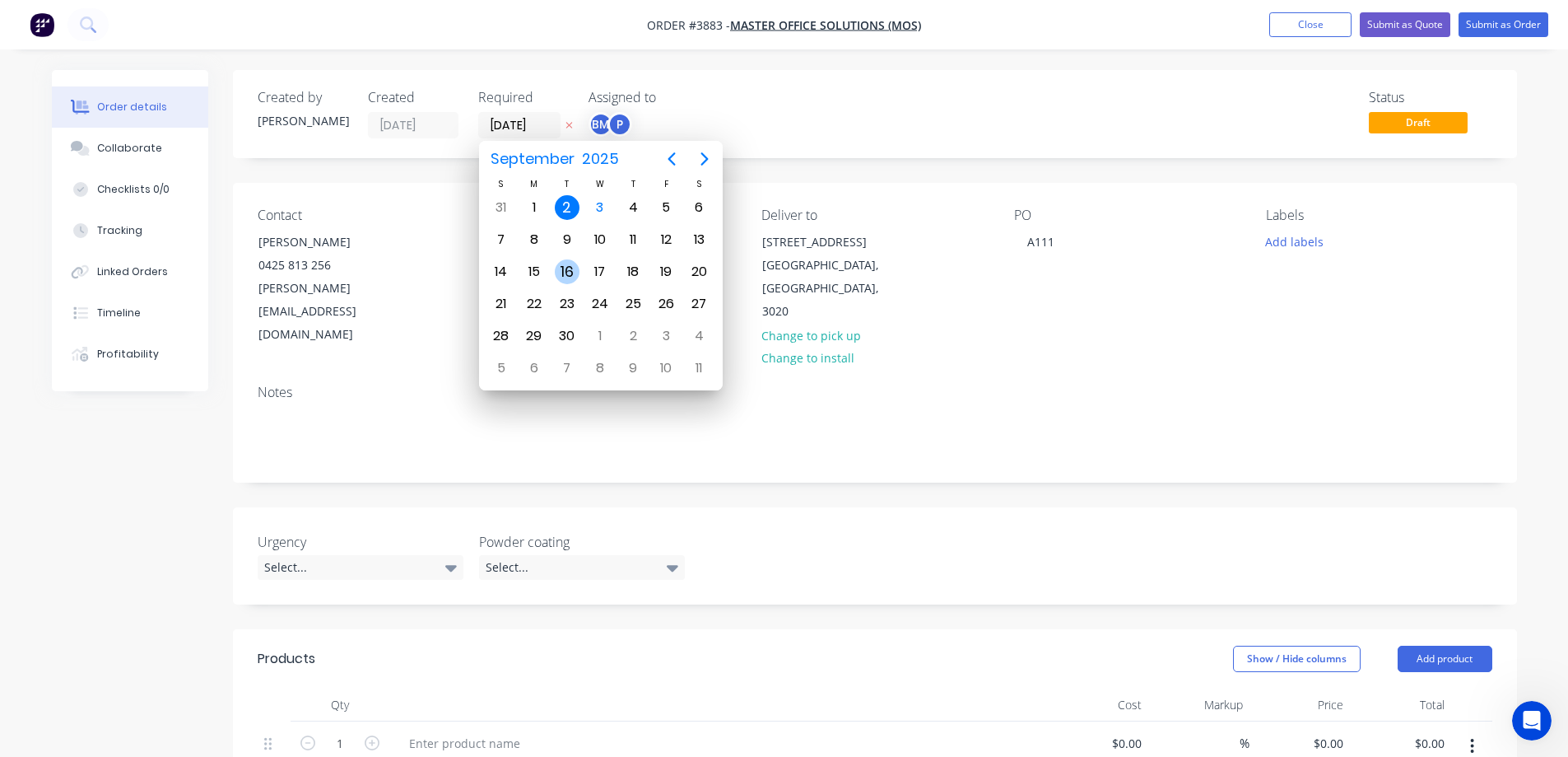
click at [559, 269] on div "16" at bounding box center [567, 272] width 25 height 25
type input "[DATE]"
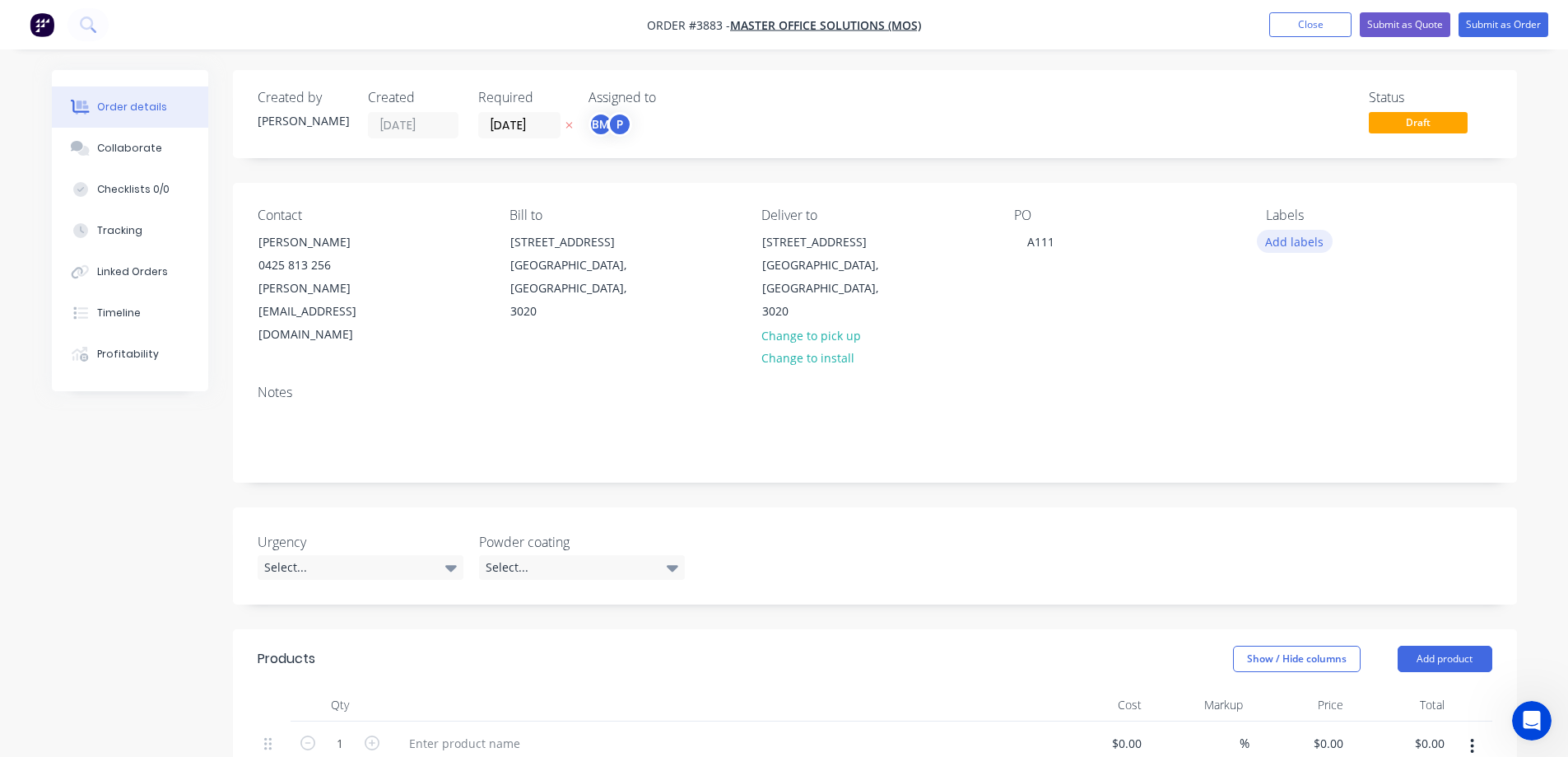
click at [1288, 241] on button "Add labels" at bounding box center [1294, 241] width 76 height 22
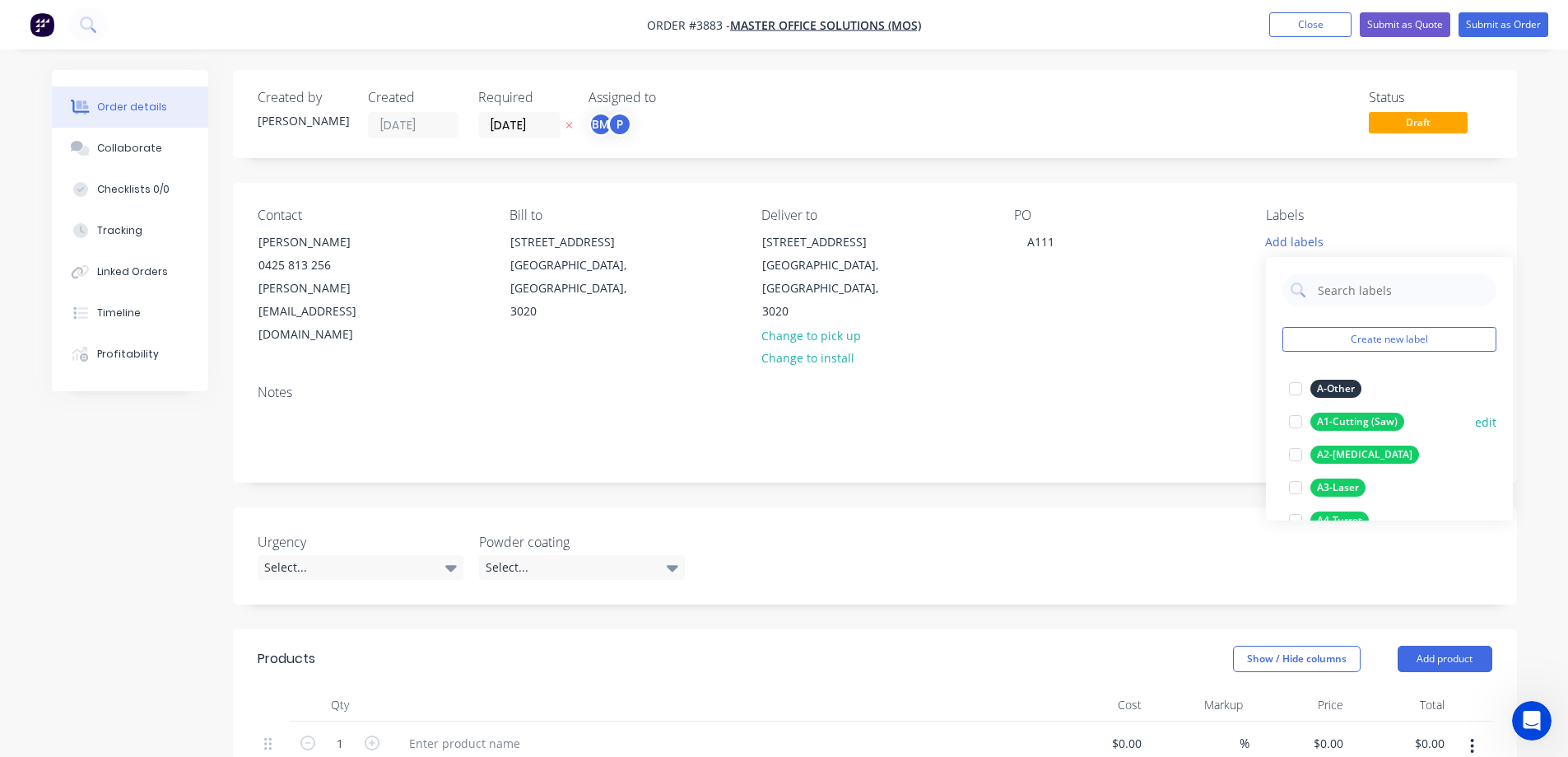
click at [1290, 419] on div at bounding box center [1295, 421] width 33 height 33
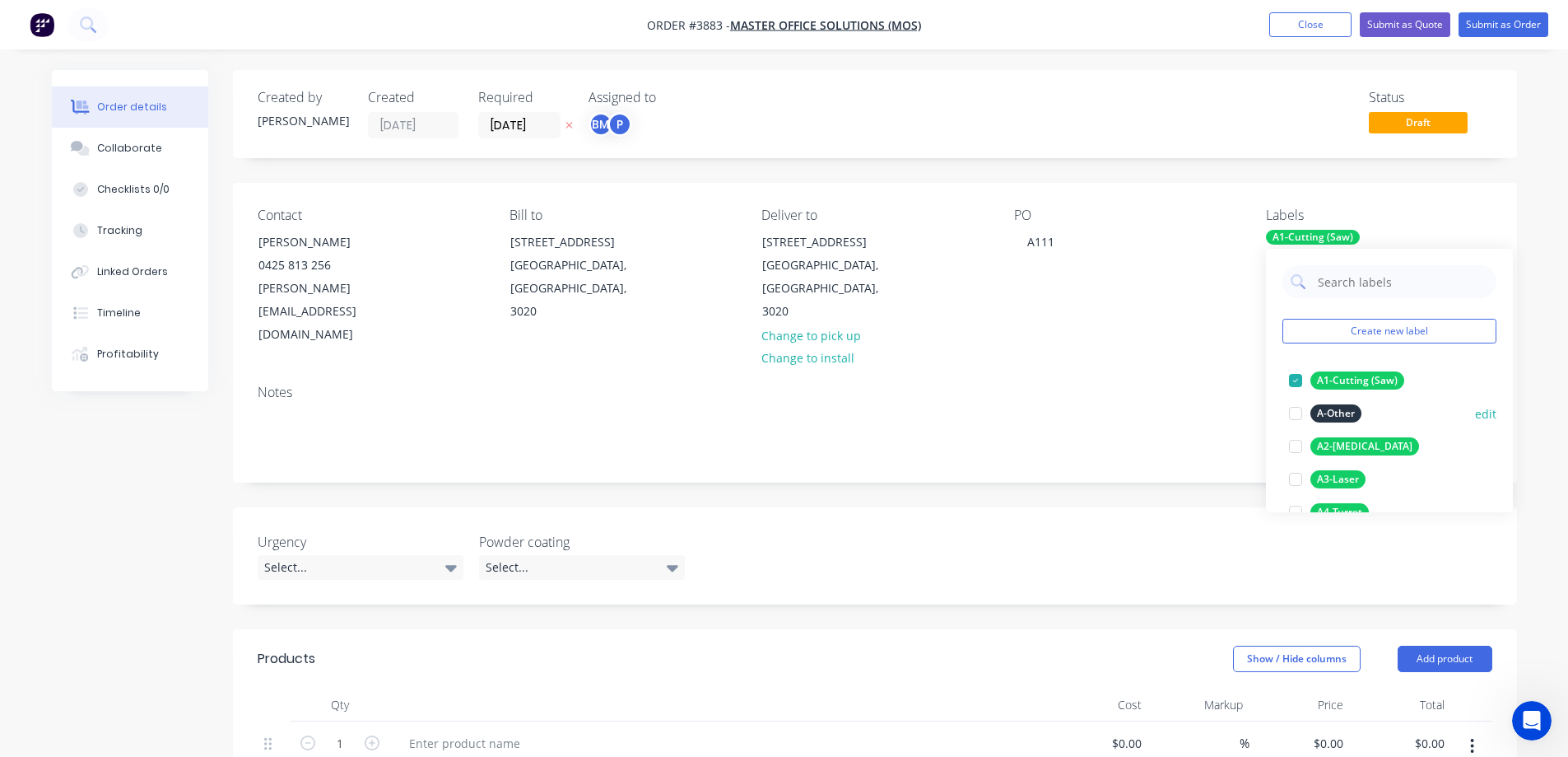
scroll to position [82, 0]
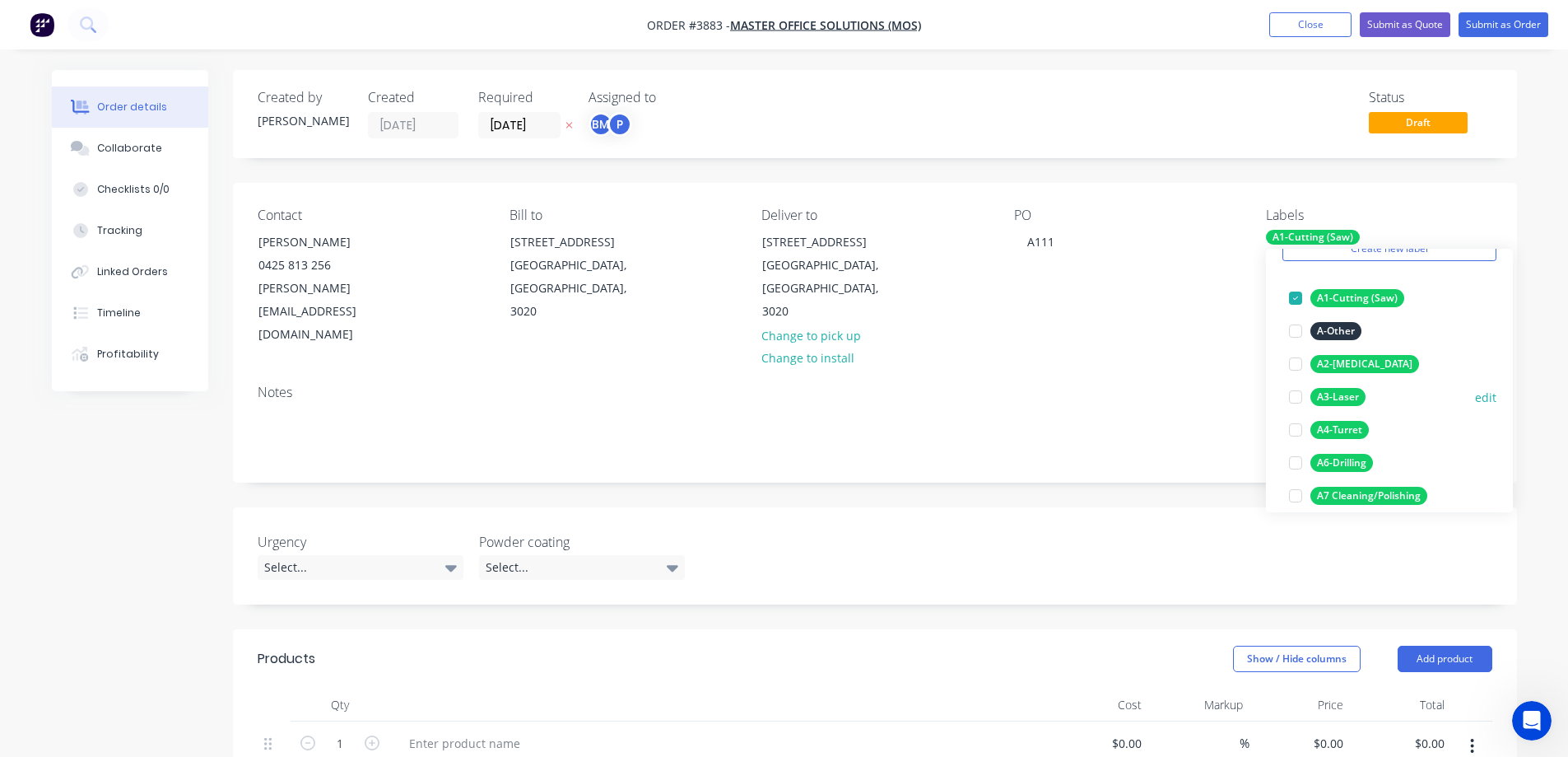
click at [1297, 397] on div at bounding box center [1295, 396] width 33 height 33
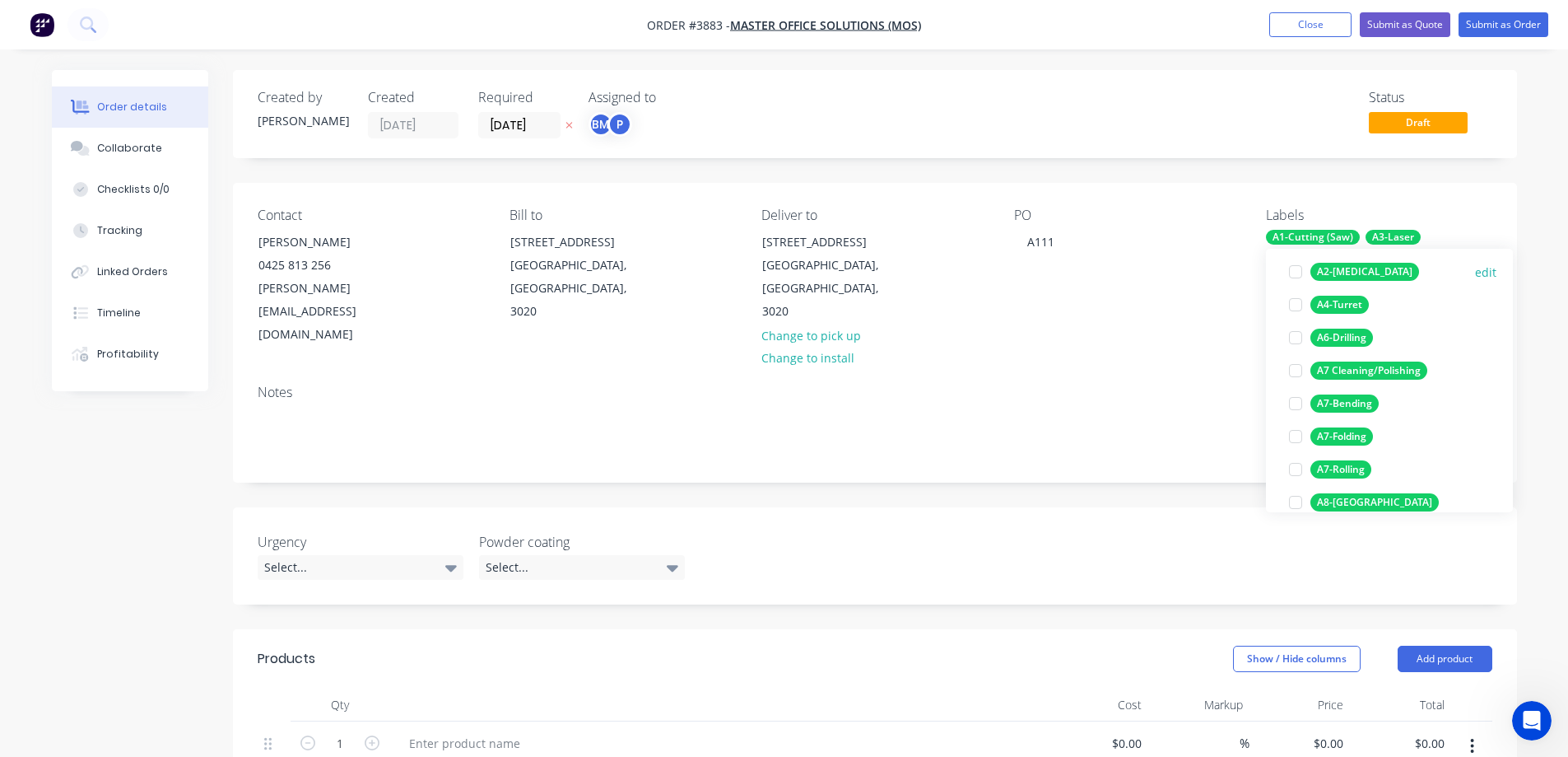
scroll to position [247, 0]
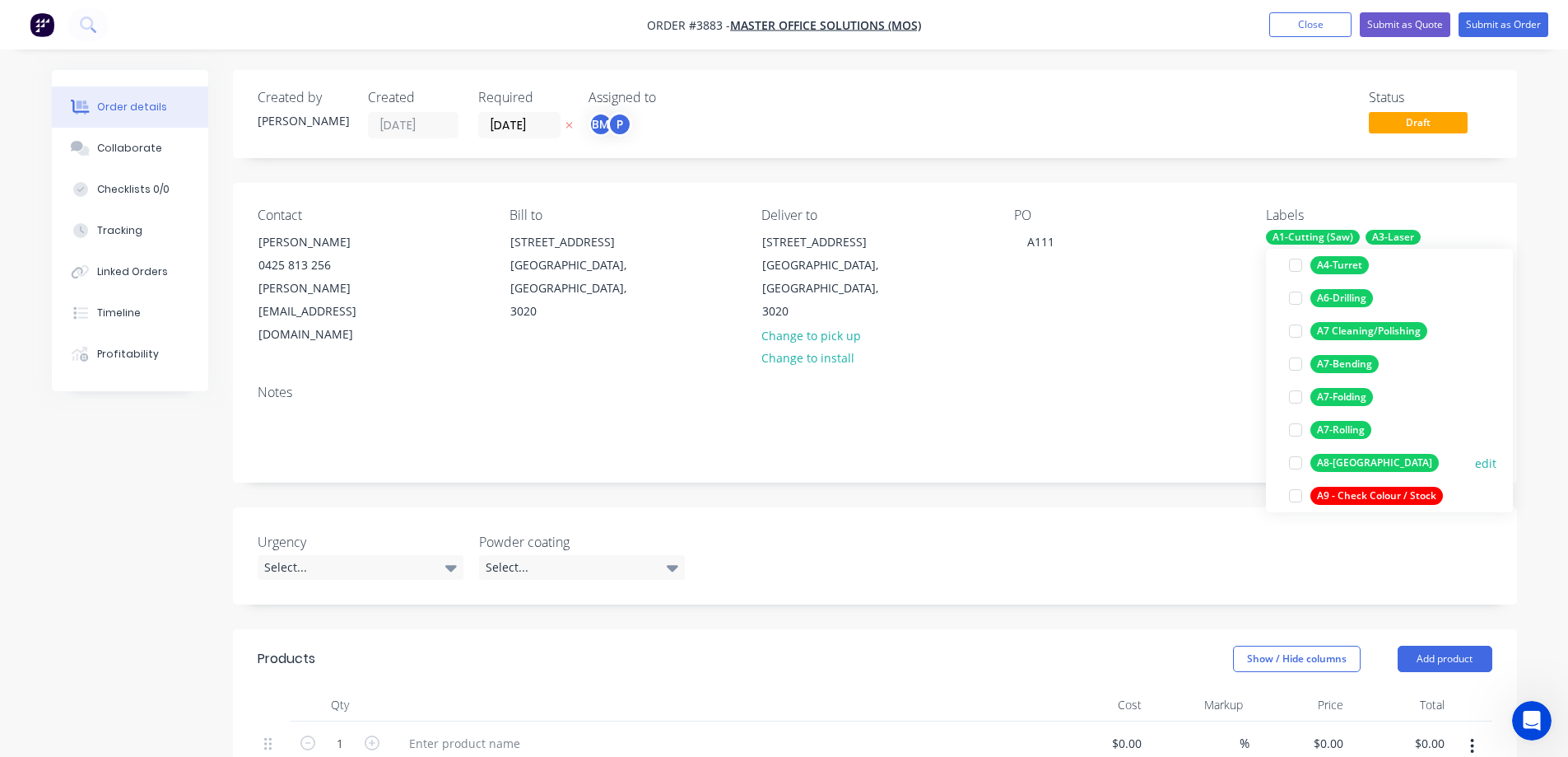
click at [1296, 463] on div at bounding box center [1295, 463] width 33 height 33
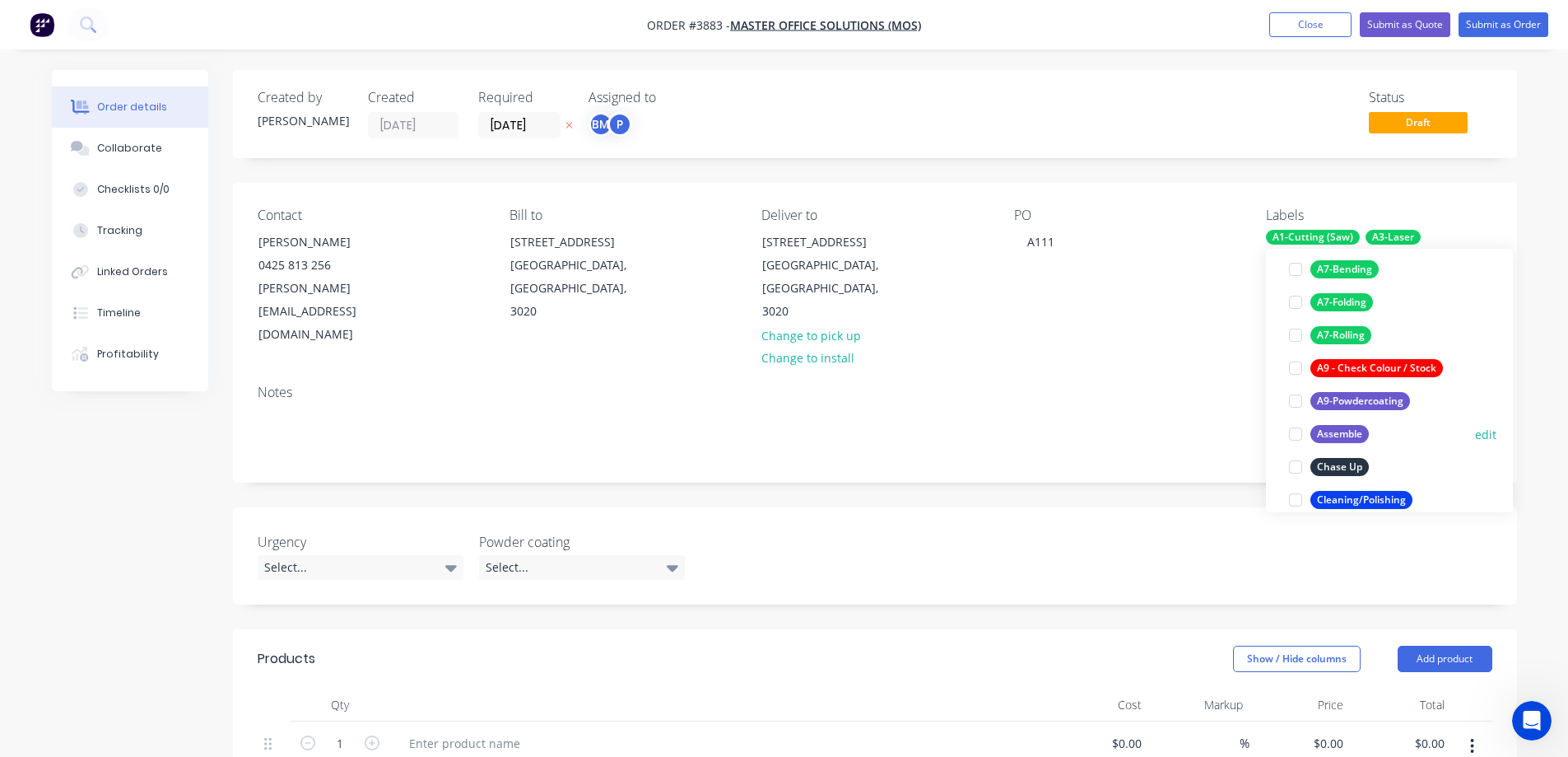
scroll to position [412, 0]
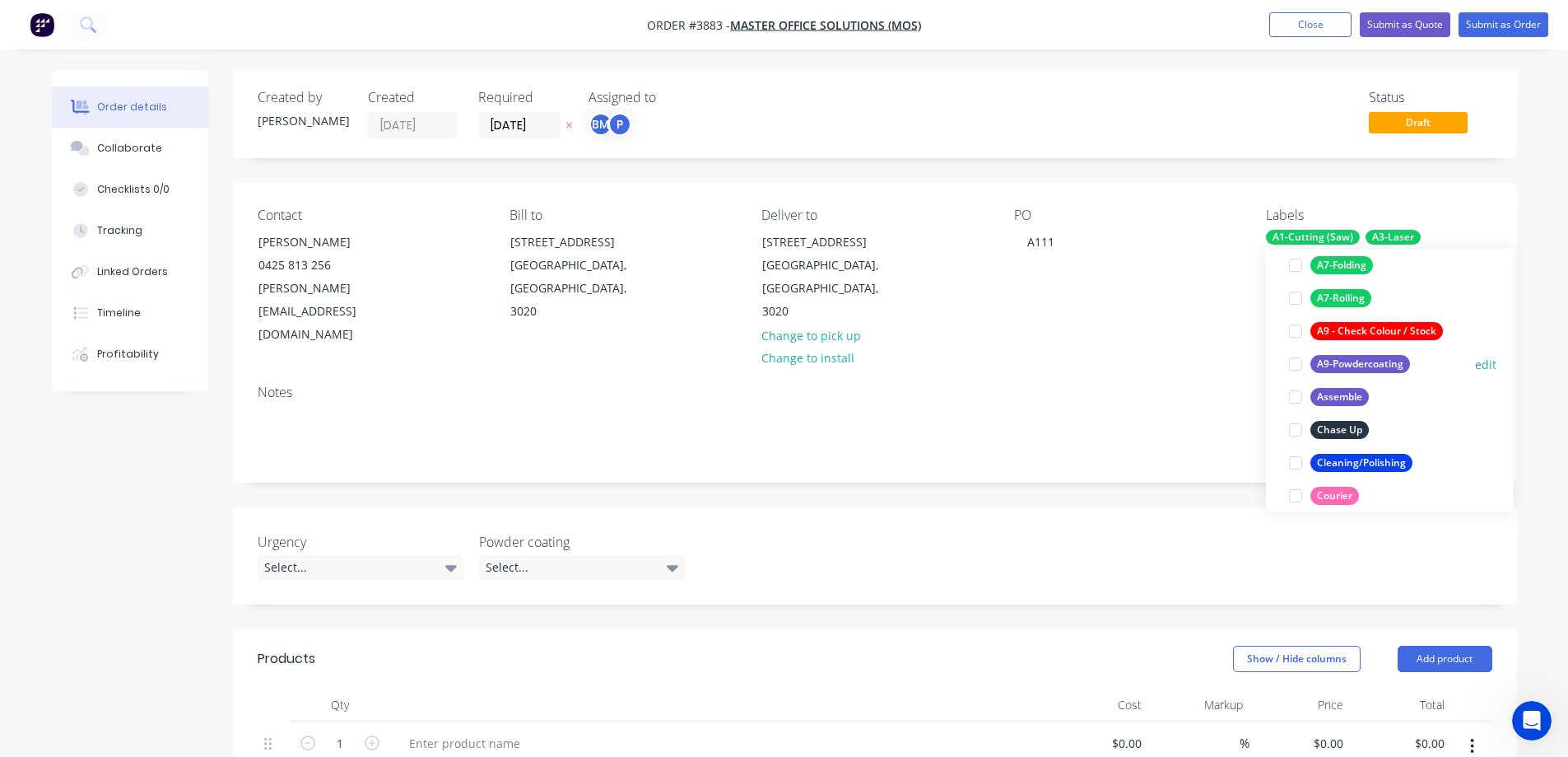
click at [1293, 358] on div at bounding box center [1295, 363] width 33 height 33
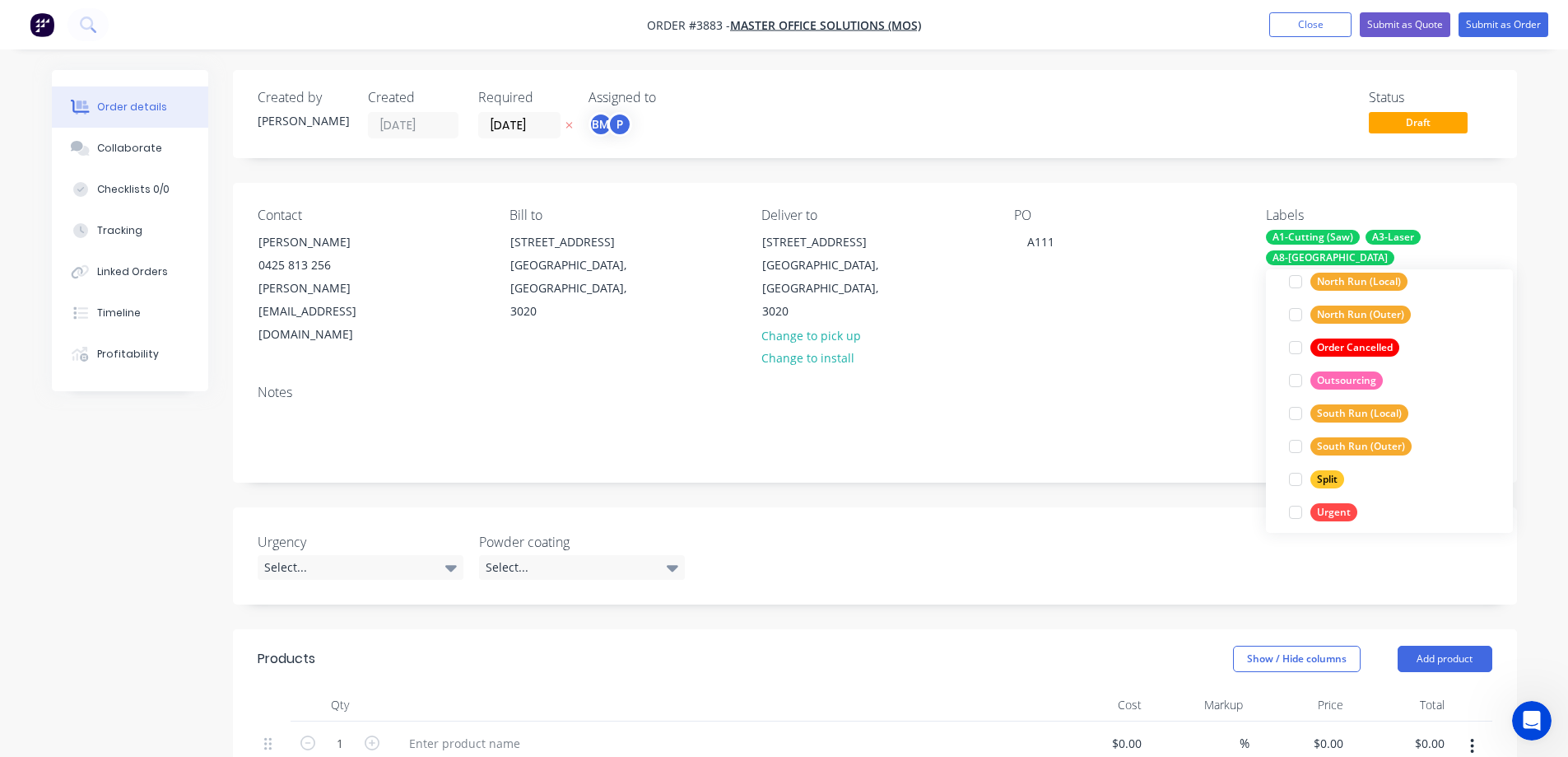
scroll to position [758, 0]
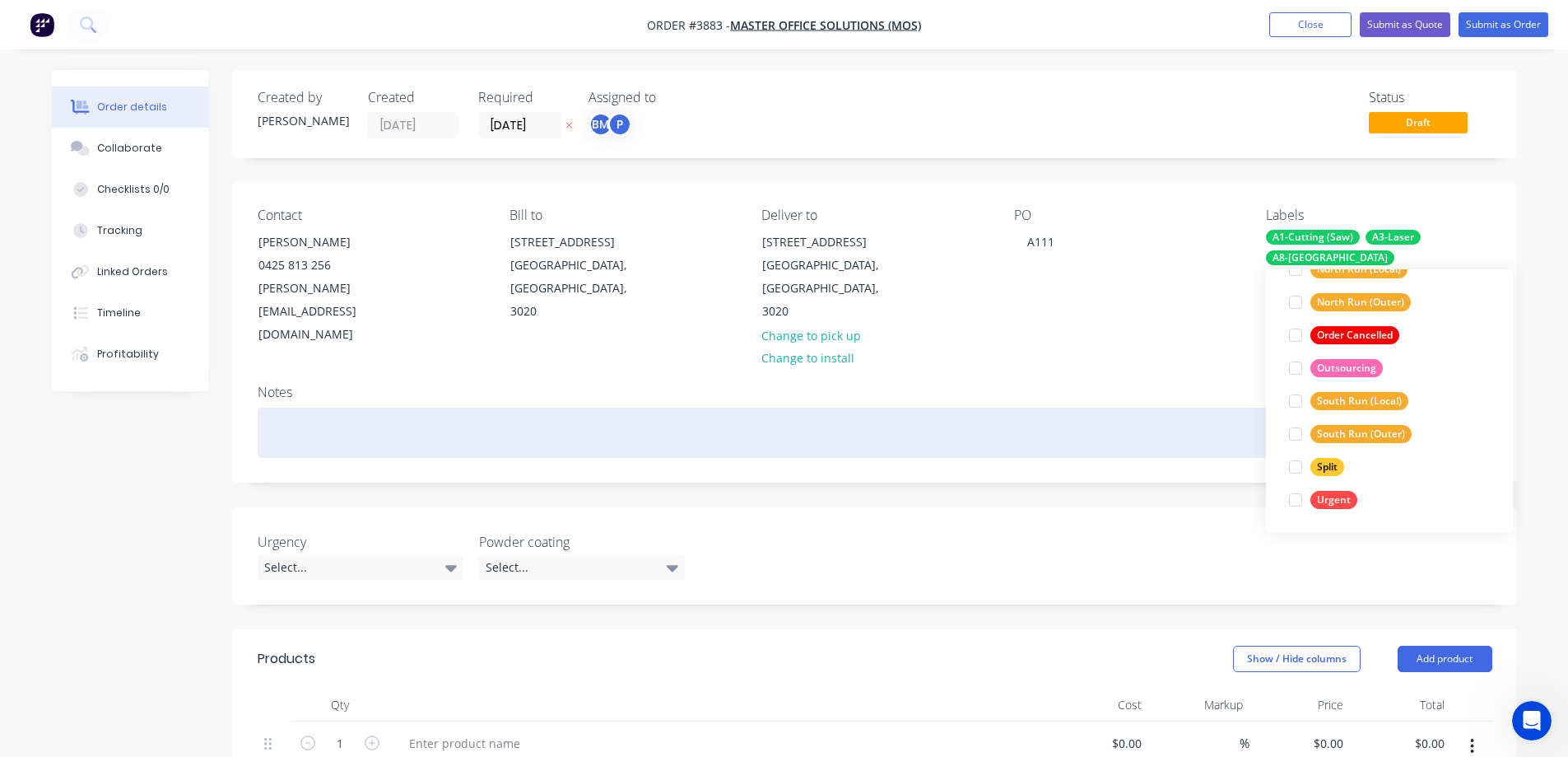
click at [1113, 408] on div at bounding box center [875, 433] width 1234 height 50
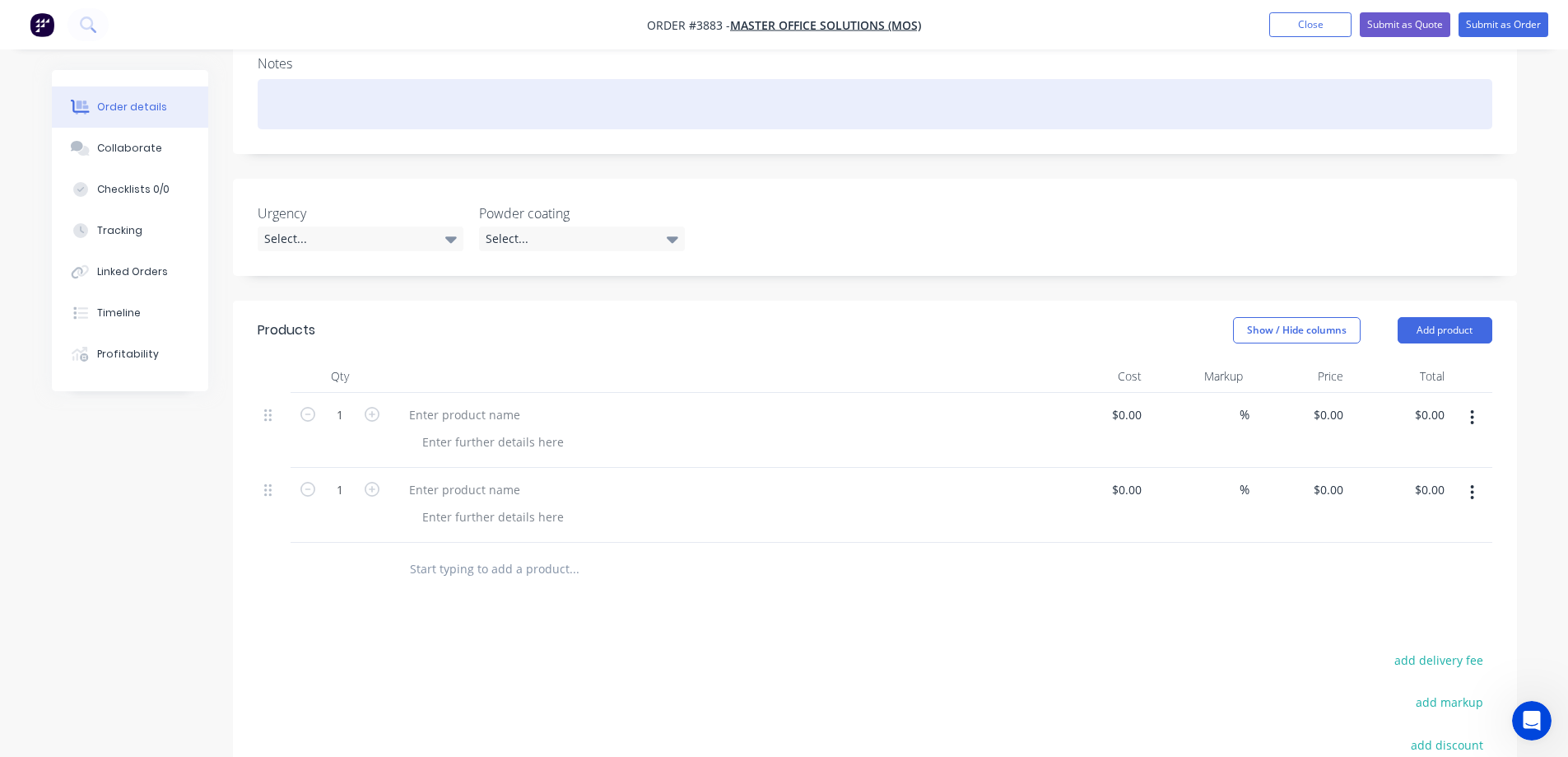
scroll to position [329, 0]
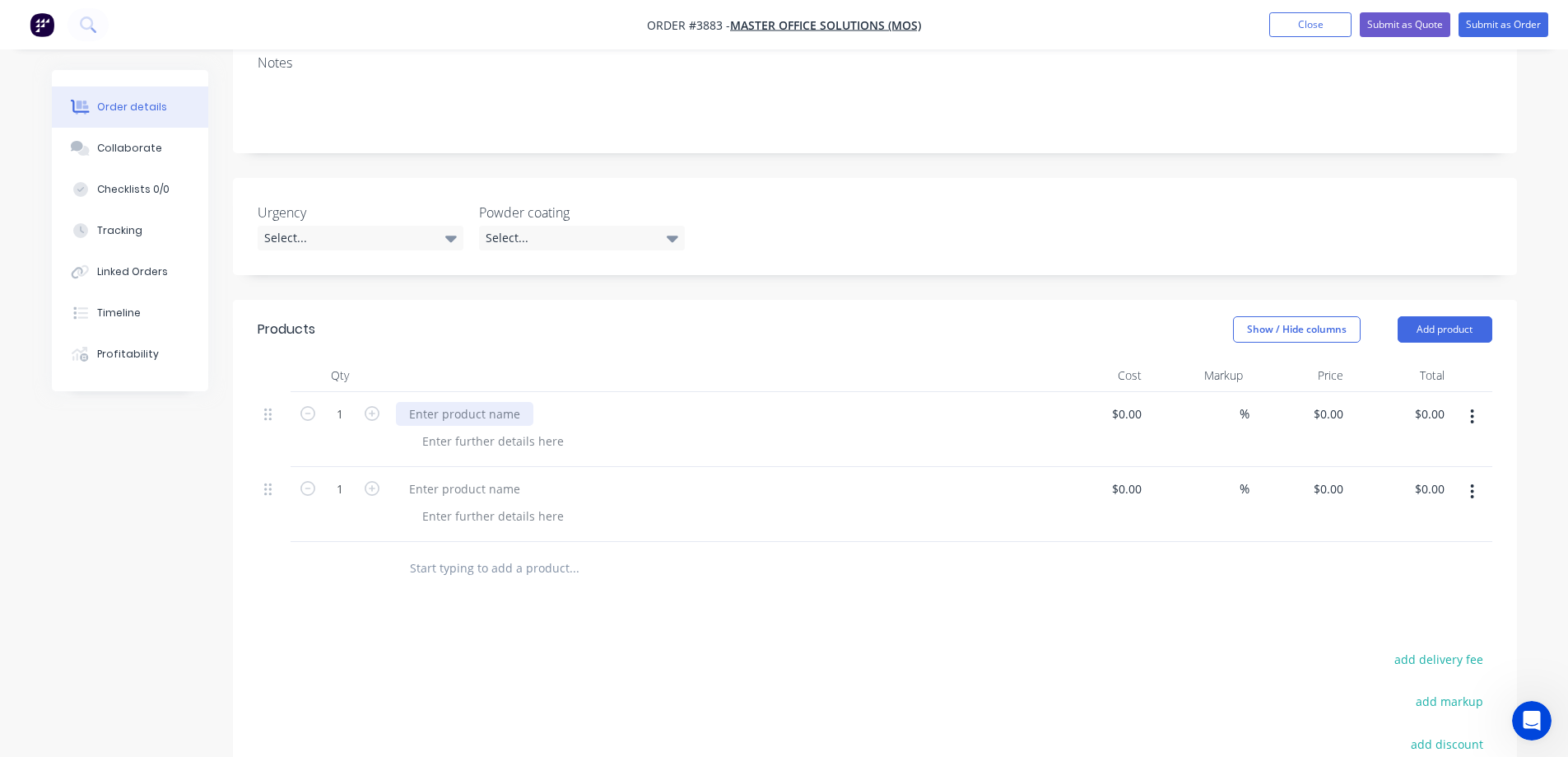
click at [457, 402] on div at bounding box center [465, 413] width 138 height 24
click at [674, 229] on icon at bounding box center [672, 238] width 12 height 18
click at [457, 225] on div "Select..." at bounding box center [360, 238] width 206 height 25
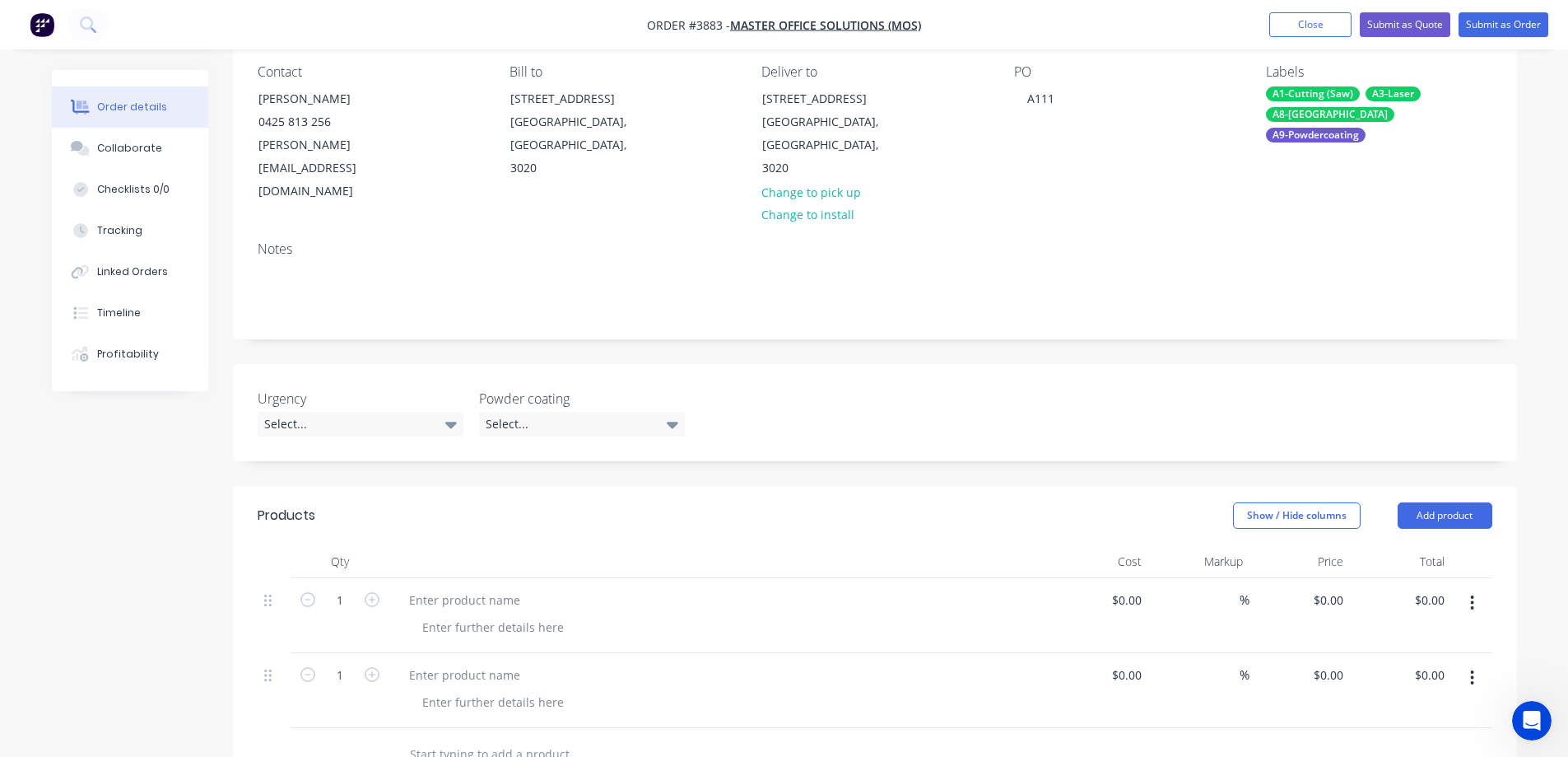
scroll to position [165, 0]
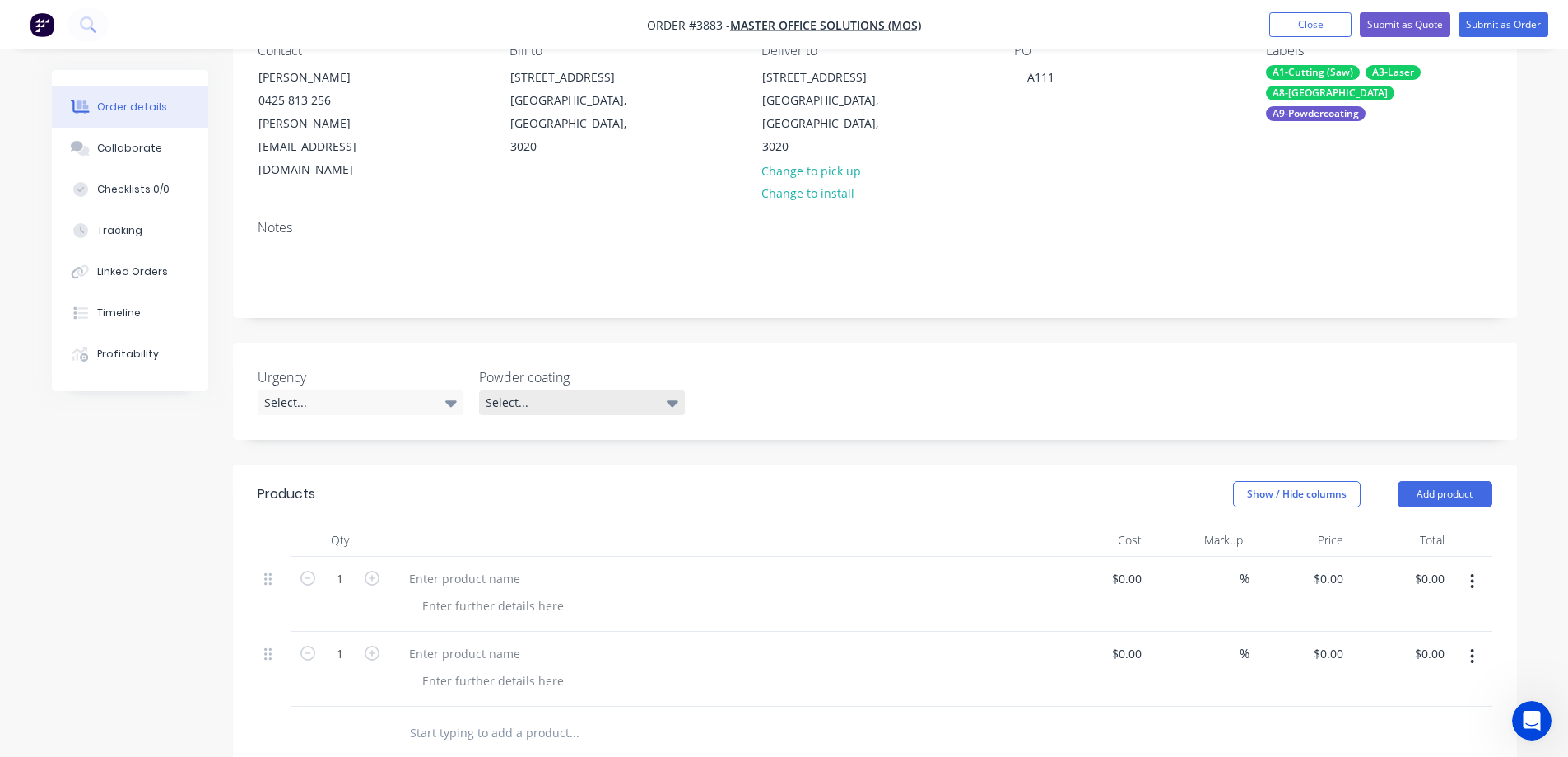
click at [677, 400] on icon at bounding box center [672, 403] width 12 height 6
click at [521, 427] on div "Black" at bounding box center [510, 424] width 38 height 21
click at [801, 343] on div "Urgency Select... Powder coating Black" at bounding box center [875, 391] width 1284 height 98
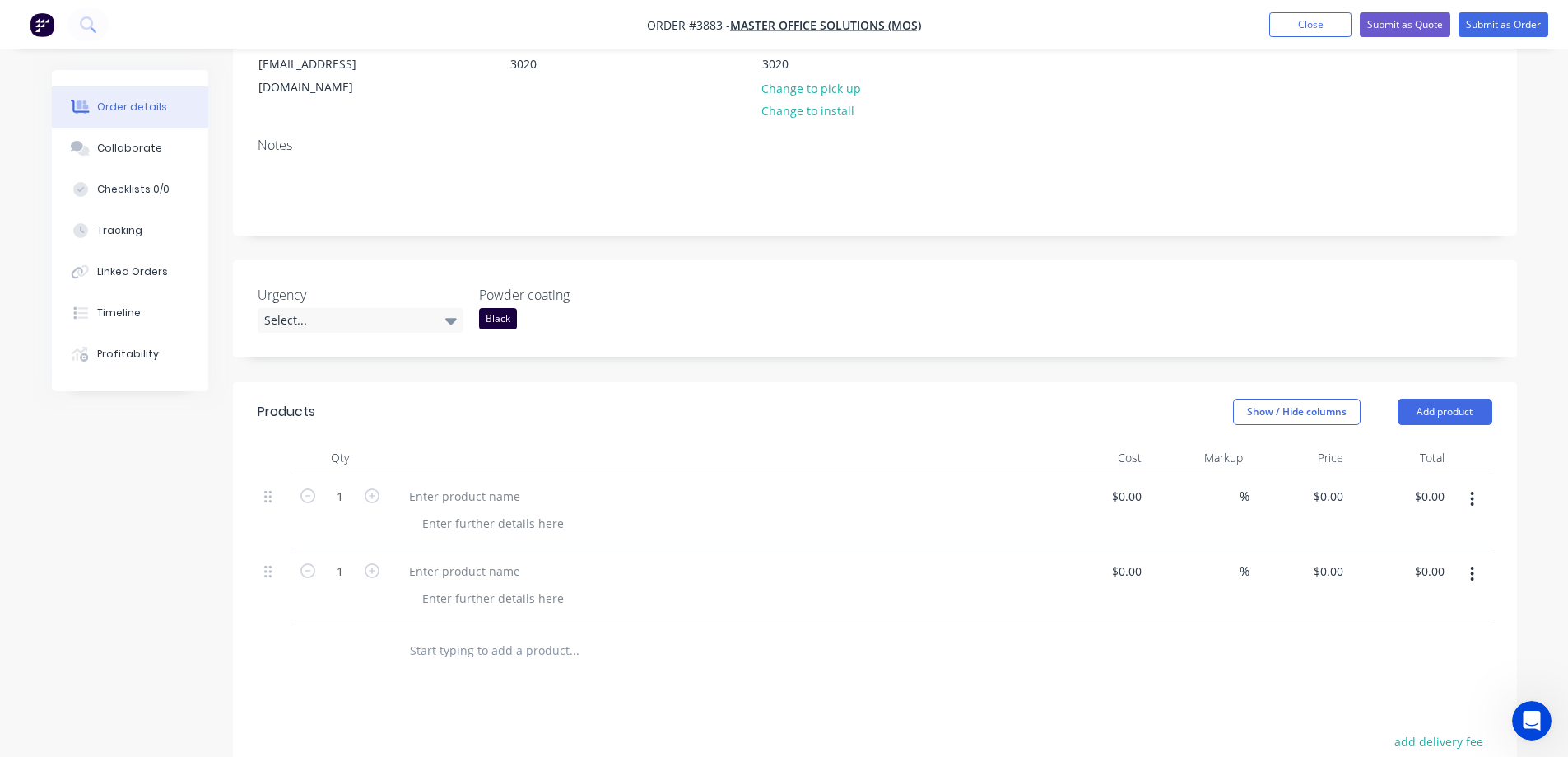
click at [553, 308] on div "Black" at bounding box center [582, 319] width 206 height 21
click at [538, 310] on button "None" at bounding box center [603, 308] width 247 height 29
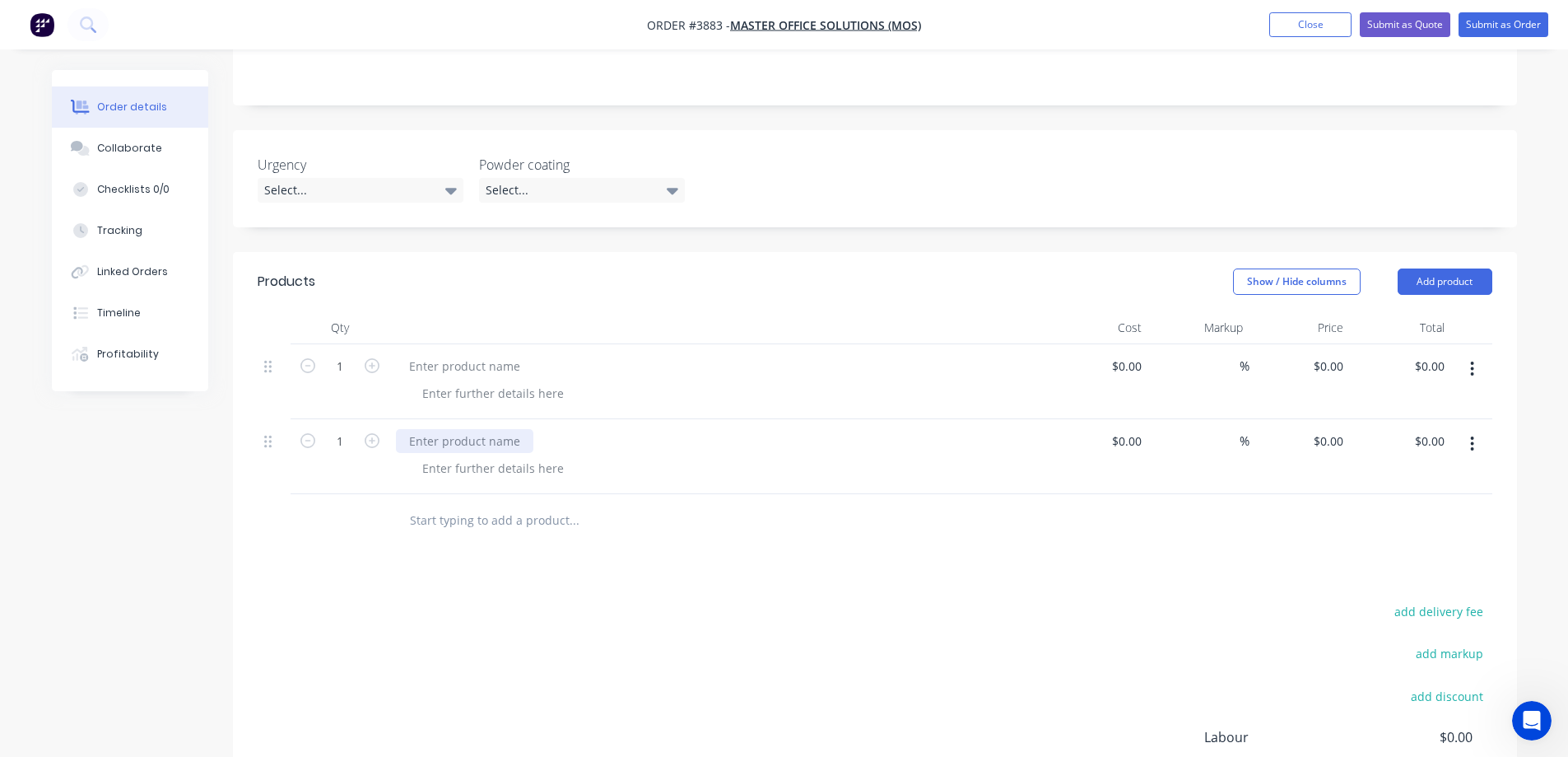
scroll to position [412, 0]
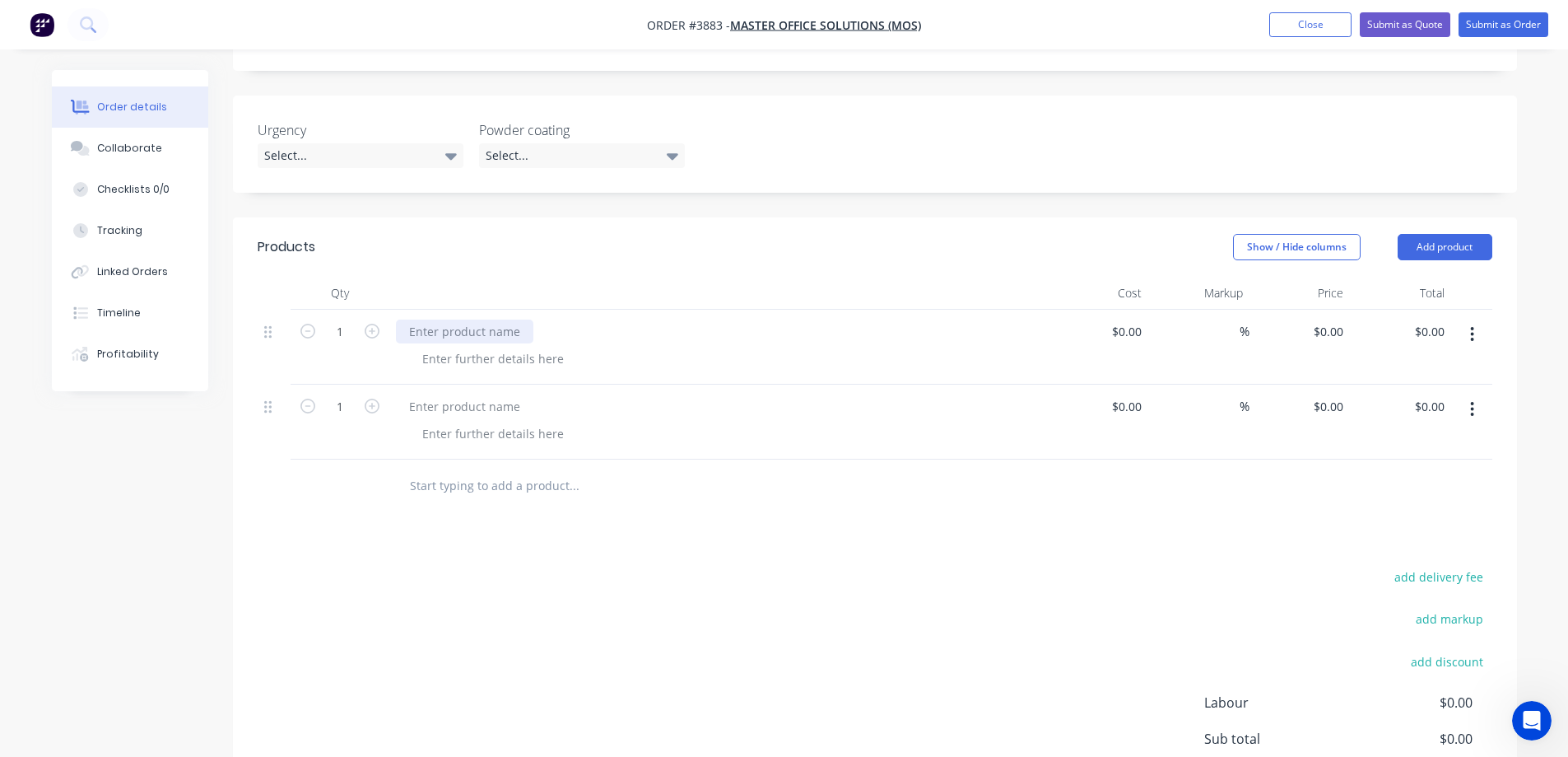
click at [478, 319] on div at bounding box center [465, 331] width 138 height 24
click at [457, 319] on div at bounding box center [465, 331] width 138 height 24
paste div
drag, startPoint x: 555, startPoint y: 284, endPoint x: 402, endPoint y: 276, distance: 153.2
click at [402, 319] on div "2800mm Long x 80mm Dia Power Poles" at bounding box center [517, 331] width 242 height 24
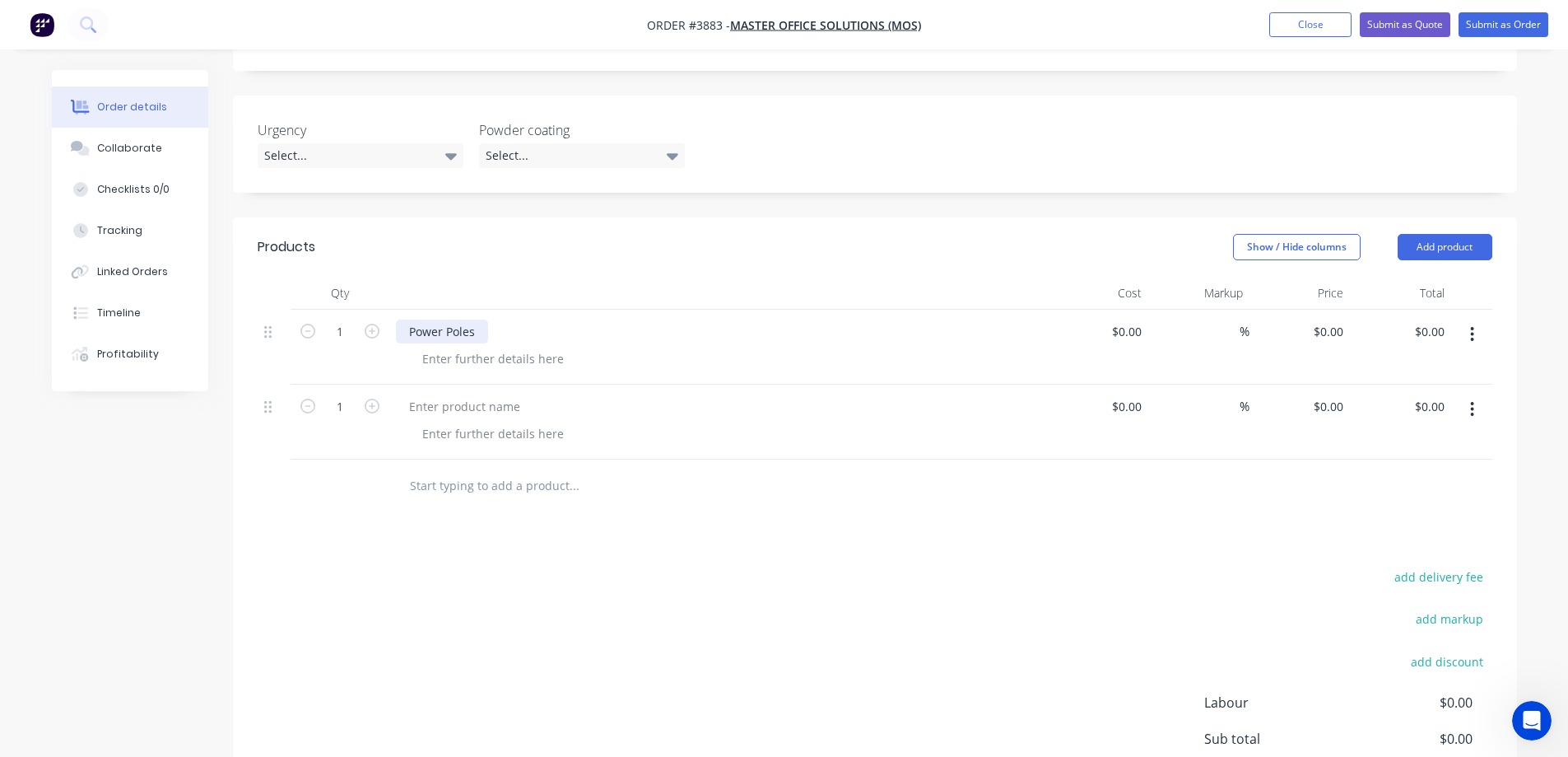
click at [479, 319] on div "Power Poles" at bounding box center [442, 331] width 92 height 24
click at [466, 395] on div at bounding box center [465, 406] width 138 height 24
click at [469, 395] on div at bounding box center [465, 406] width 138 height 24
click at [477, 421] on div at bounding box center [493, 433] width 168 height 24
click at [436, 421] on div at bounding box center [493, 433] width 168 height 24
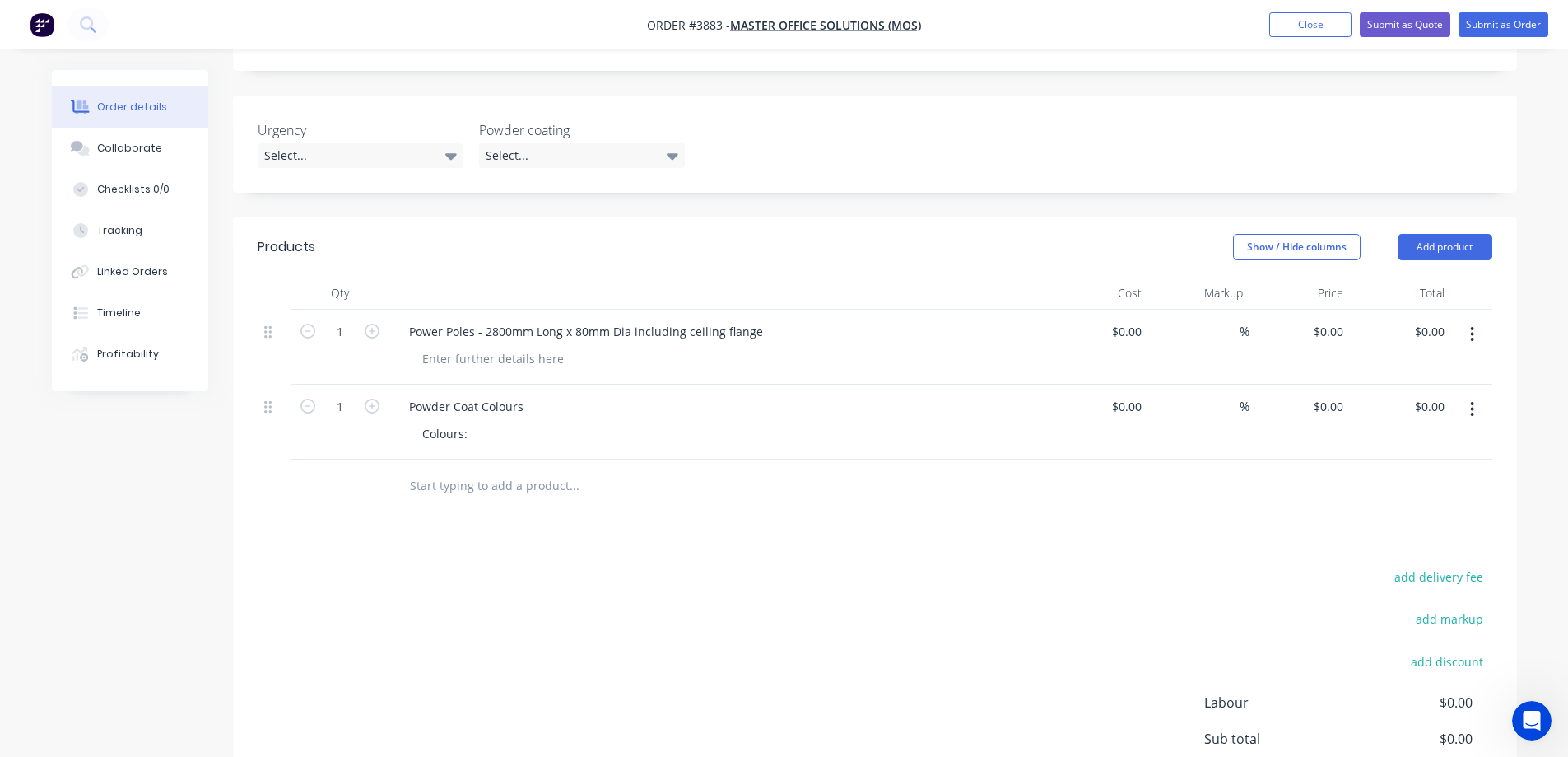
click at [843, 566] on div "add delivery fee add markup add discount Labour $0.00 Sub total $0.00 Margin $0…" at bounding box center [875, 724] width 1234 height 318
drag, startPoint x: 471, startPoint y: 387, endPoint x: 482, endPoint y: 388, distance: 11.0
click at [471, 421] on div "Colours:" at bounding box center [445, 433] width 72 height 24
click at [897, 633] on div "add delivery fee add markup add discount Labour $0.00 Sub total $0.00 Margin $0…" at bounding box center [875, 724] width 1234 height 318
click at [1301, 29] on button "Close" at bounding box center [1310, 25] width 82 height 25
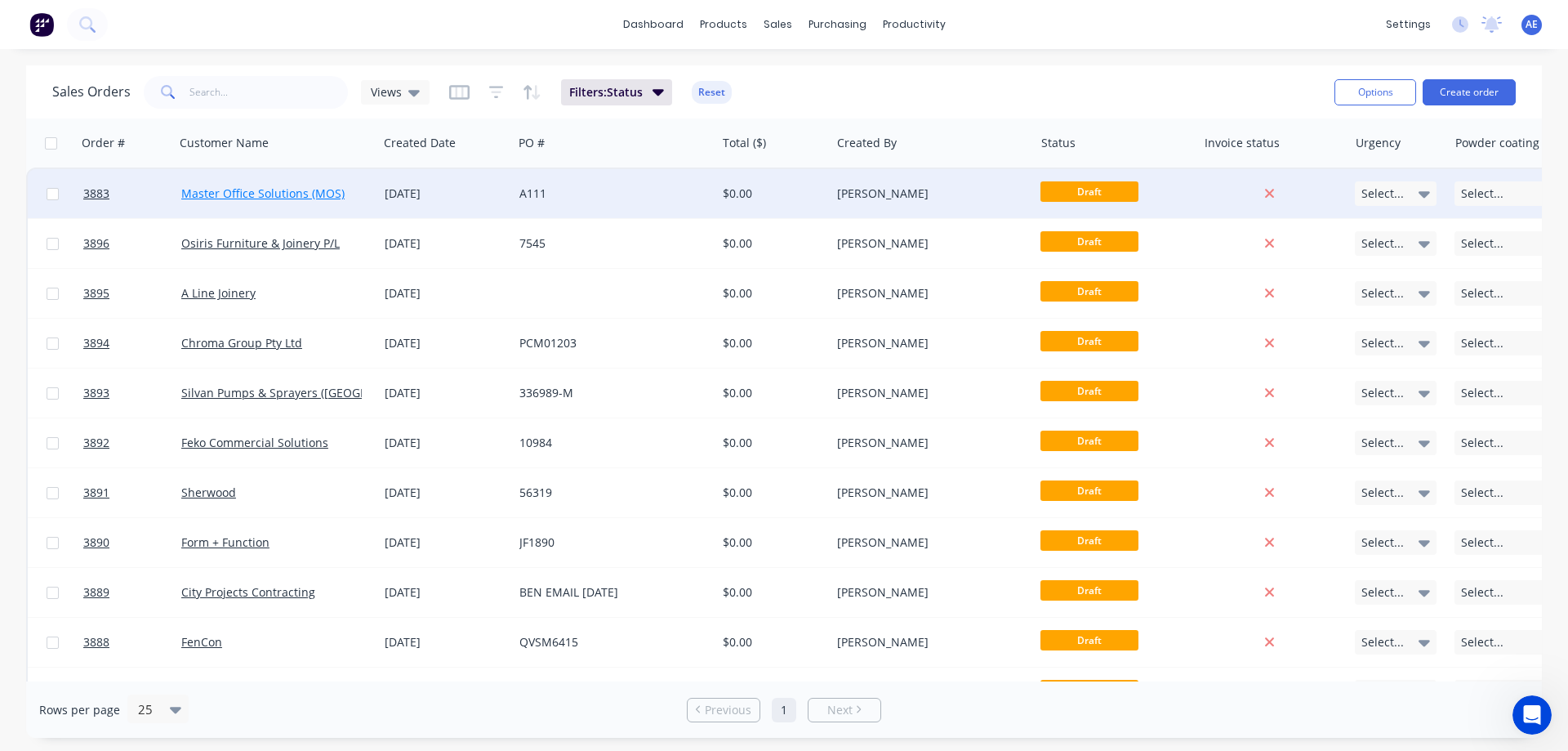
click at [278, 197] on link "Master Office Solutions (MOS)" at bounding box center [263, 193] width 163 height 15
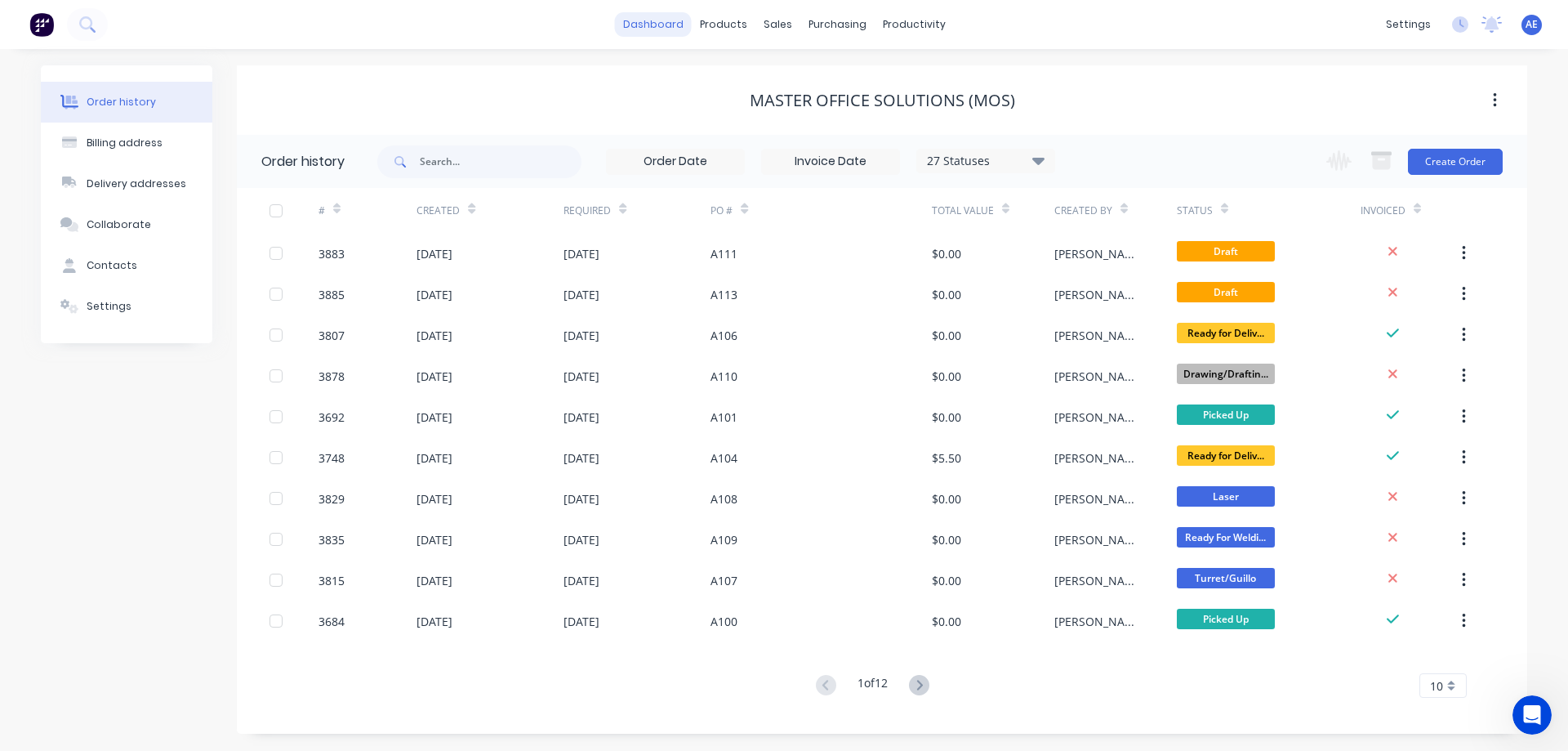
click at [655, 20] on link "dashboard" at bounding box center [653, 25] width 77 height 25
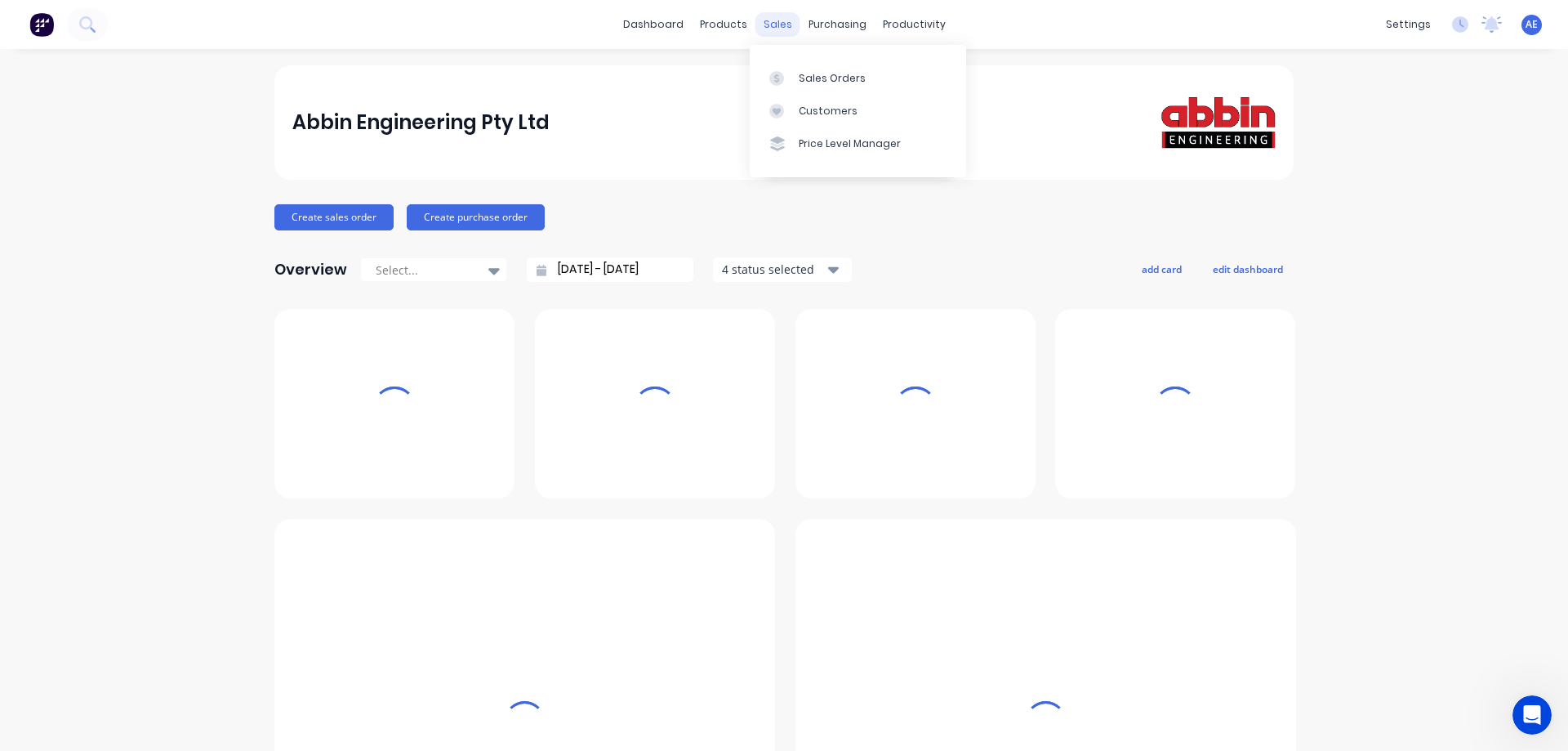
click at [766, 22] on div "sales" at bounding box center [777, 25] width 45 height 25
click at [798, 91] on link "Sales Orders" at bounding box center [858, 77] width 217 height 33
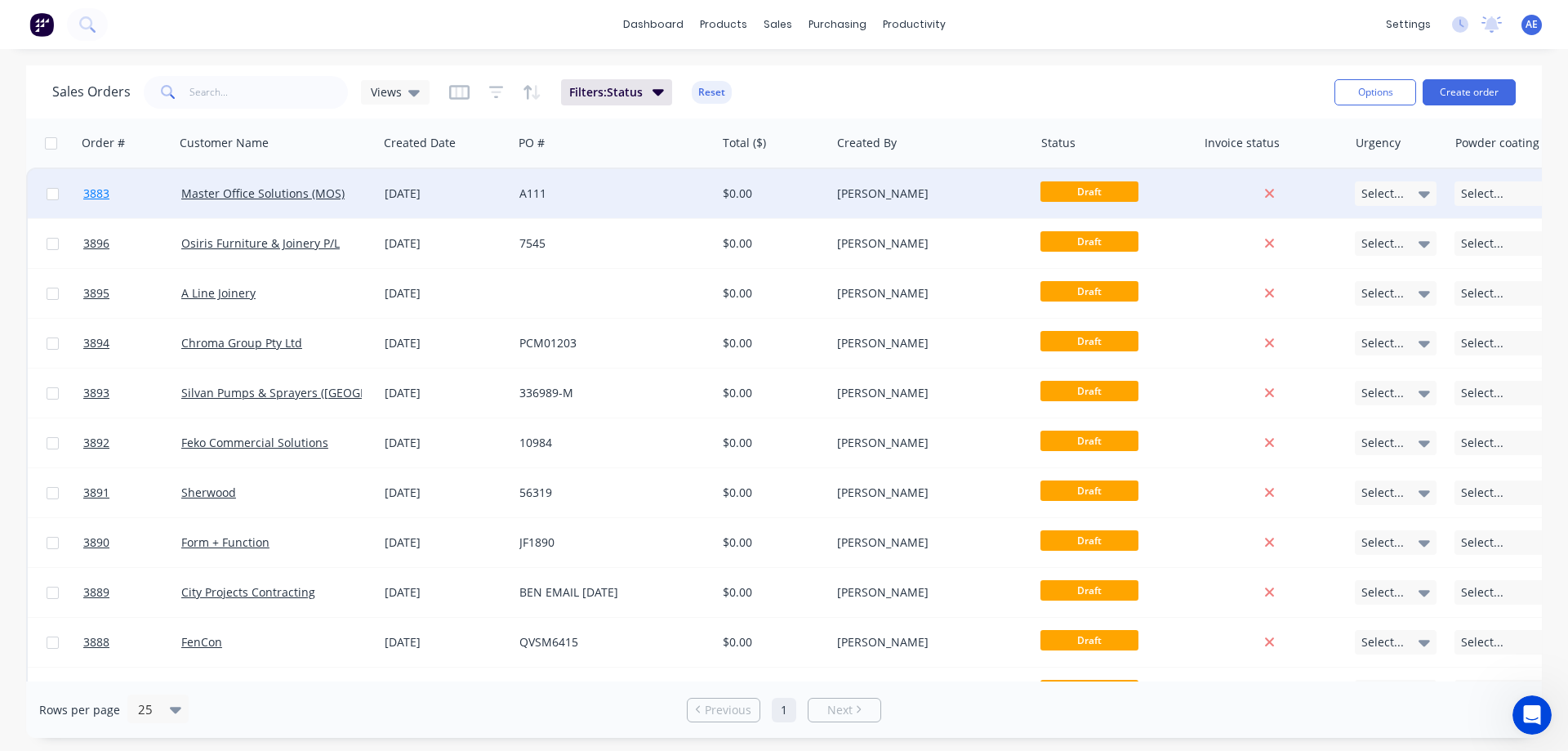
click at [98, 190] on span "3883" at bounding box center [96, 194] width 26 height 16
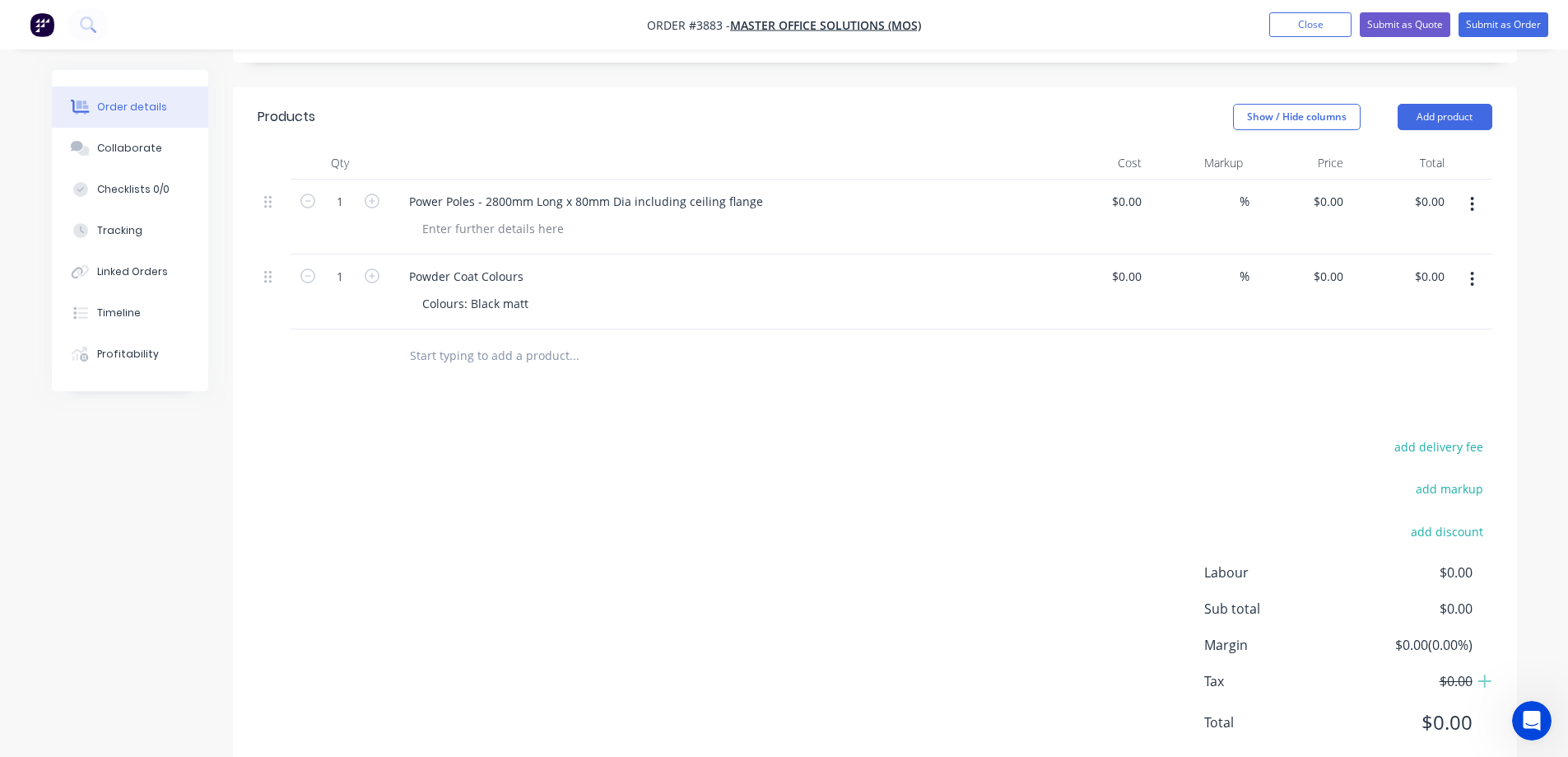
scroll to position [294, 0]
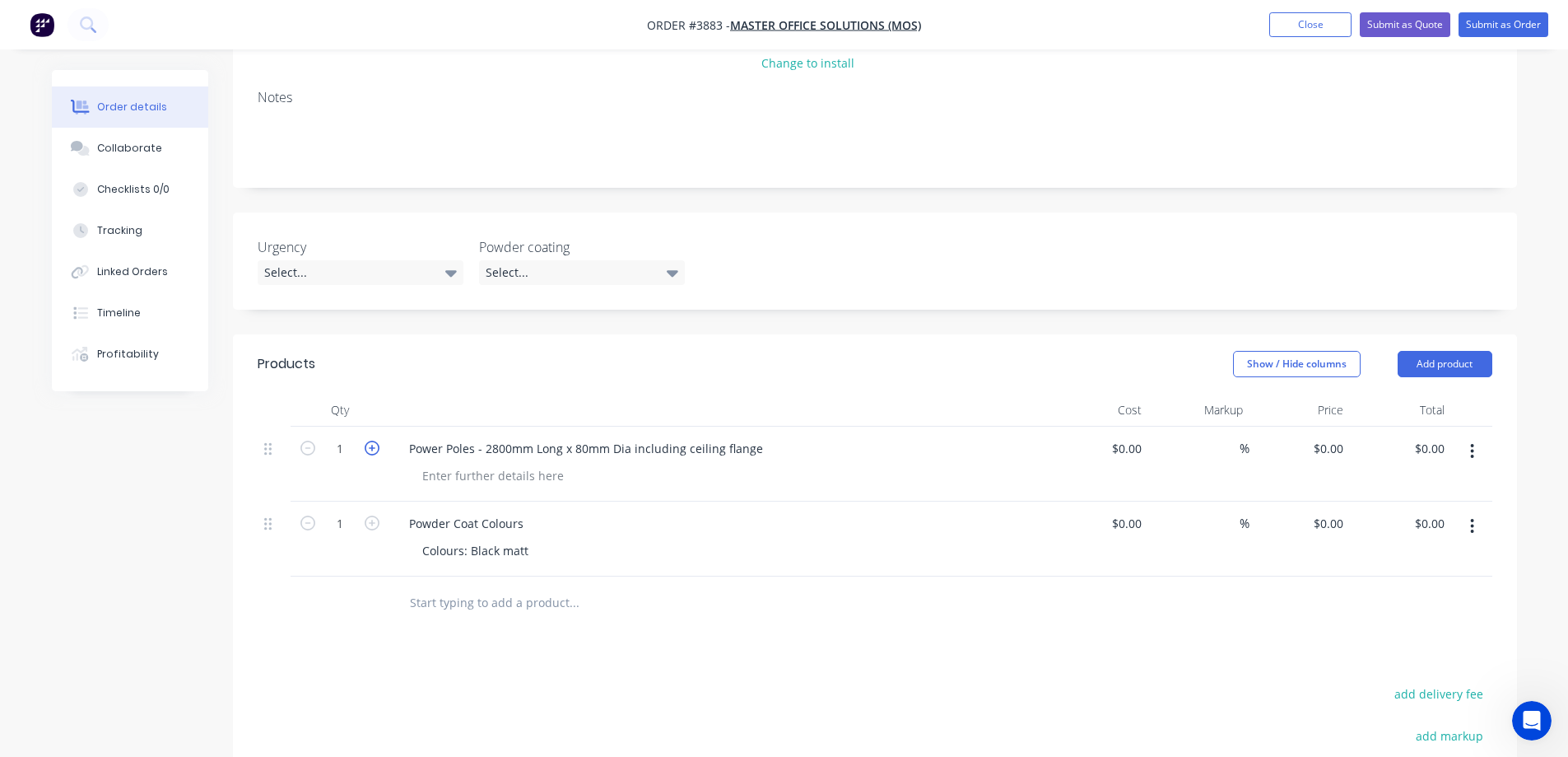
click at [369, 440] on icon "button" at bounding box center [372, 447] width 15 height 15
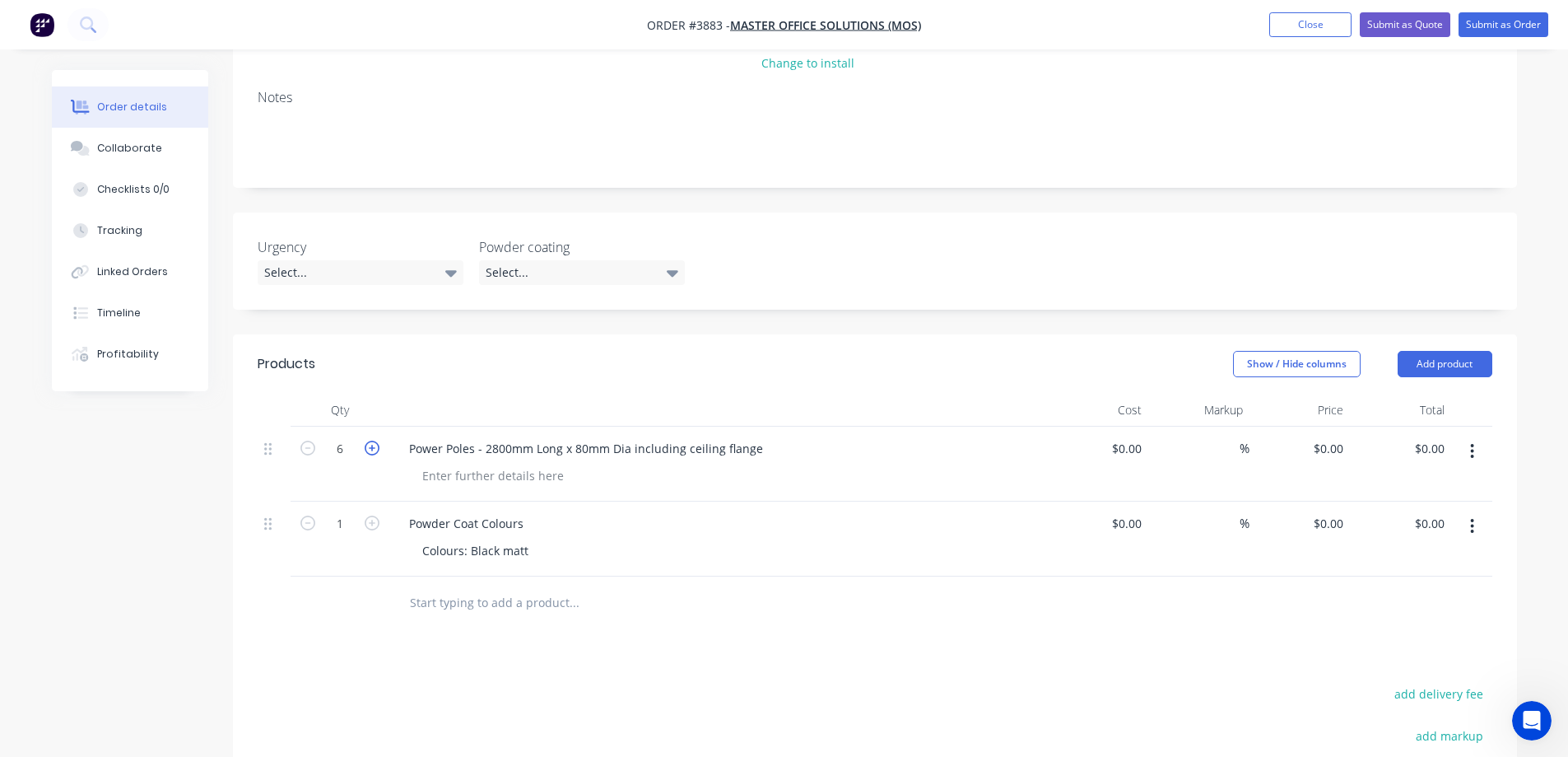
click at [369, 440] on icon "button" at bounding box center [372, 447] width 15 height 15
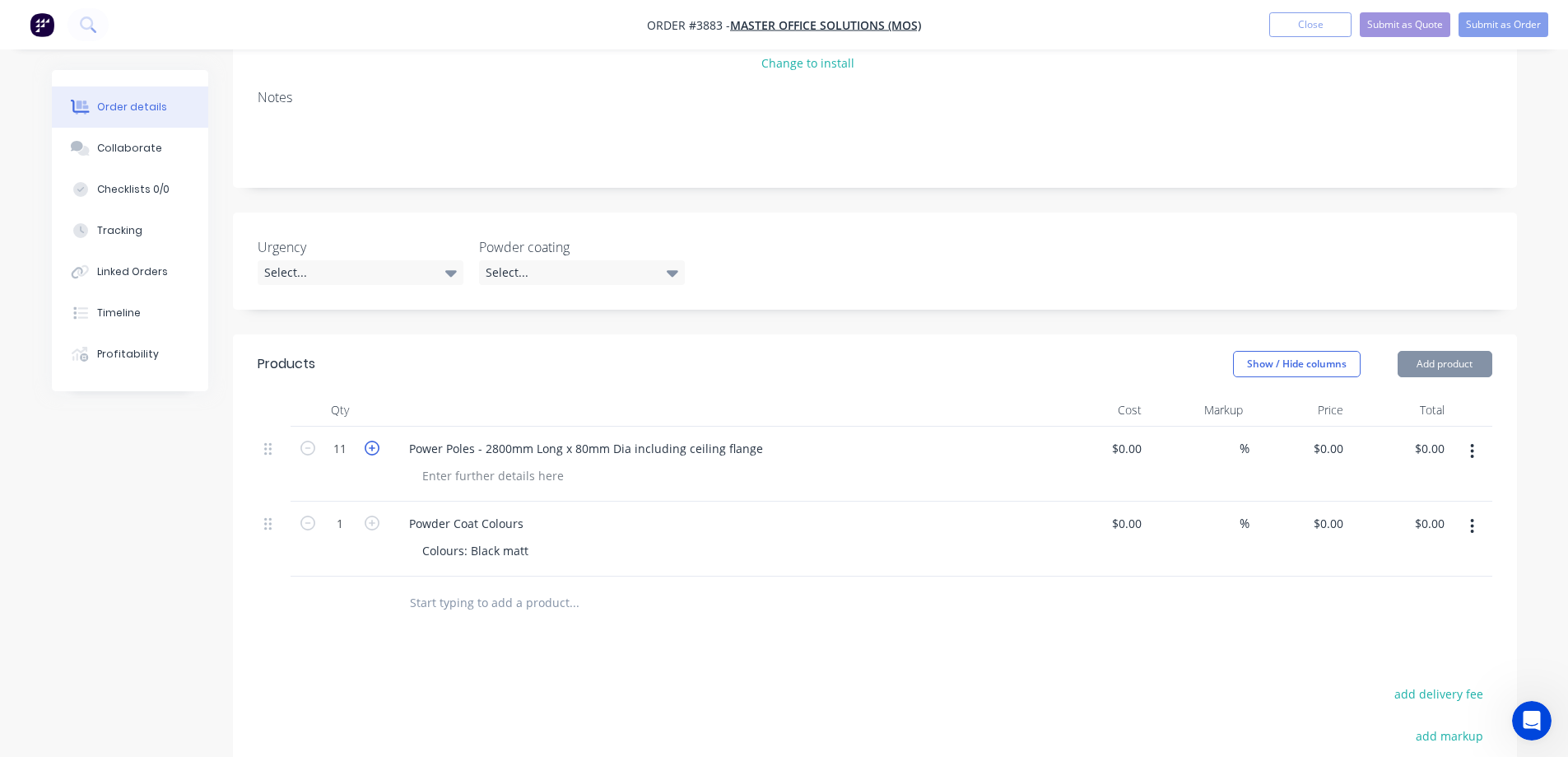
click at [369, 440] on icon "button" at bounding box center [372, 447] width 15 height 15
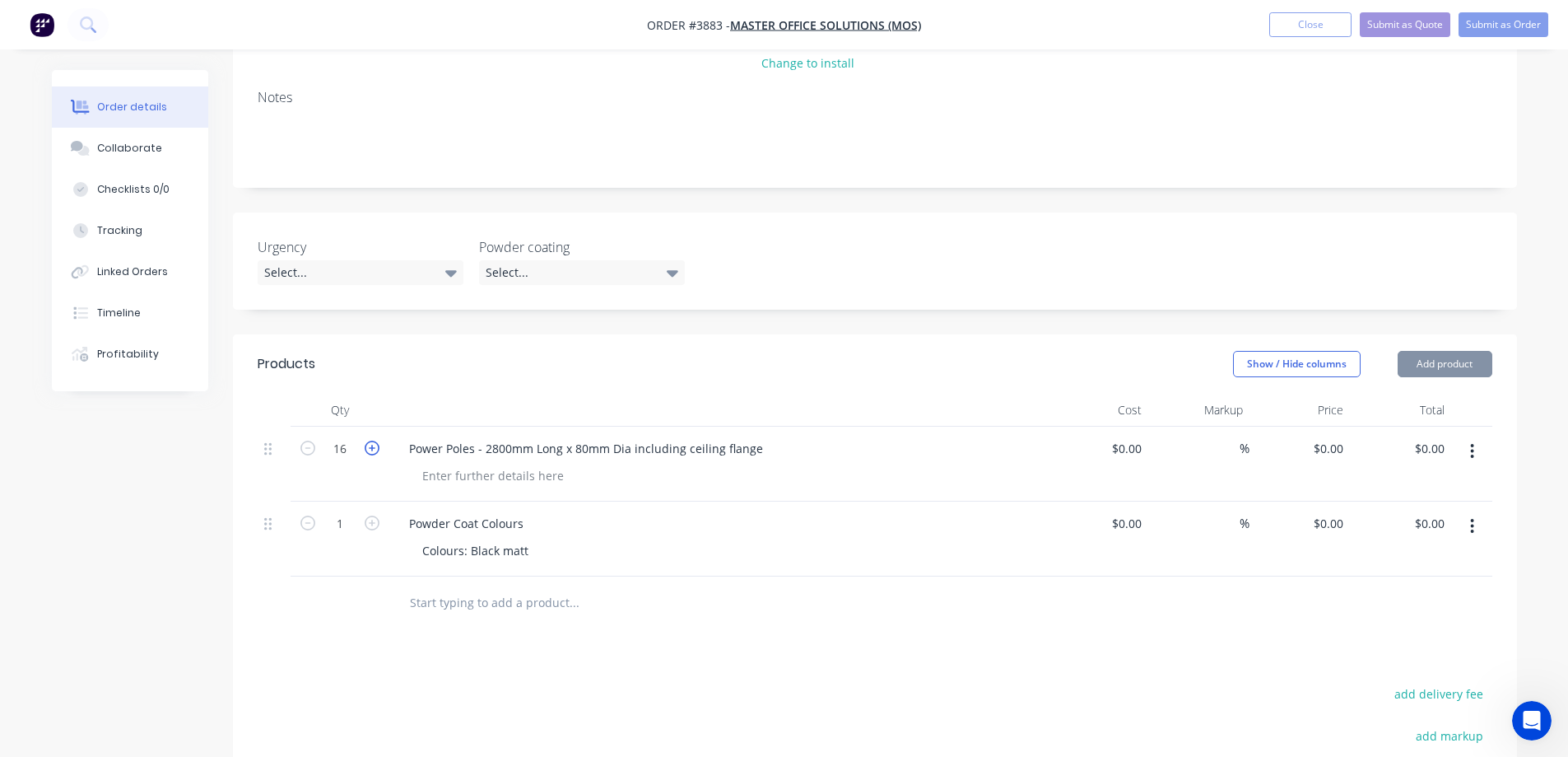
click at [369, 440] on icon "button" at bounding box center [372, 447] width 15 height 15
type input "18"
click at [903, 576] on div at bounding box center [685, 603] width 593 height 54
click at [504, 539] on div "Colours: Black matt" at bounding box center [475, 550] width 132 height 24
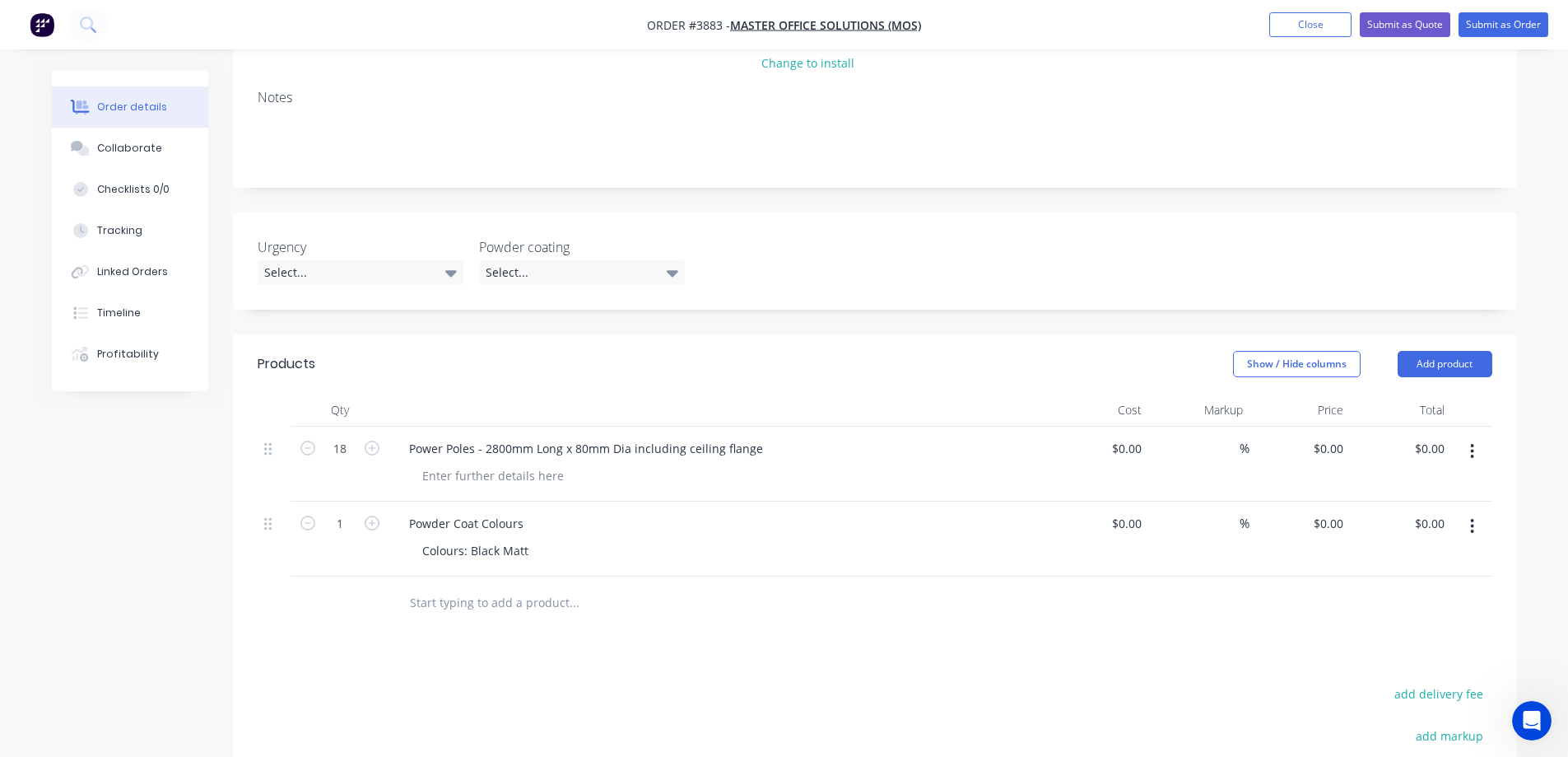
click at [880, 626] on div "Products Show / Hide columns Add product Qty Cost Markup Price Total 18 Power P…" at bounding box center [875, 680] width 1284 height 691
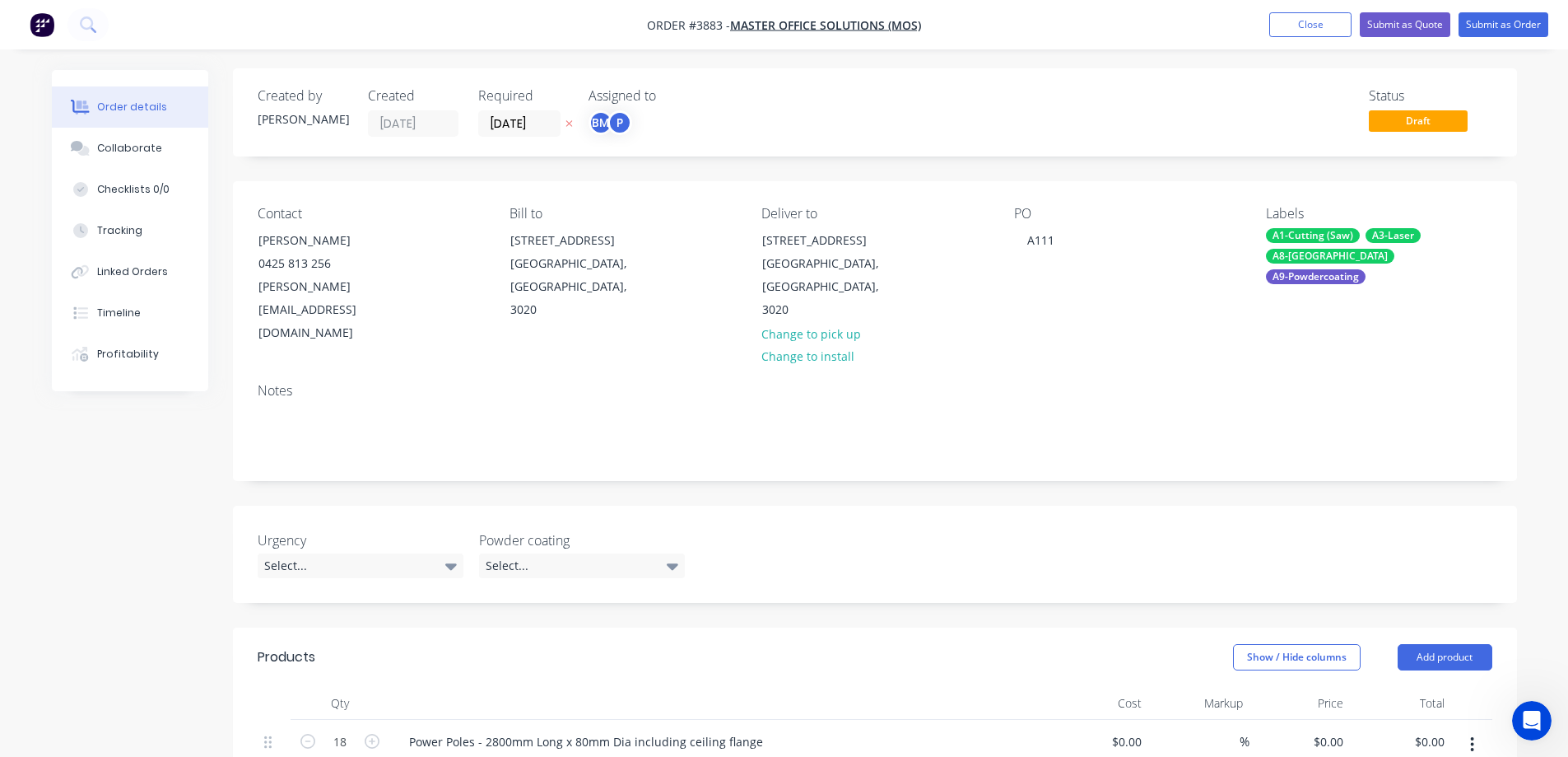
scroll to position [0, 0]
click at [1399, 22] on button "Submit as Quote" at bounding box center [1404, 25] width 90 height 25
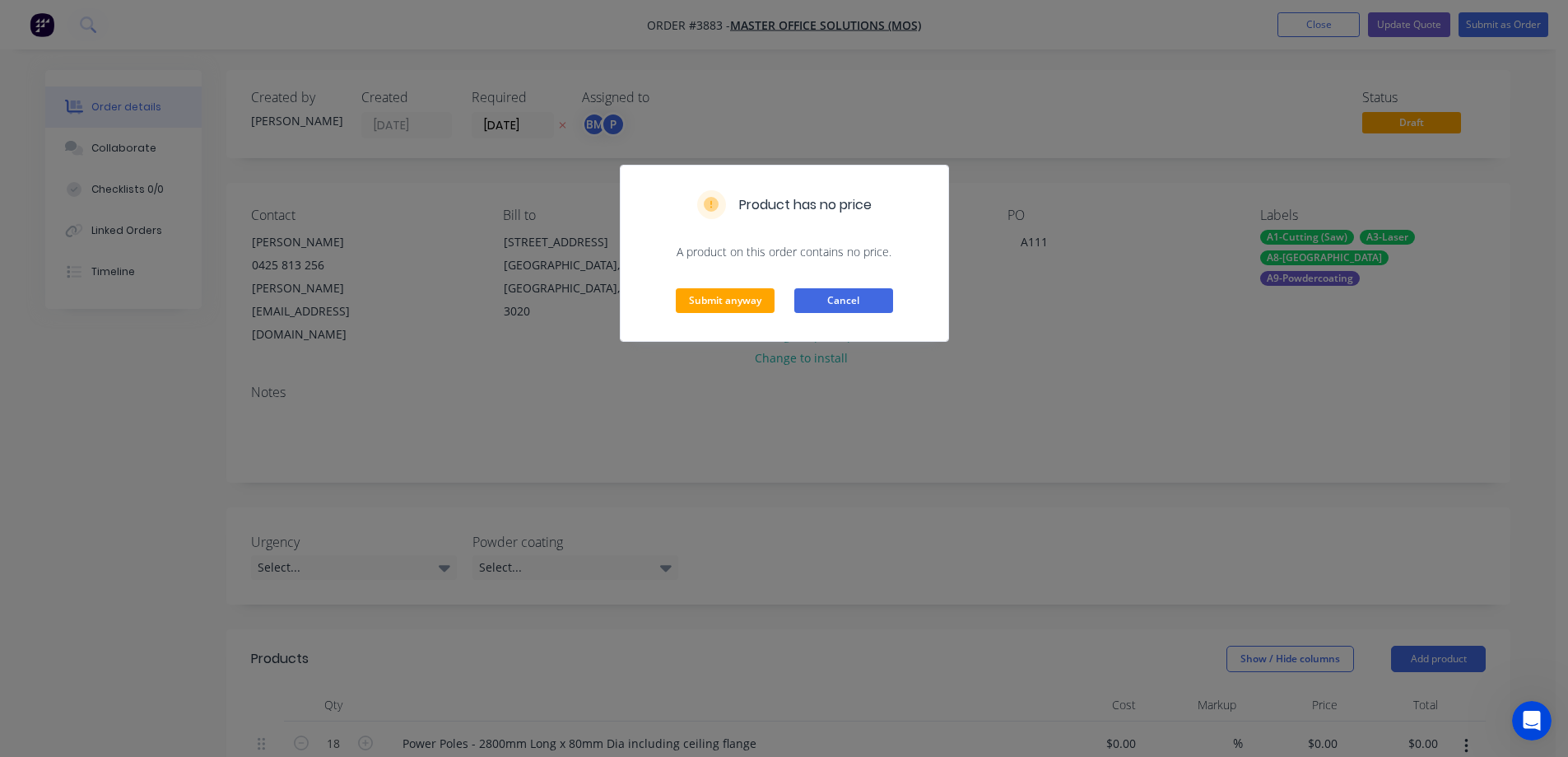
click at [878, 297] on button "Cancel" at bounding box center [843, 301] width 98 height 25
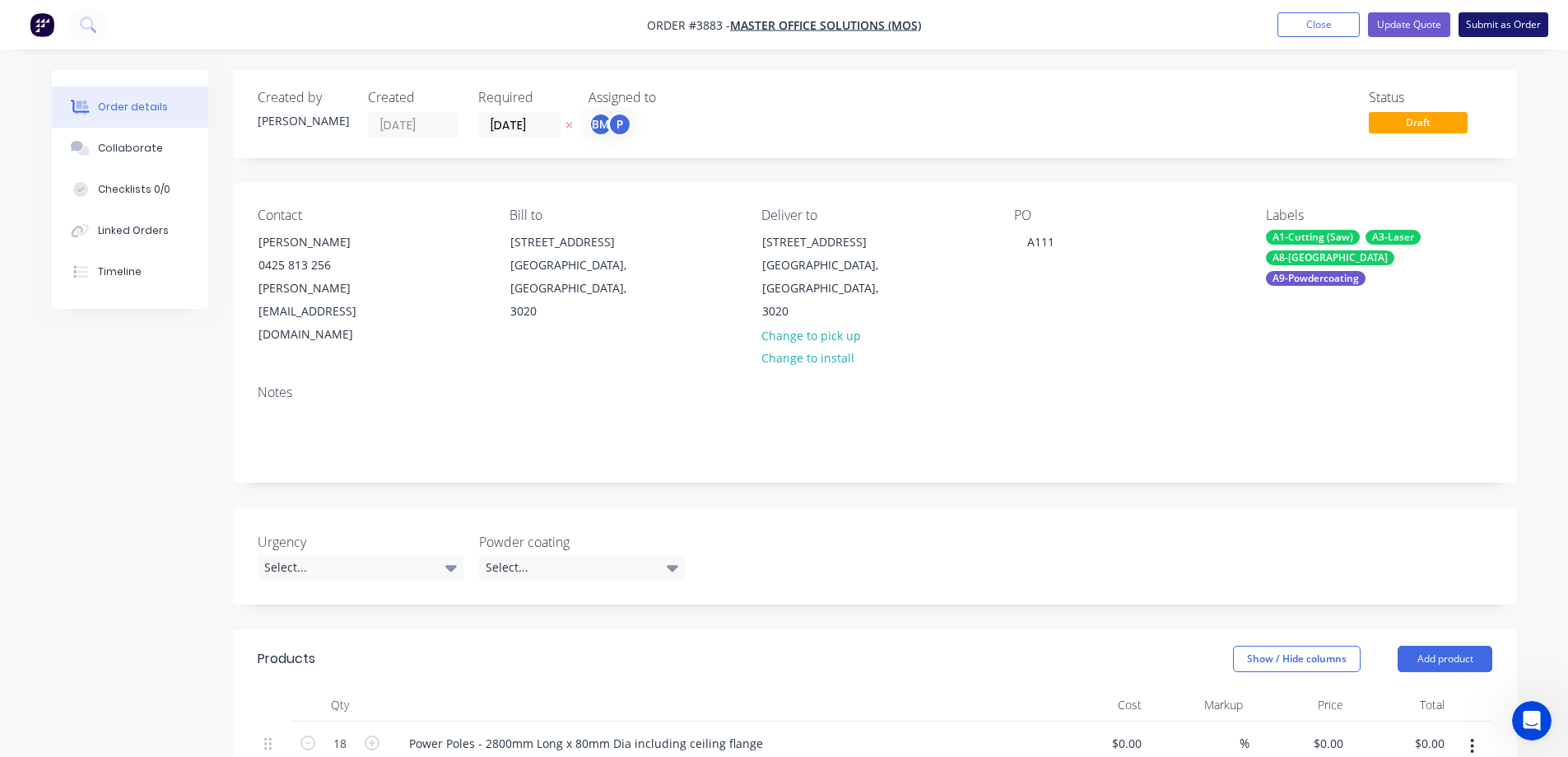
click at [1482, 26] on button "Submit as Order" at bounding box center [1504, 25] width 89 height 25
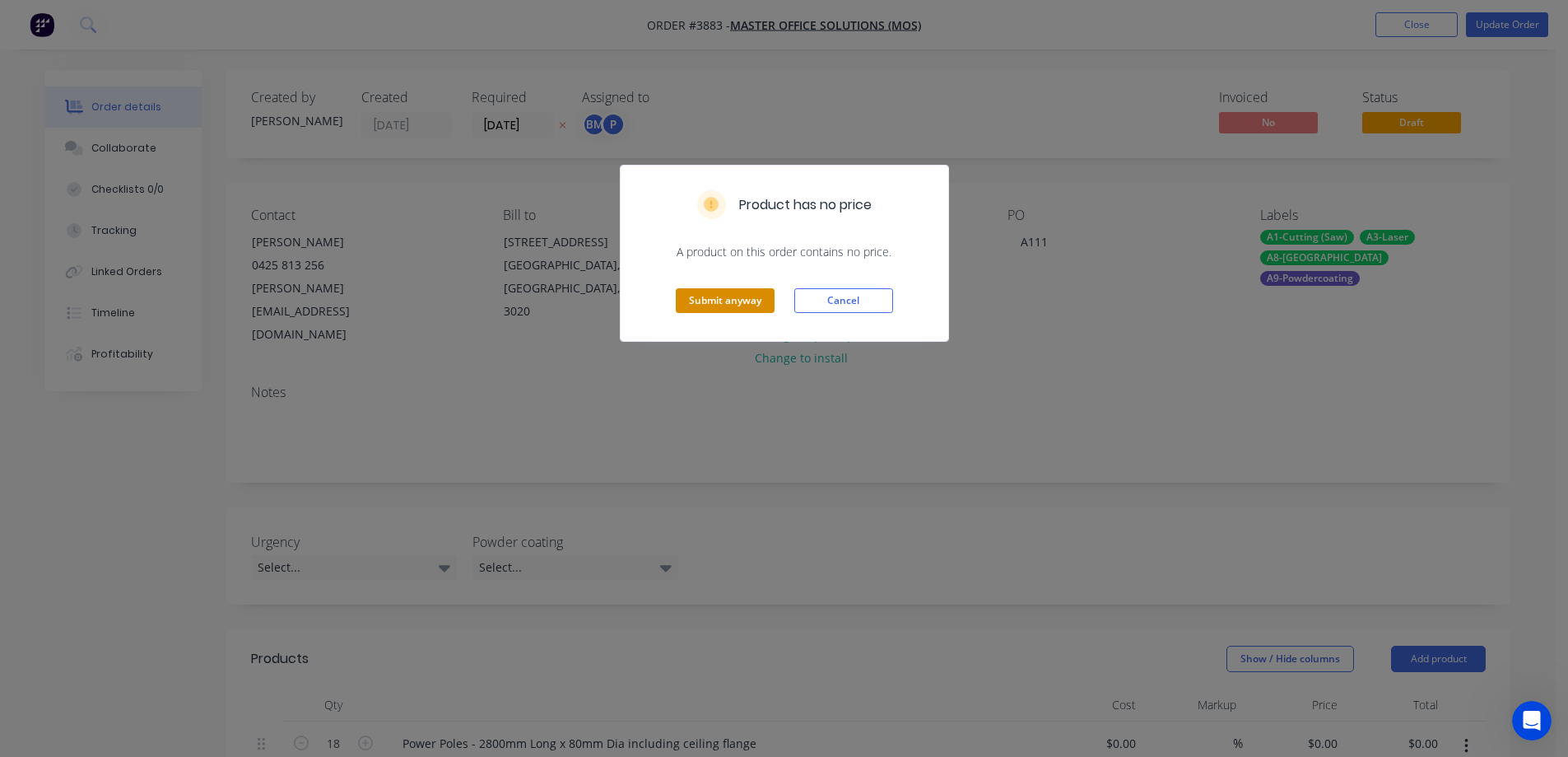
click at [738, 305] on button "Submit anyway" at bounding box center [725, 301] width 98 height 25
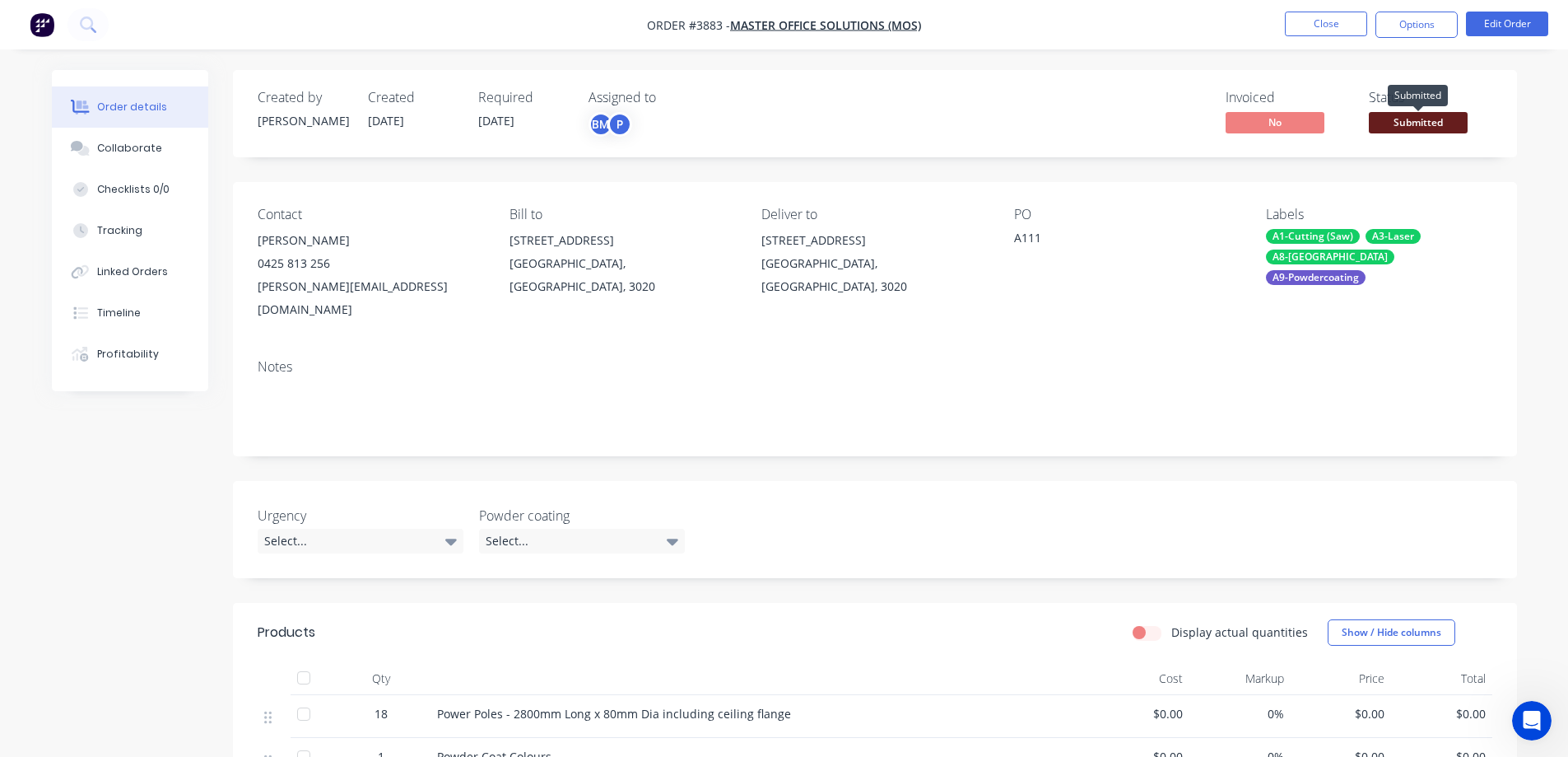
click at [1404, 119] on span "Submitted" at bounding box center [1418, 122] width 98 height 21
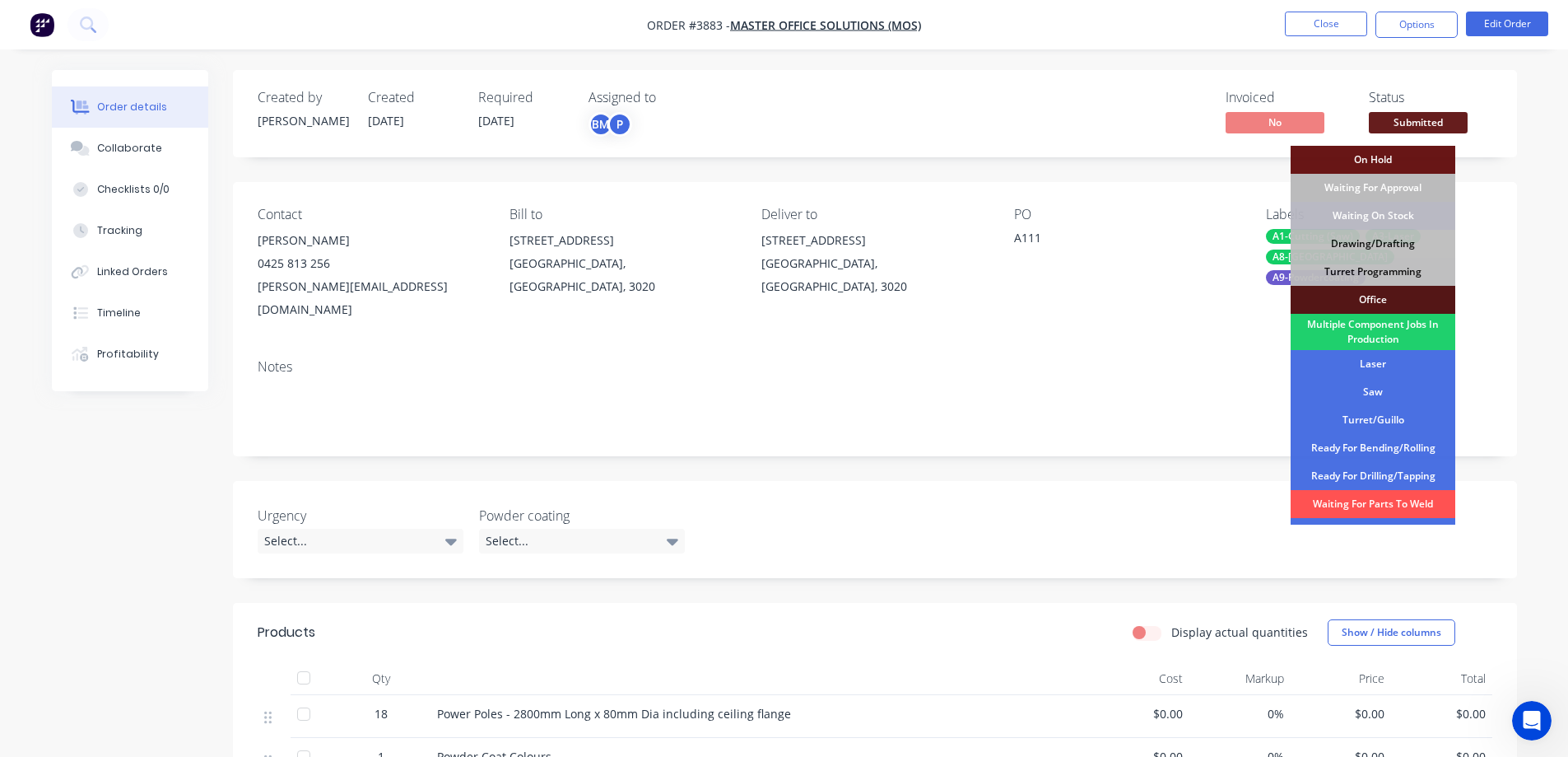
click at [1144, 17] on nav "Order #3883 - Master Office Solutions (MOS) Close Options Edit Order" at bounding box center [784, 24] width 1568 height 49
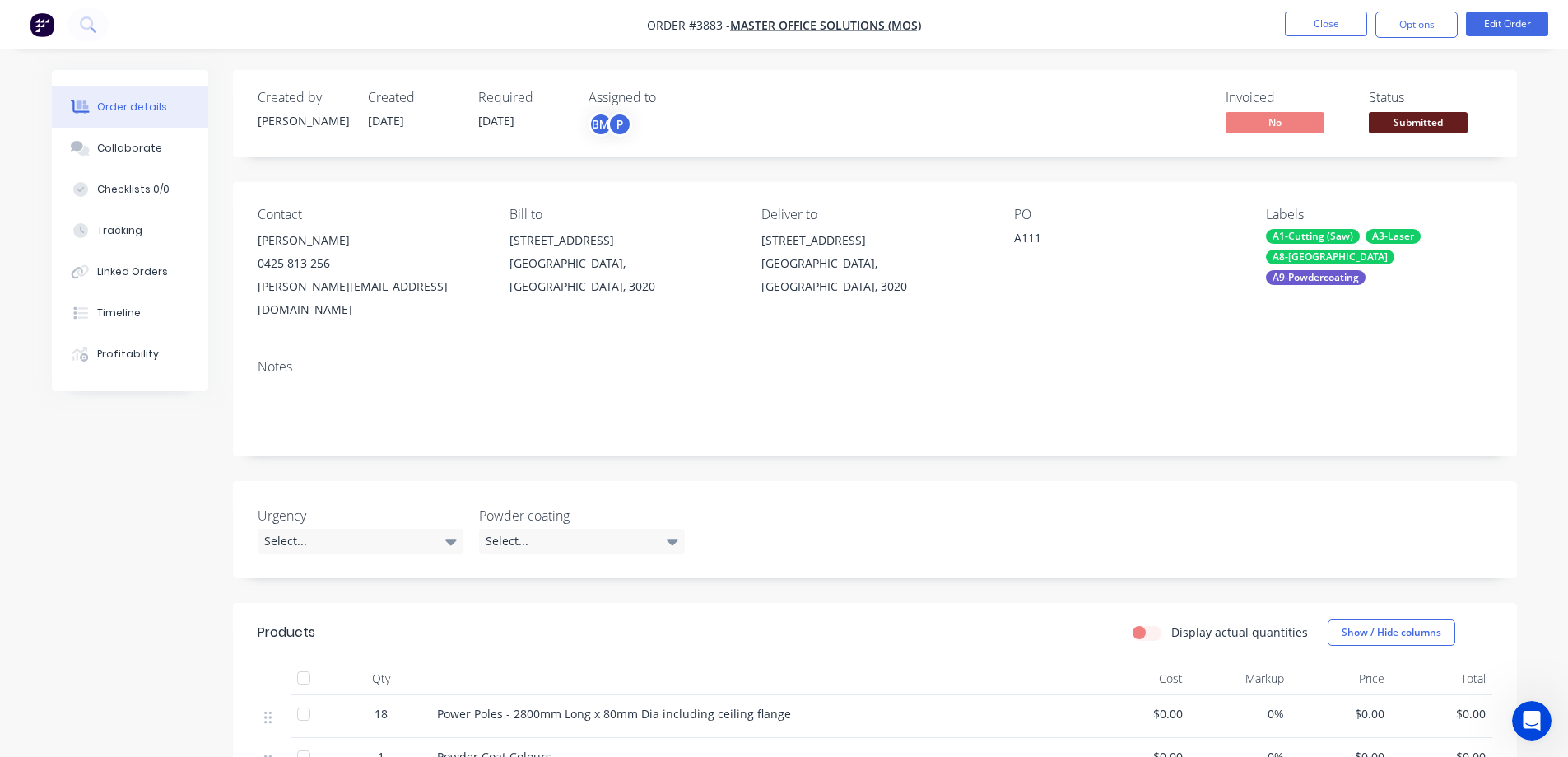
click at [1412, 123] on span "Submitted" at bounding box center [1418, 122] width 98 height 21
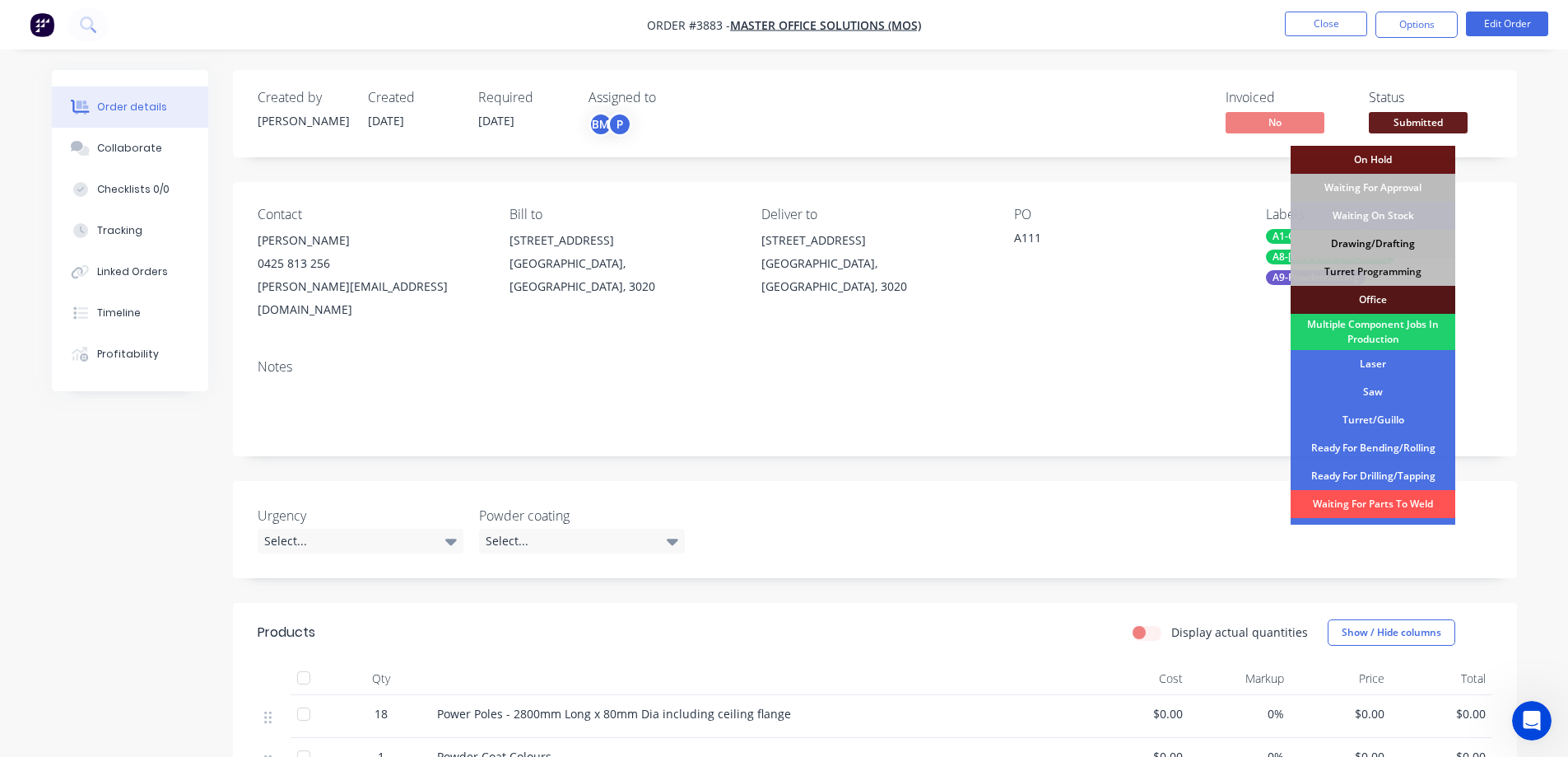
click at [1379, 245] on div "Drawing/Drafting" at bounding box center [1373, 243] width 165 height 28
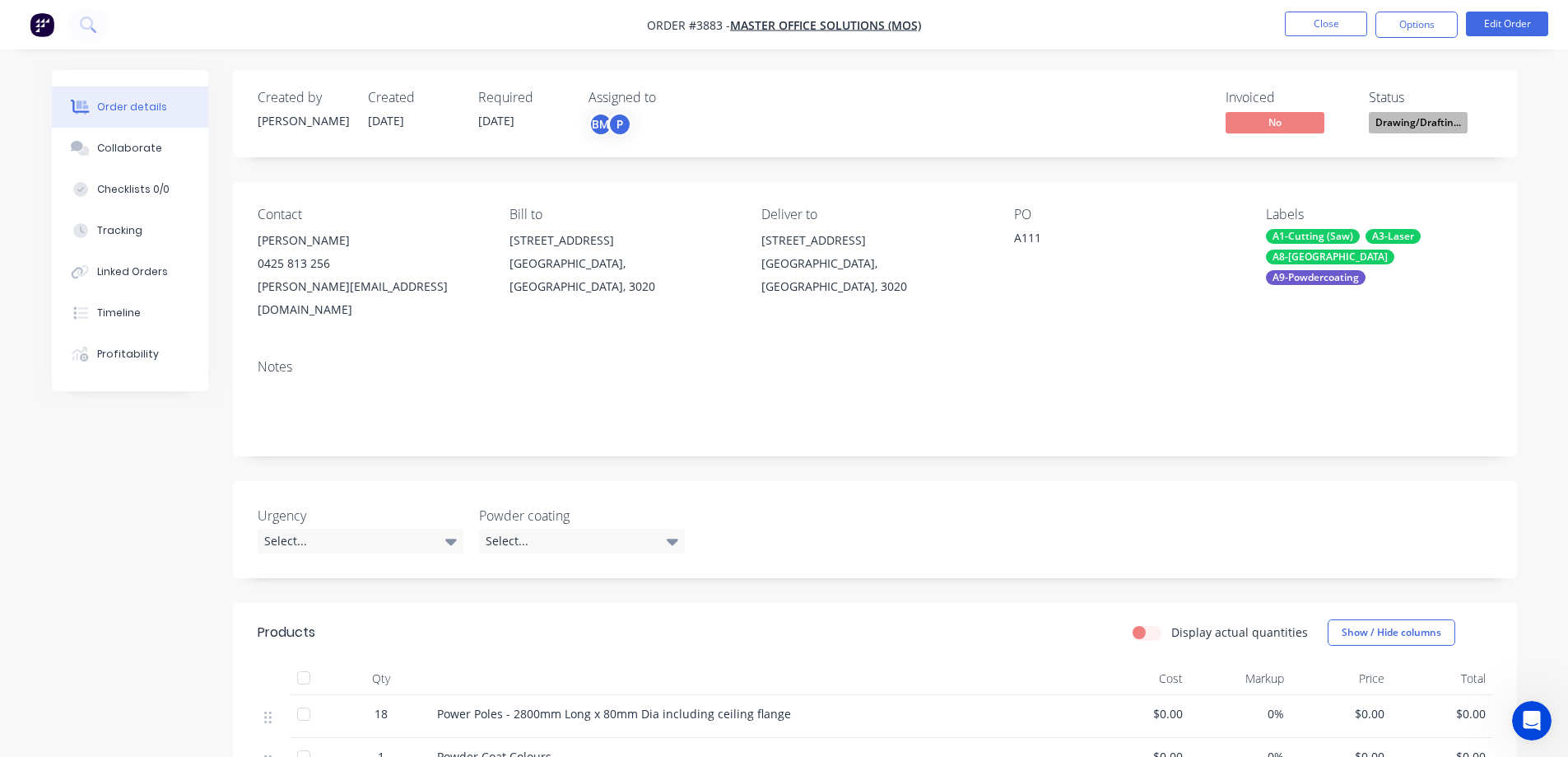
click at [1124, 80] on div "Created by [PERSON_NAME] Created [DATE] Required [DATE] Assigned to BM P Invoic…" at bounding box center [875, 114] width 1284 height 88
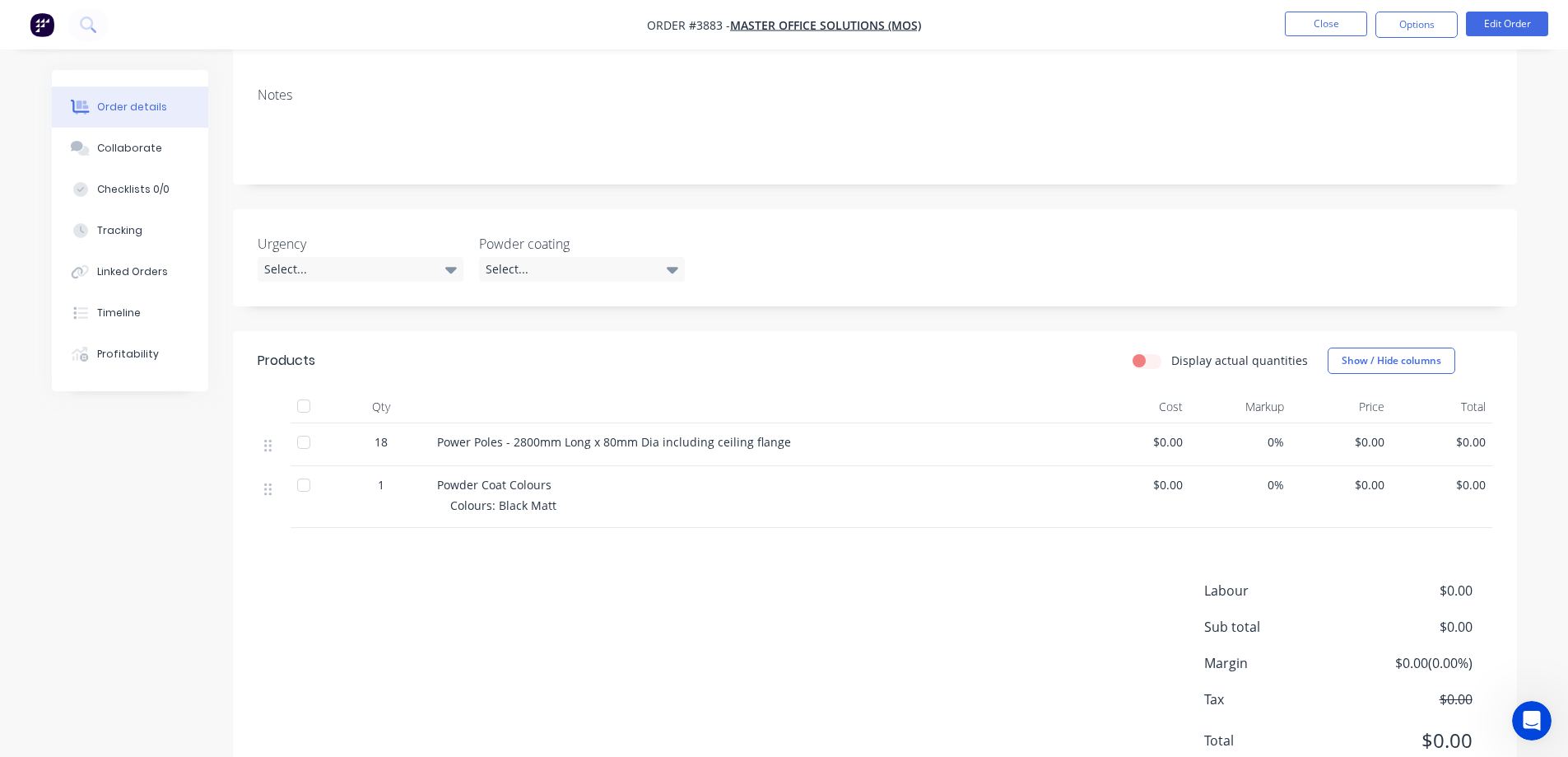
scroll to position [313, 0]
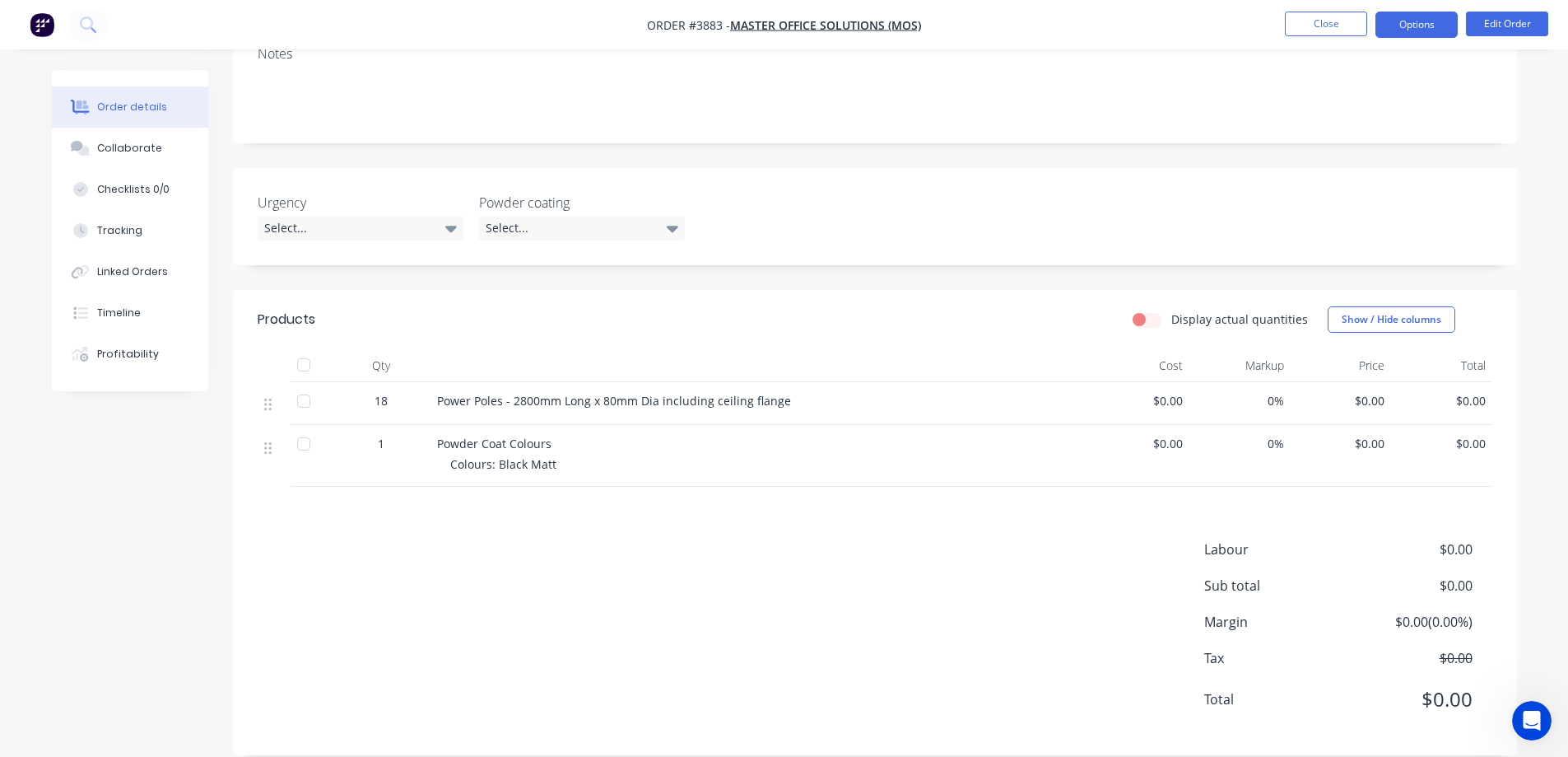
click at [1402, 31] on button "Options" at bounding box center [1417, 24] width 82 height 26
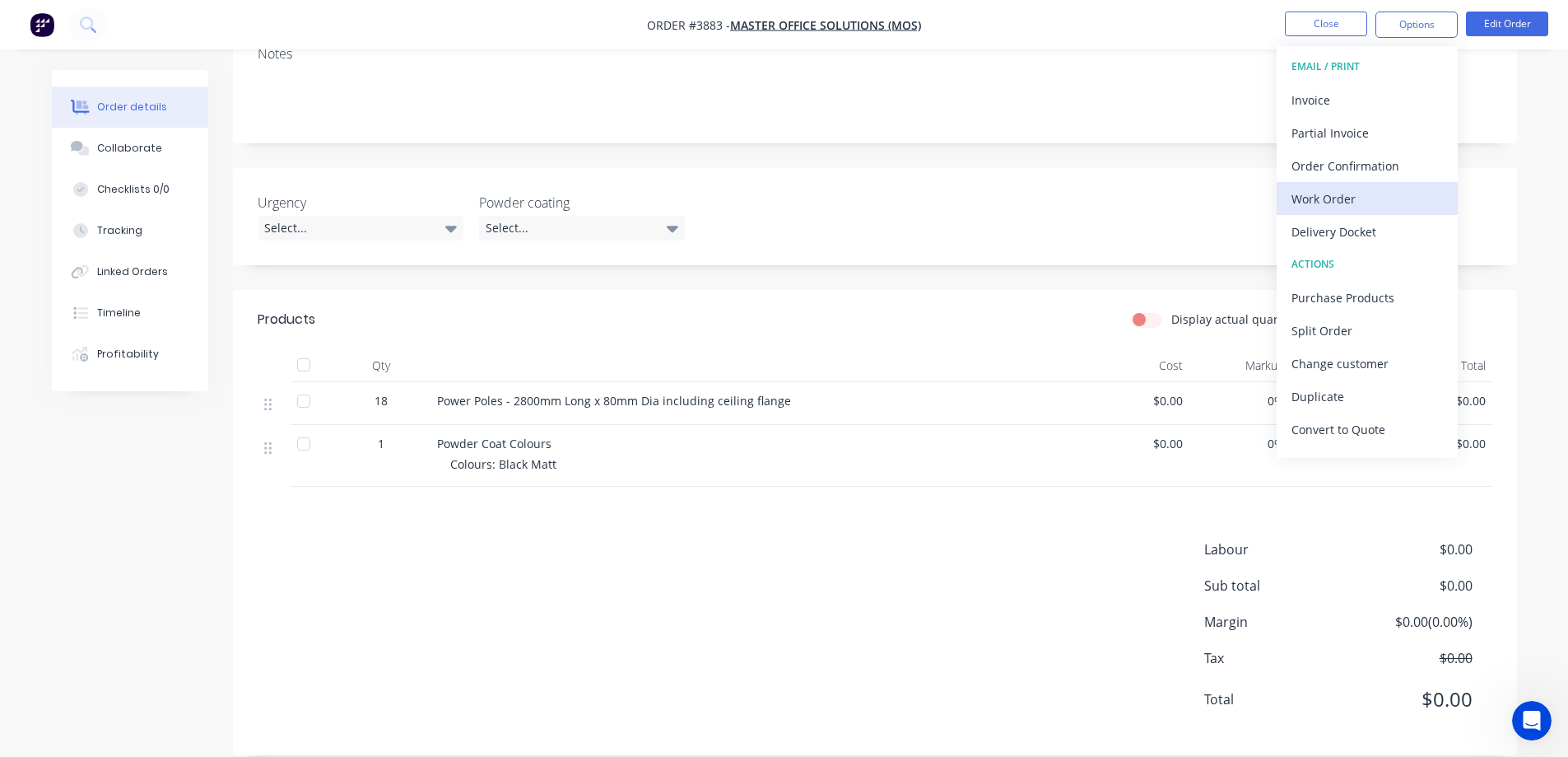
click at [1355, 196] on div "Work Order" at bounding box center [1367, 199] width 151 height 24
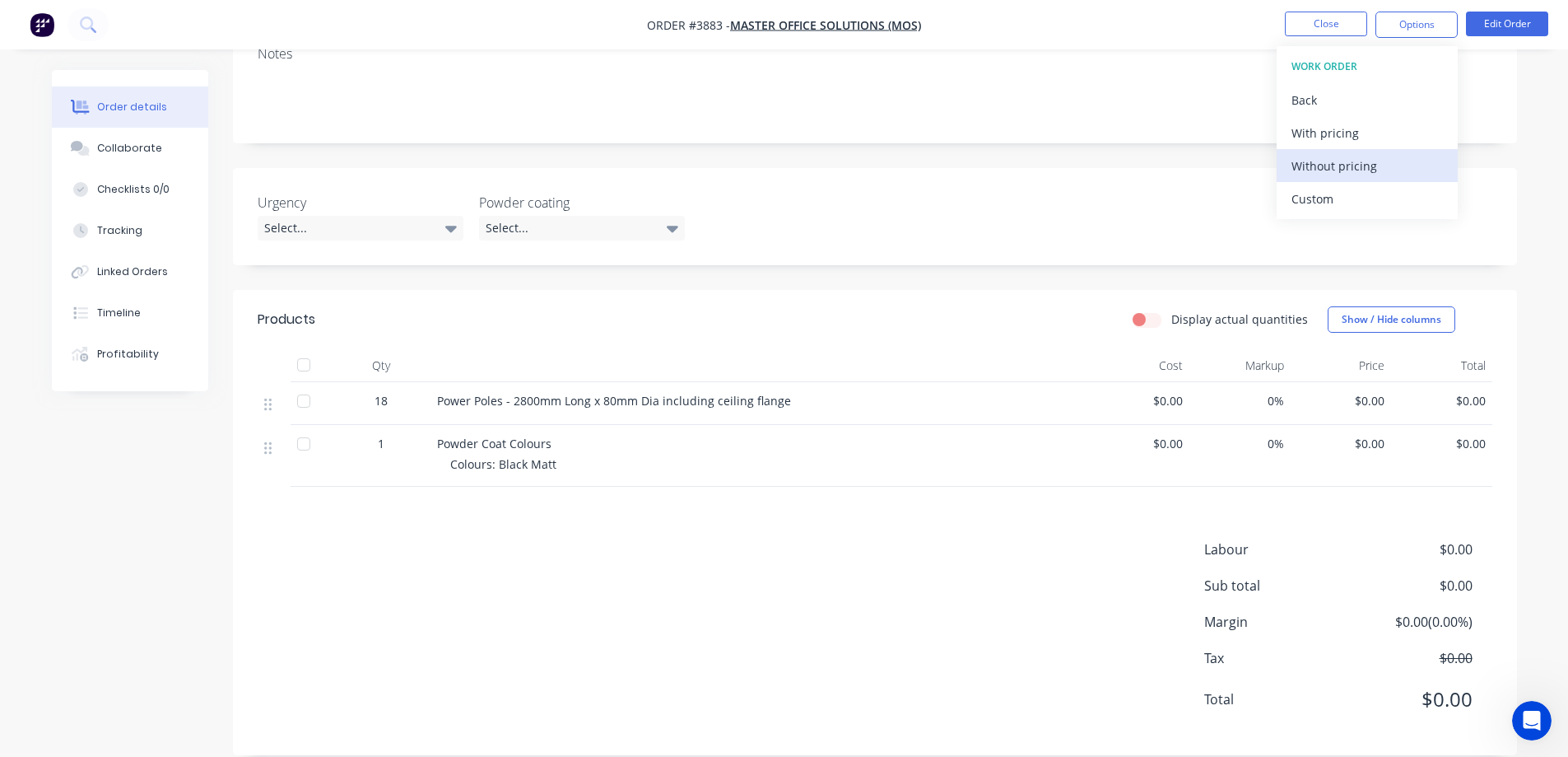
click at [1355, 170] on div "Without pricing" at bounding box center [1367, 166] width 151 height 24
